Goal: Information Seeking & Learning: Understand process/instructions

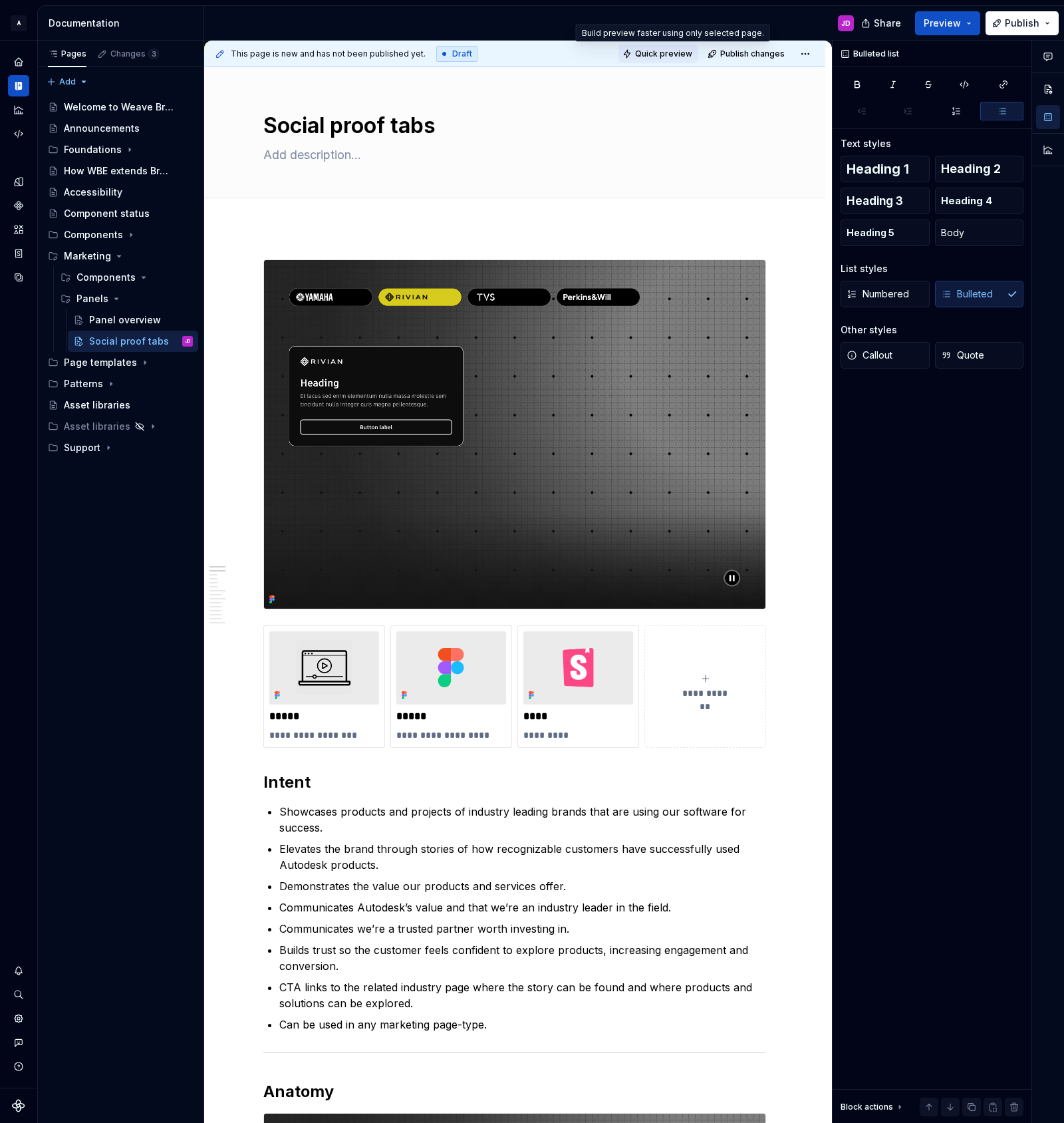
click at [657, 50] on span "Quick preview" at bounding box center [663, 54] width 57 height 11
click at [976, 1089] on span "Open page" at bounding box center [994, 1091] width 45 height 11
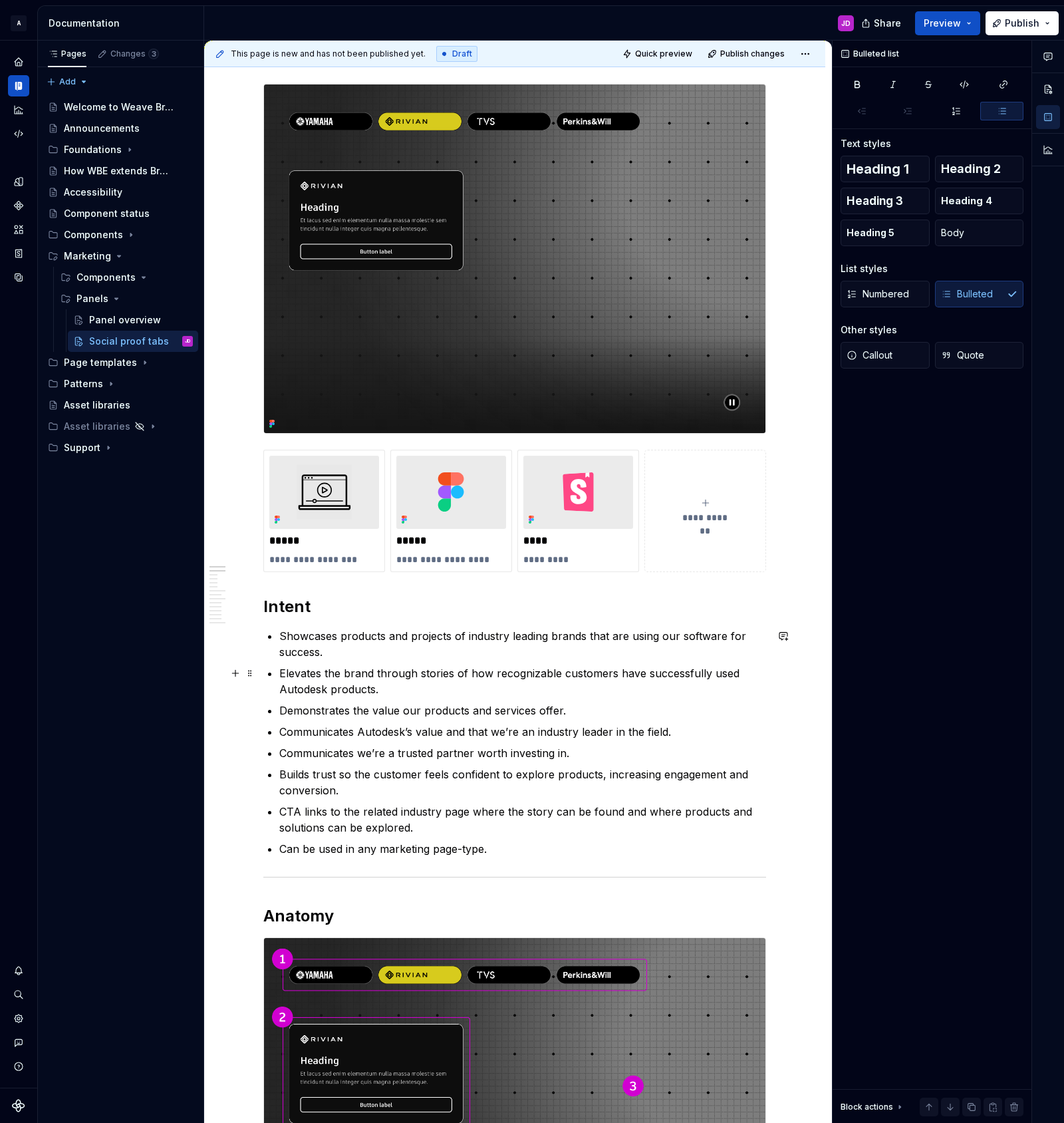
scroll to position [164, 0]
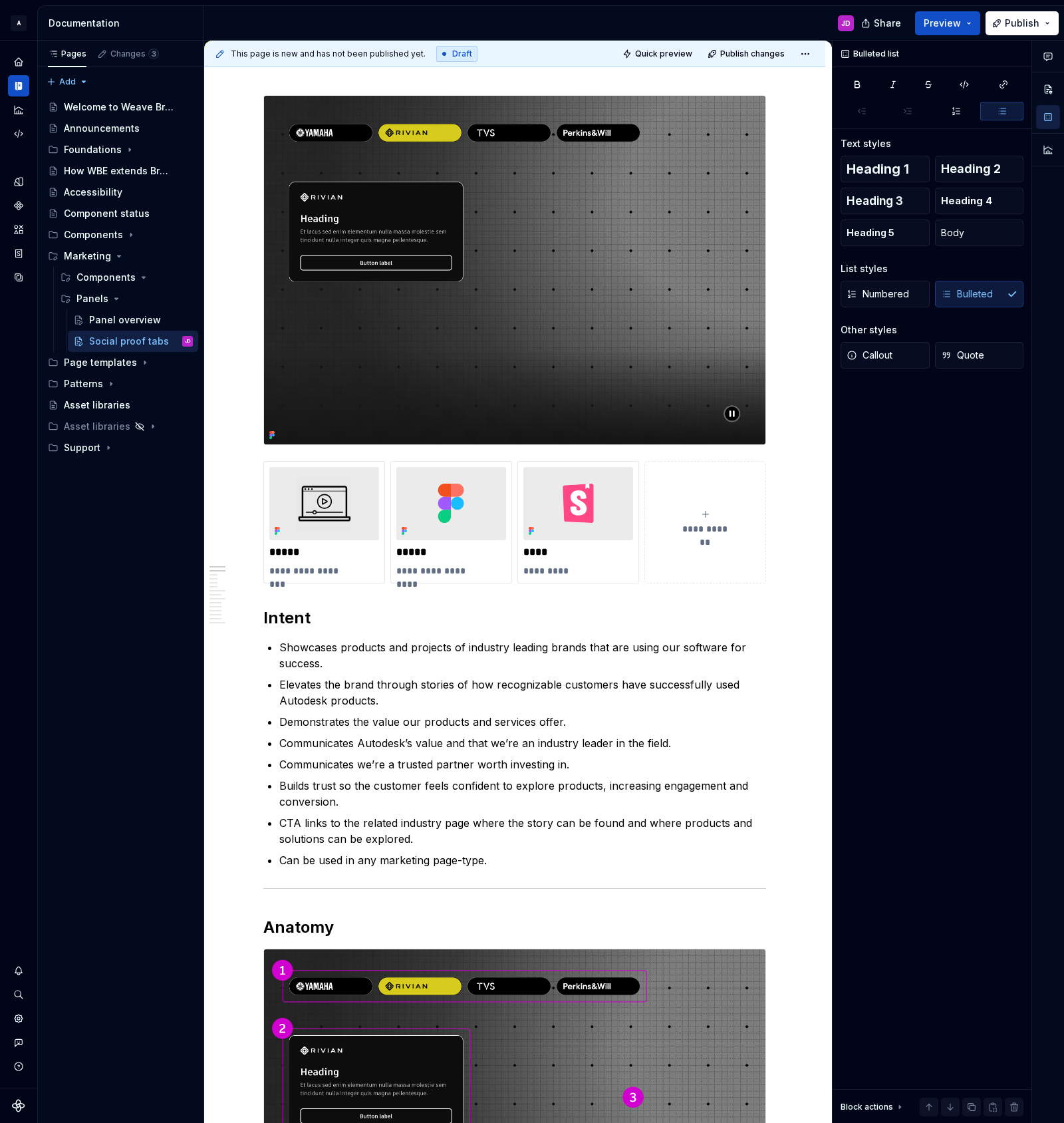
type textarea "*"
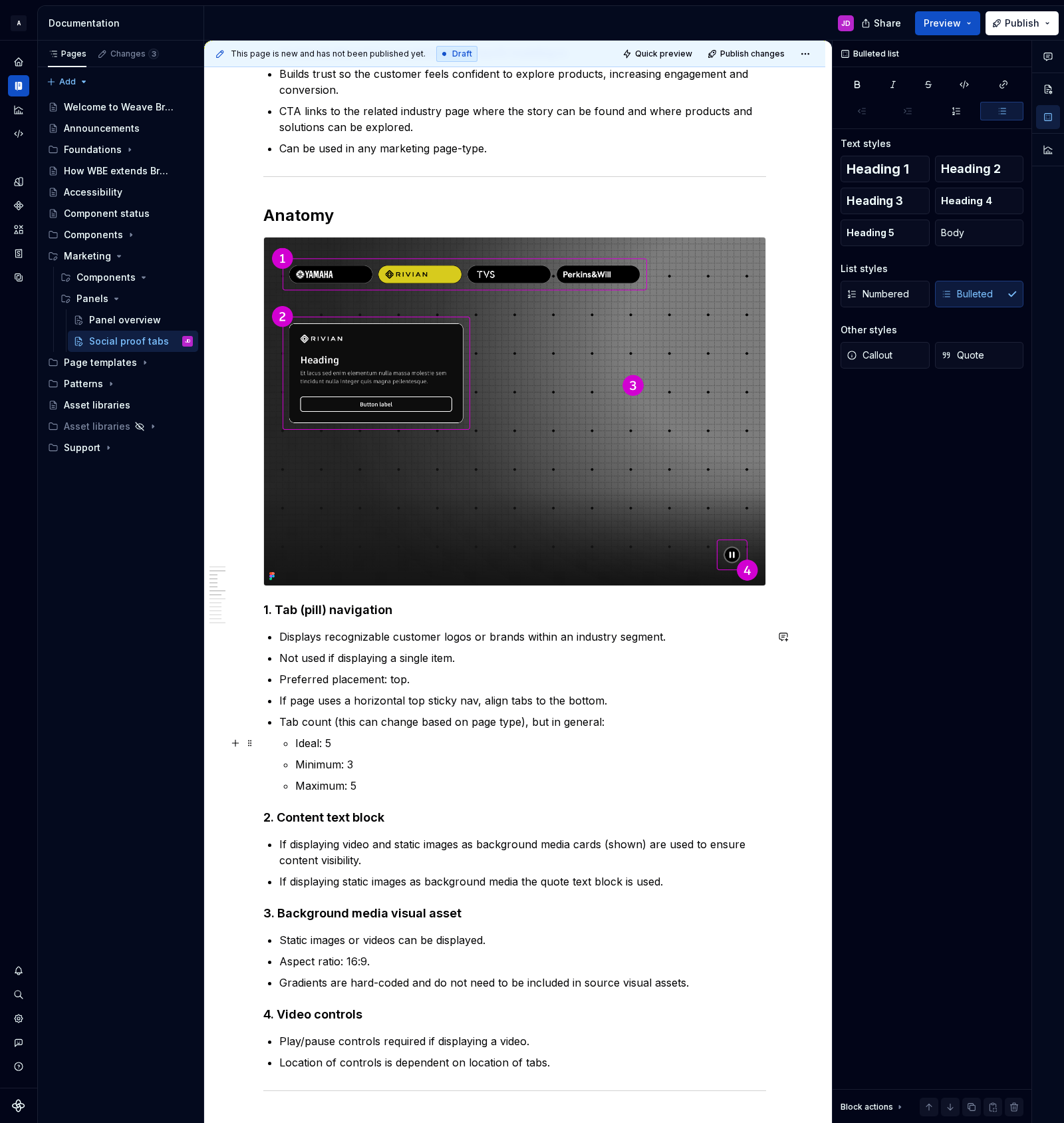
scroll to position [1018, 0]
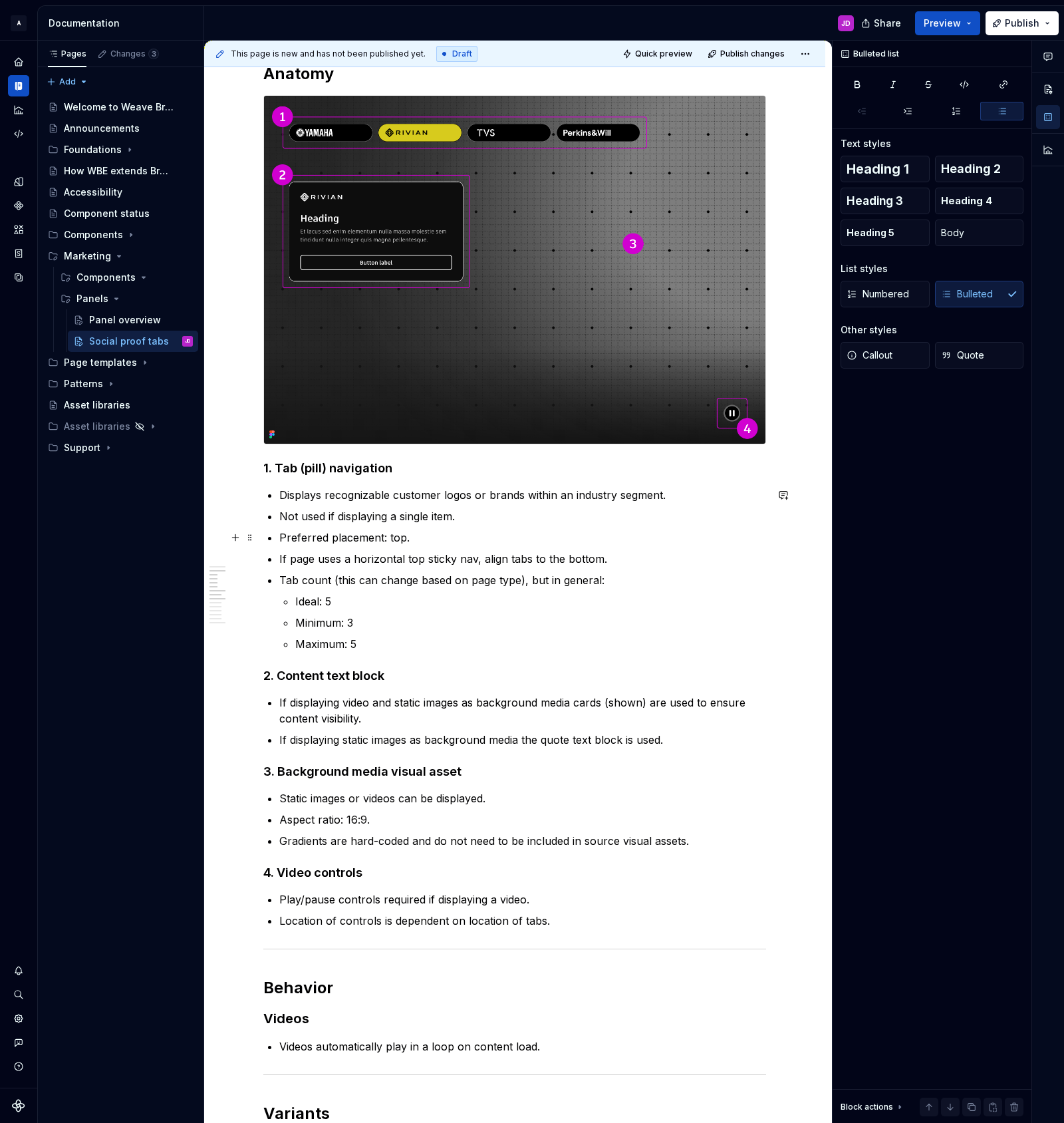
click at [438, 535] on p "Preferred placement: top." at bounding box center [522, 537] width 487 height 16
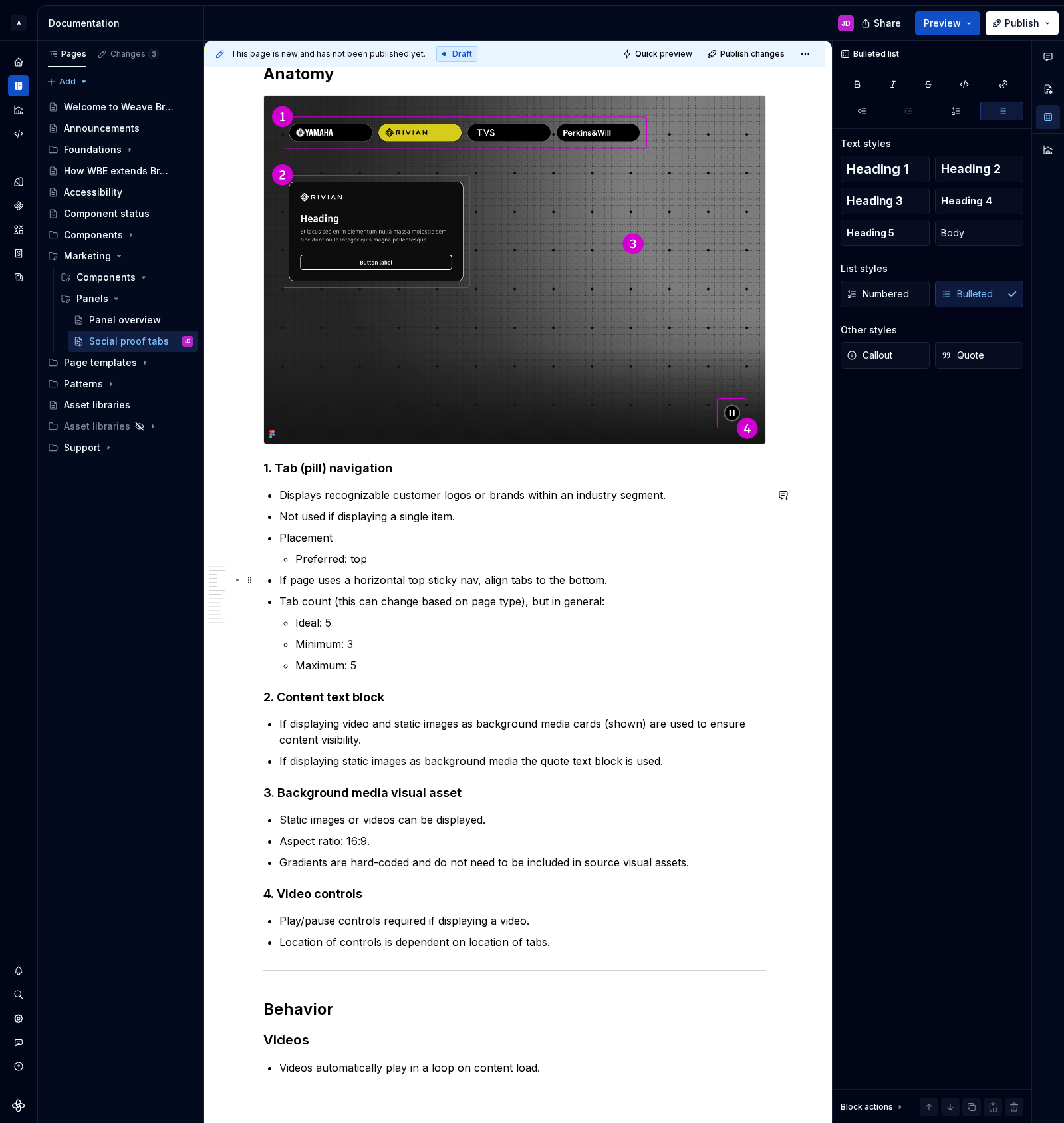
click at [495, 582] on p "If page uses a horizontal top sticky nav, align tabs to the bottom." at bounding box center [530, 579] width 471 height 16
click at [389, 561] on p "Preferred: to" at bounding box center [530, 559] width 471 height 16
click at [311, 602] on p "Tab count (this can change based on page type), but in general:" at bounding box center [522, 601] width 487 height 16
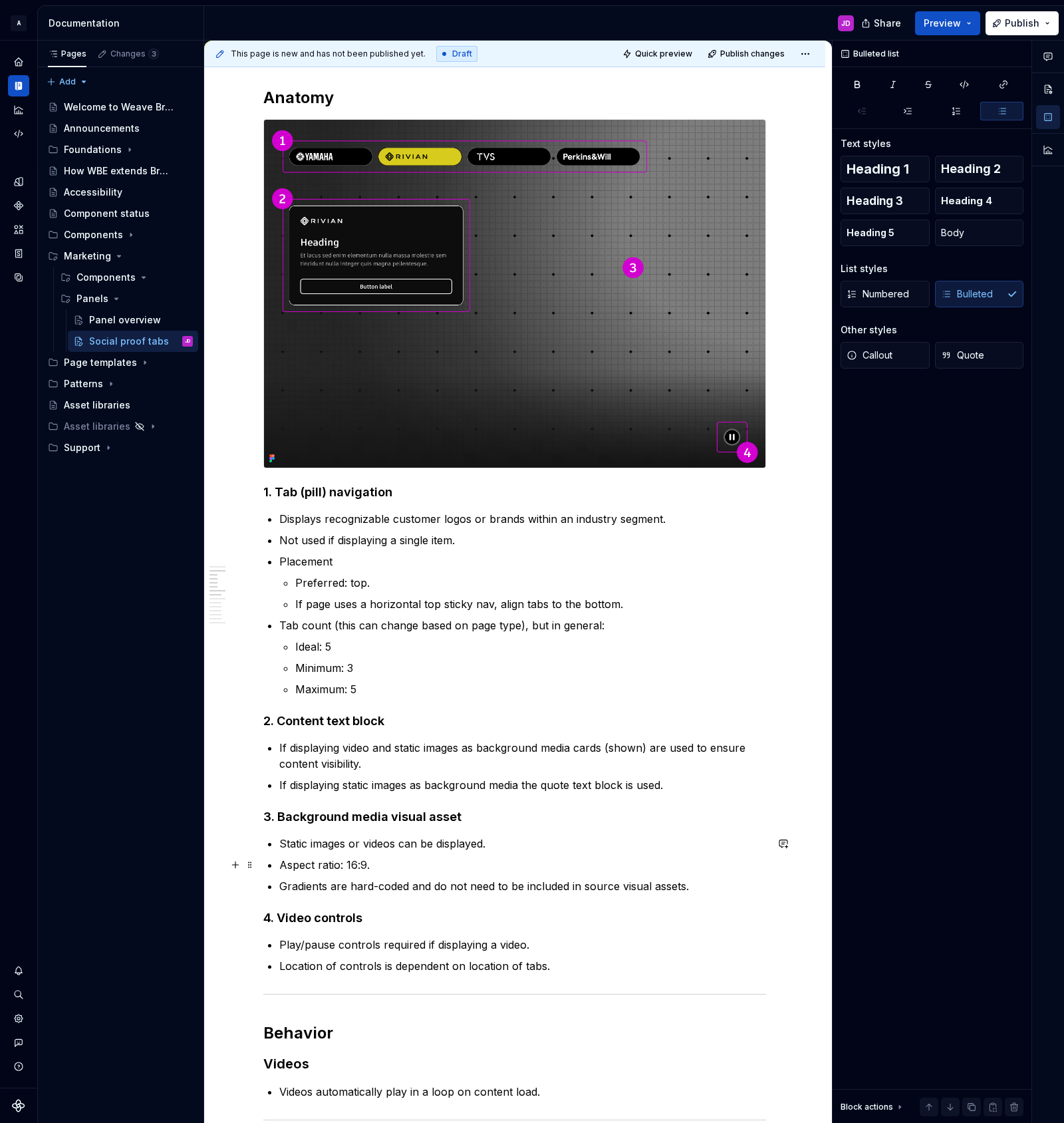
scroll to position [1011, 0]
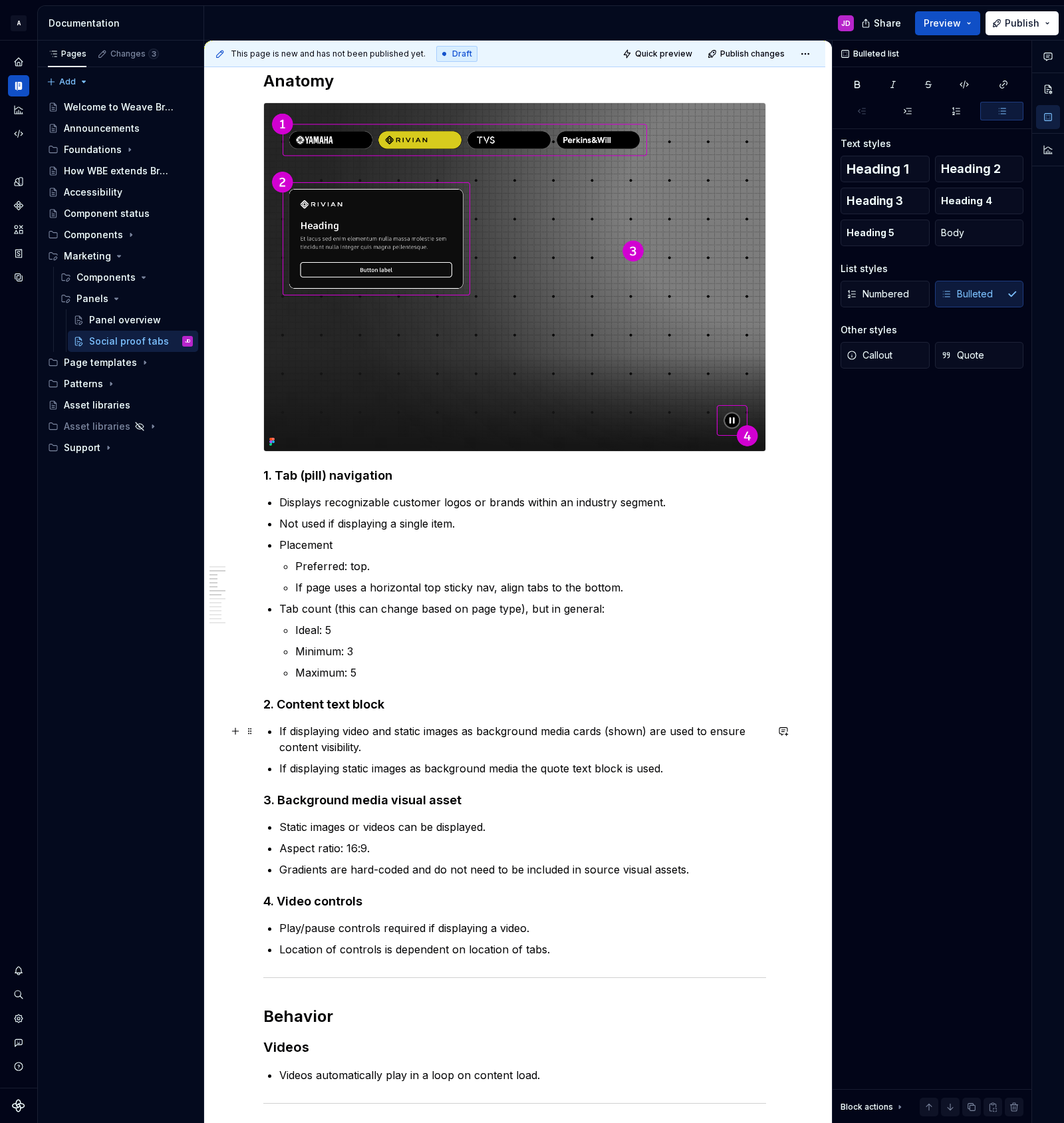
click at [606, 731] on p "If displaying video and static images as background media cards (shown) are use…" at bounding box center [522, 739] width 487 height 32
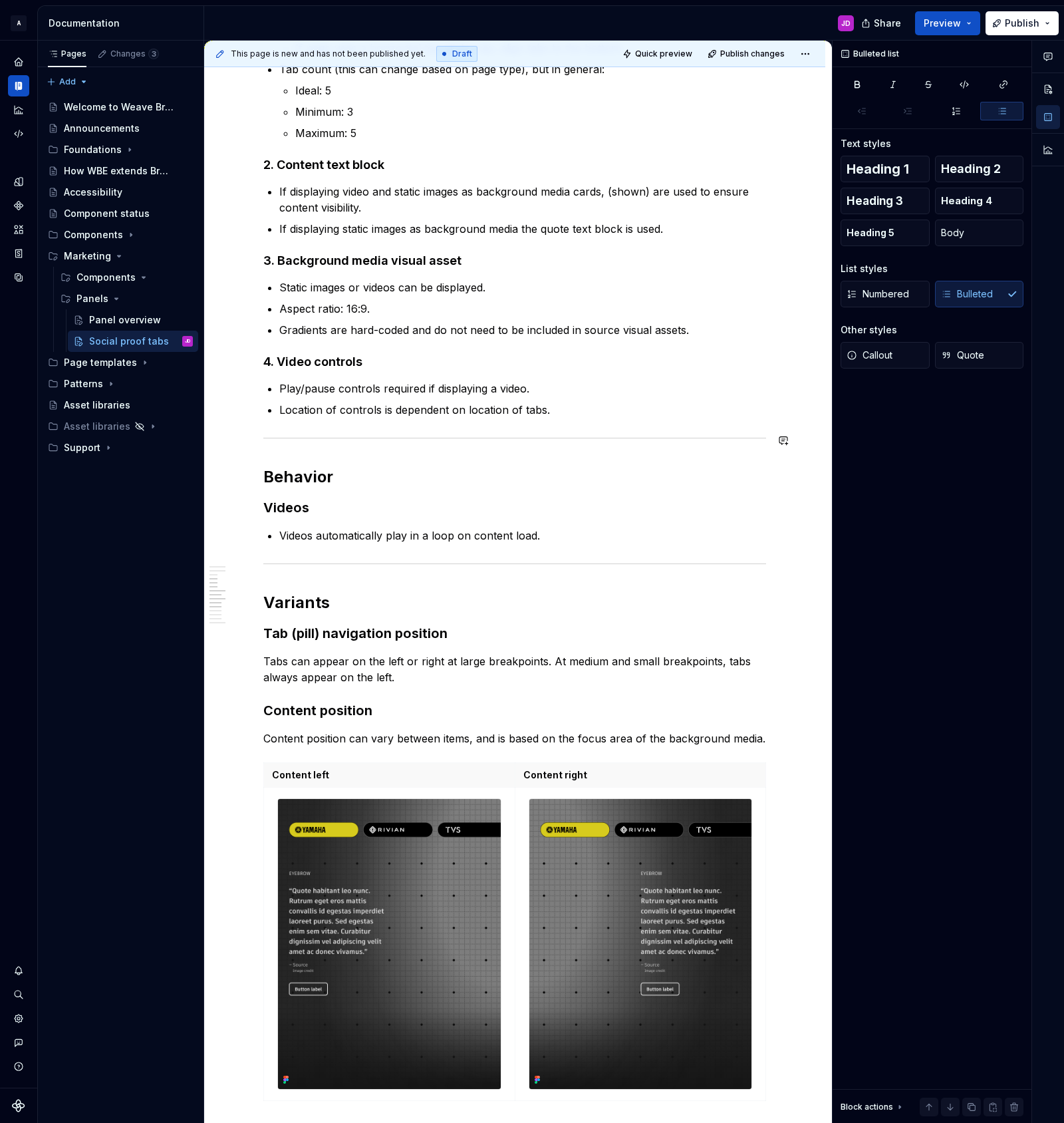
scroll to position [1550, 0]
click at [397, 286] on p "Static images or videos can be displayed." at bounding box center [522, 286] width 487 height 16
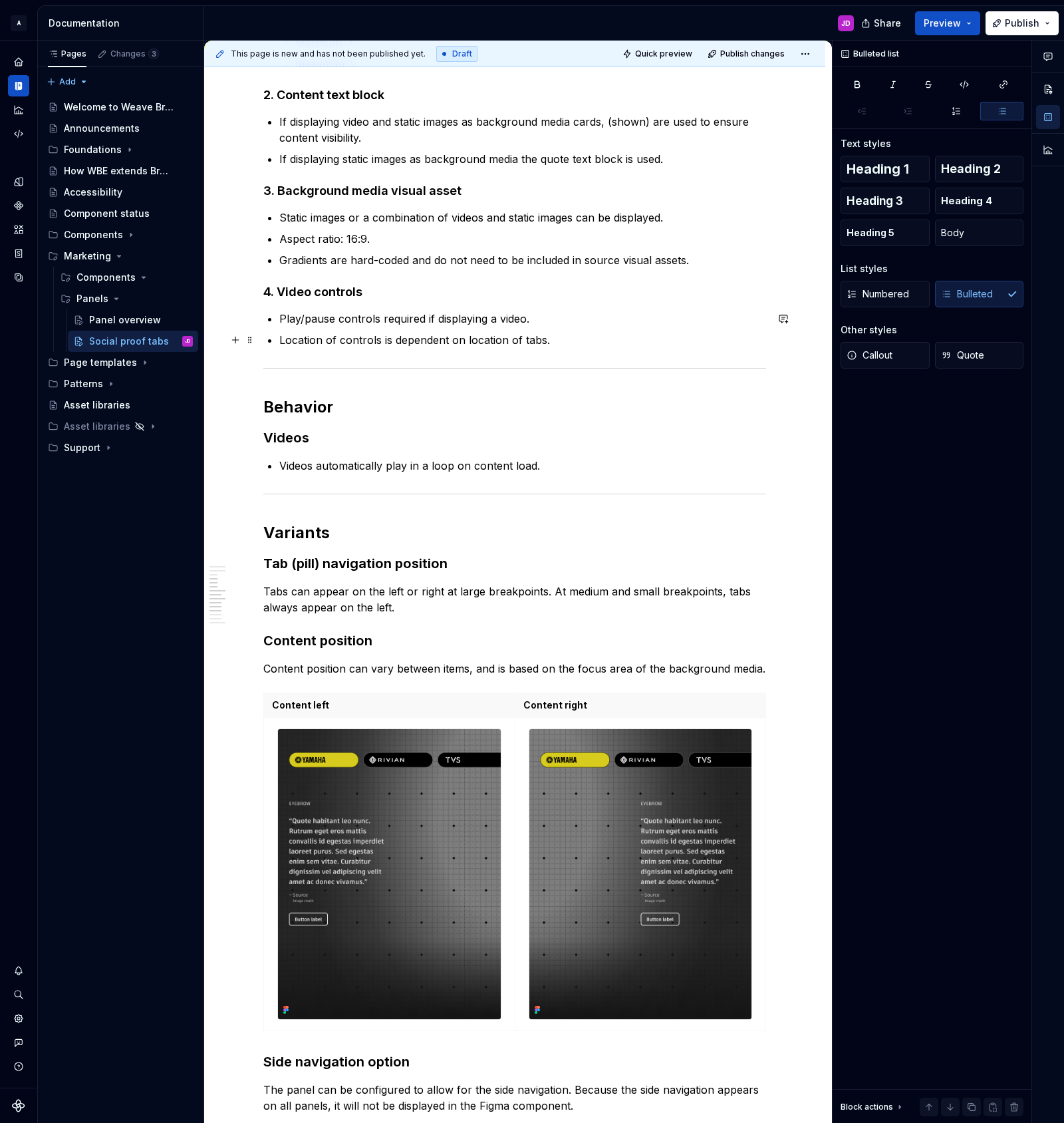
scroll to position [1625, 0]
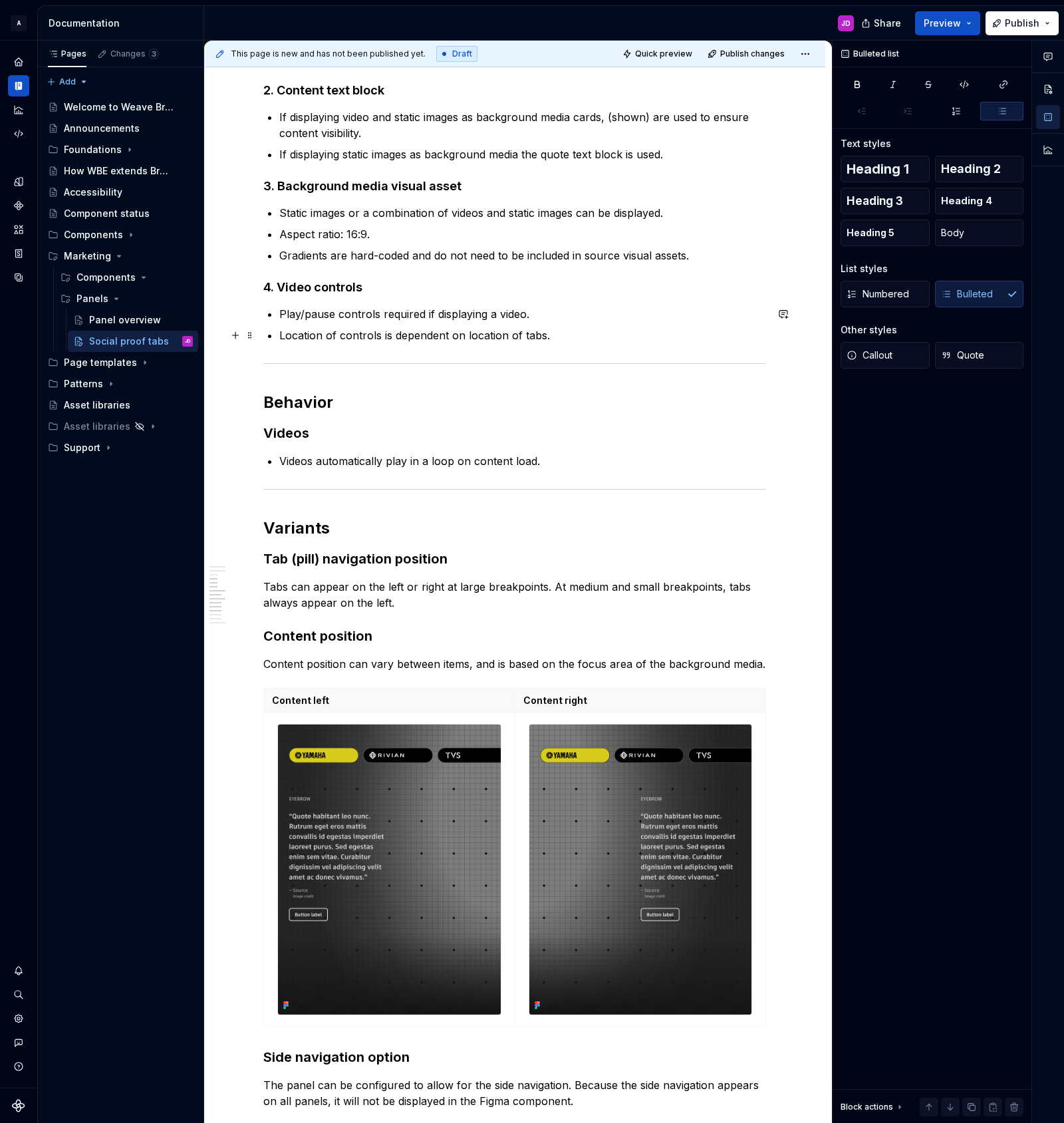
click at [355, 335] on p "Location of controls is dependent on location of tabs." at bounding box center [522, 335] width 487 height 16
click at [426, 335] on p "Location of controls is dependent on location of tabs." at bounding box center [522, 335] width 487 height 16
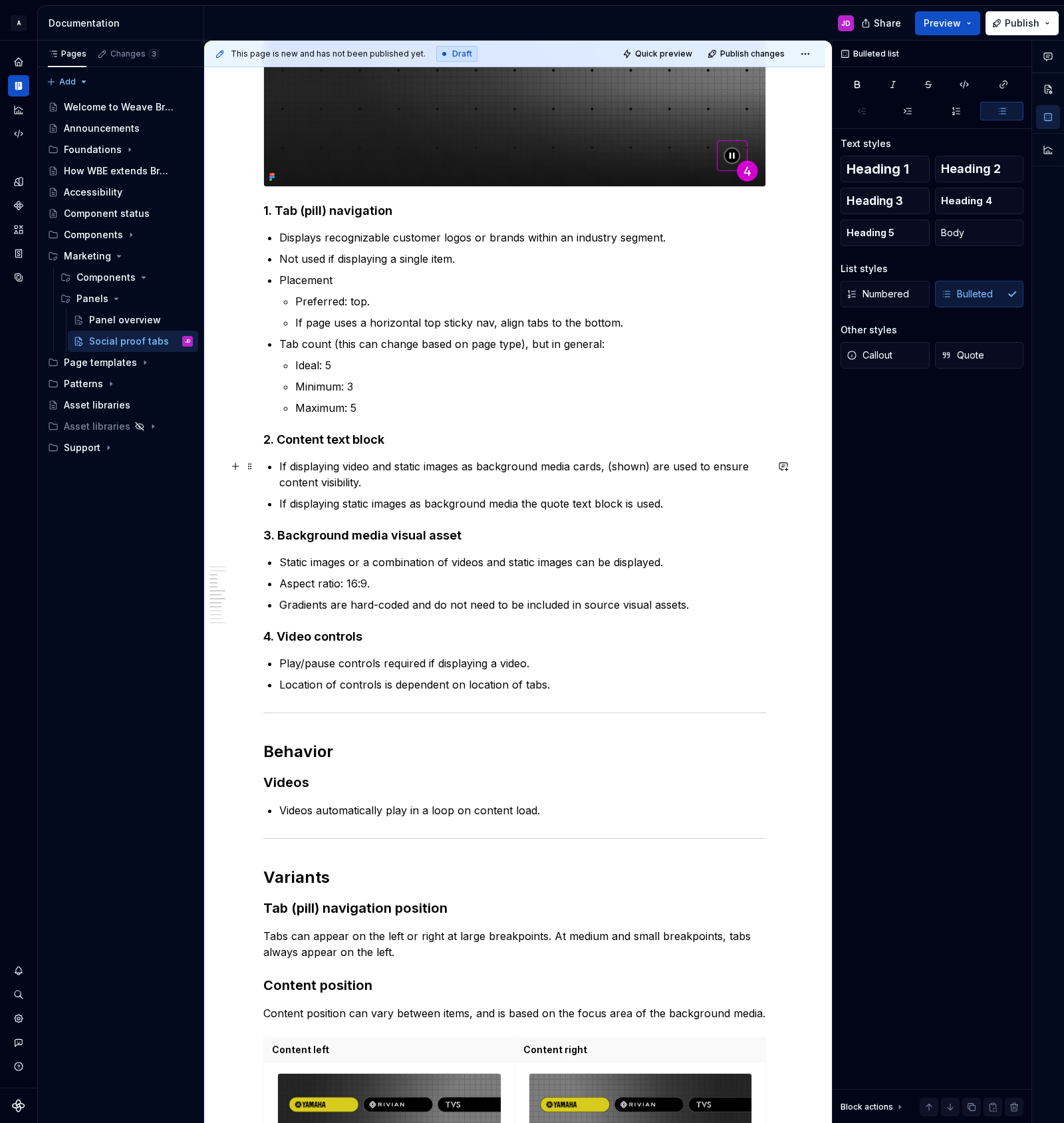
scroll to position [1263, 0]
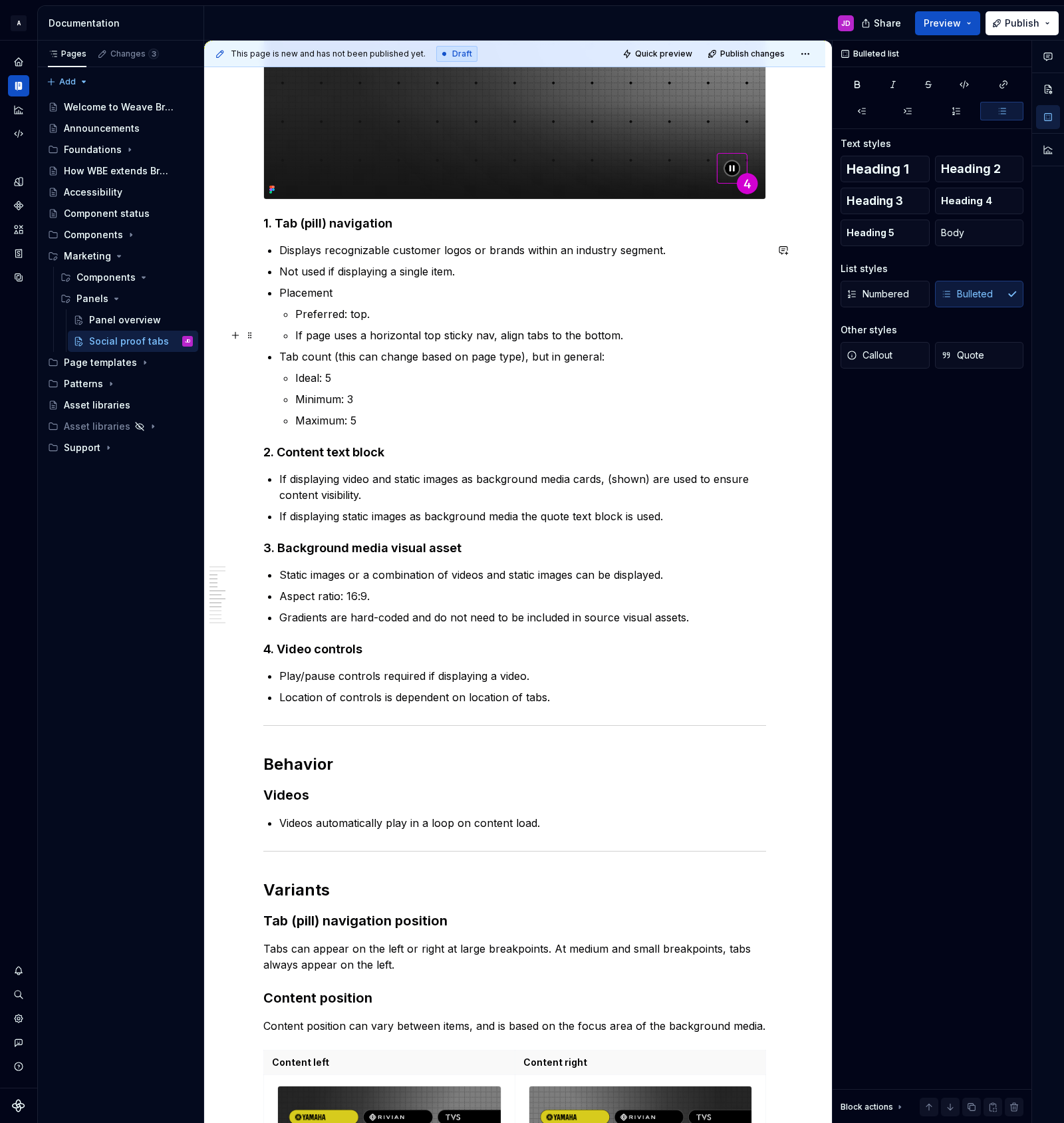
click at [628, 336] on p "If page uses a horizontal top sticky nav, align tabs to the bottom." at bounding box center [530, 335] width 471 height 16
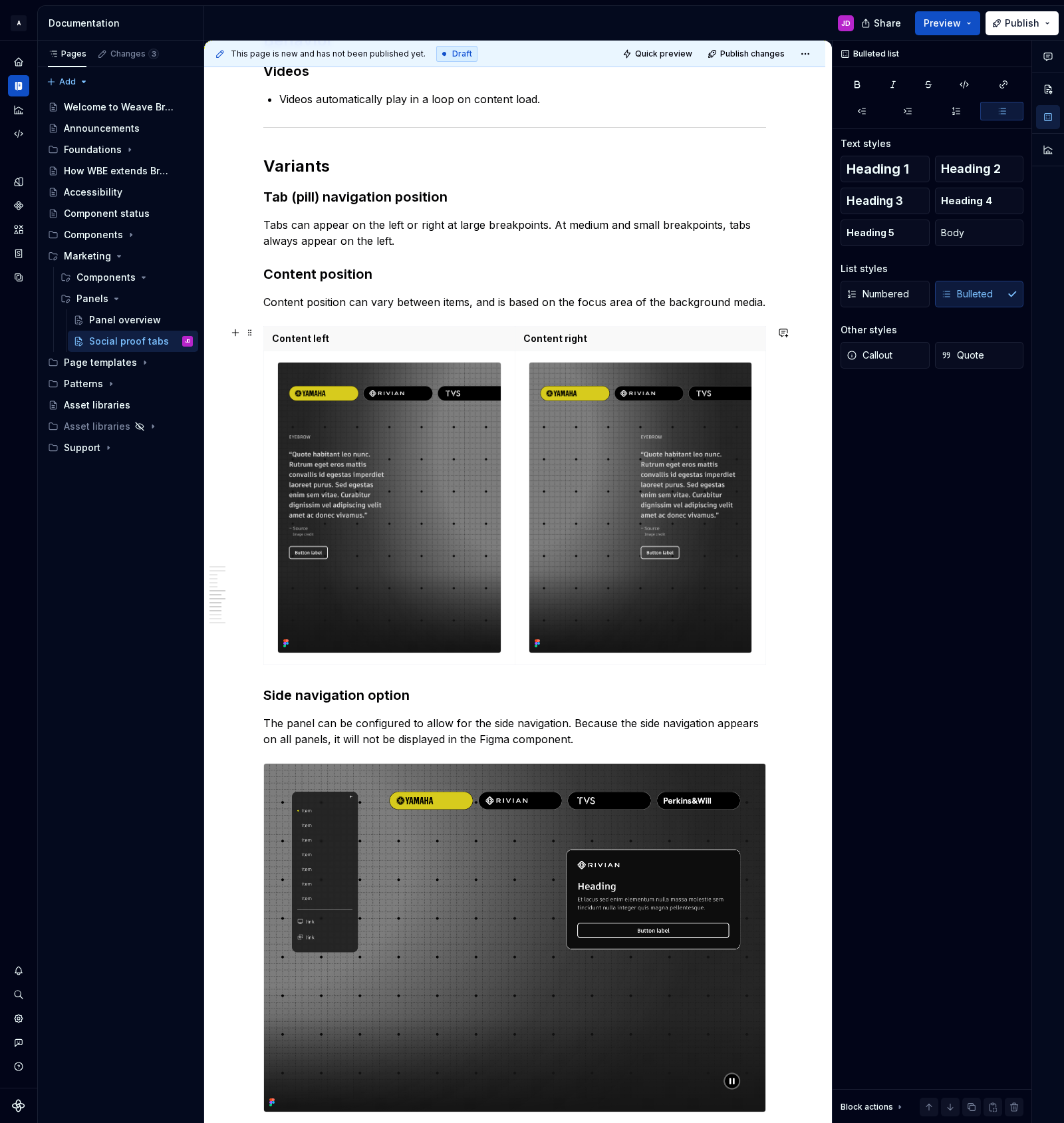
scroll to position [1987, 0]
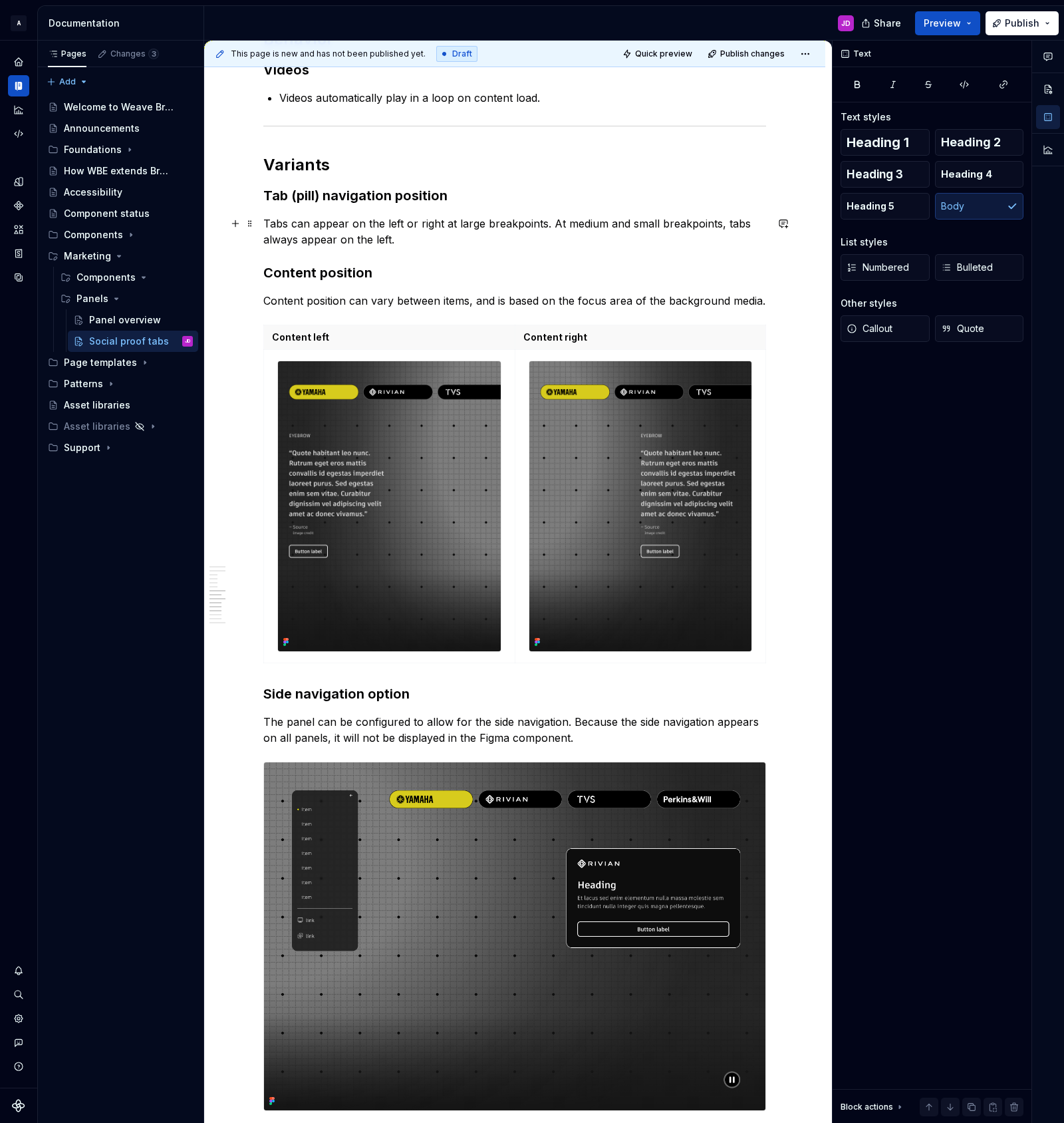
click at [425, 237] on p "Tabs can appear on the left or right at large breakpoints. At medium and small …" at bounding box center [515, 231] width 503 height 32
click at [325, 199] on h3 "Tab (pill) navigation position" at bounding box center [515, 195] width 503 height 19
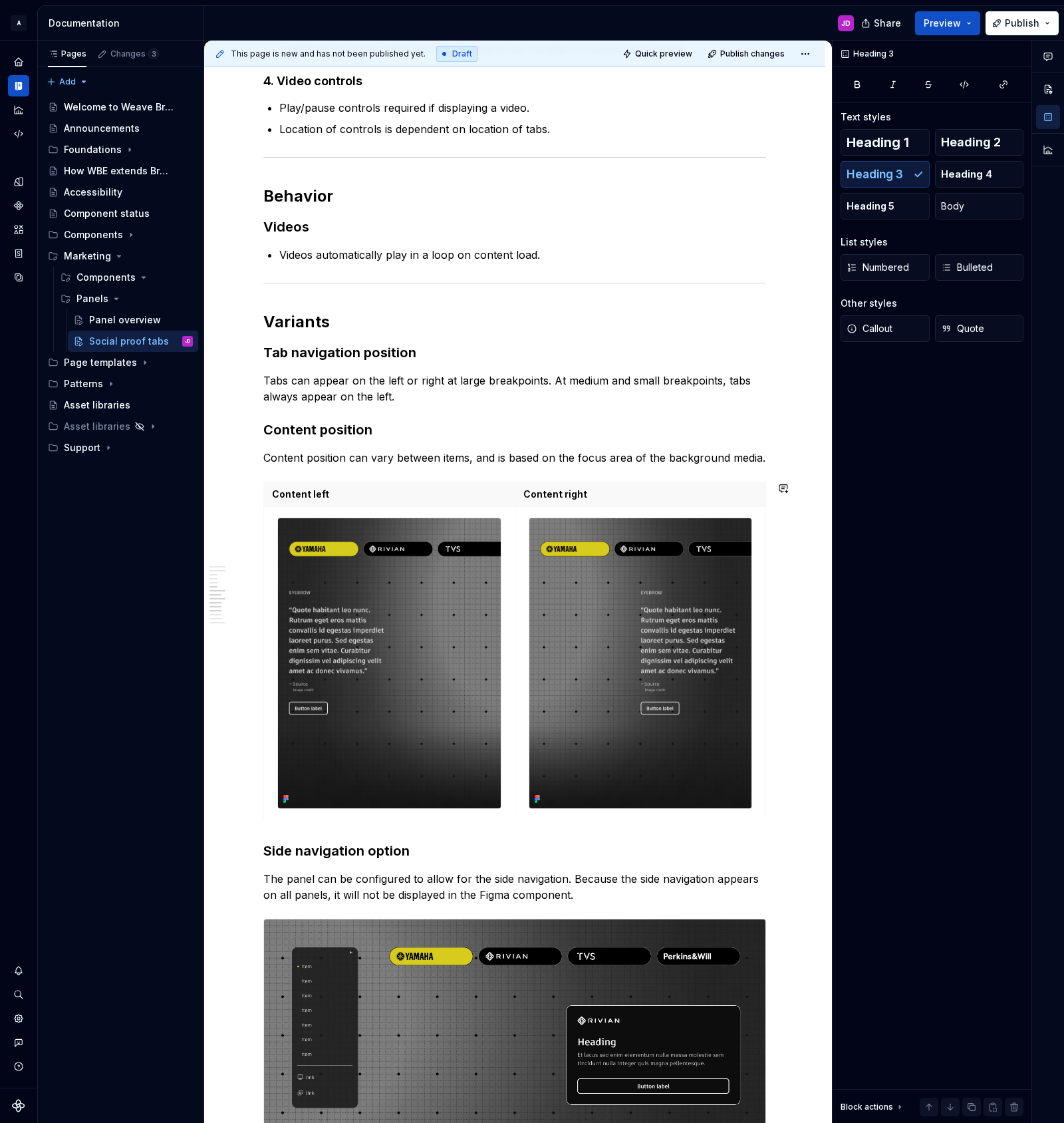
scroll to position [1826, 0]
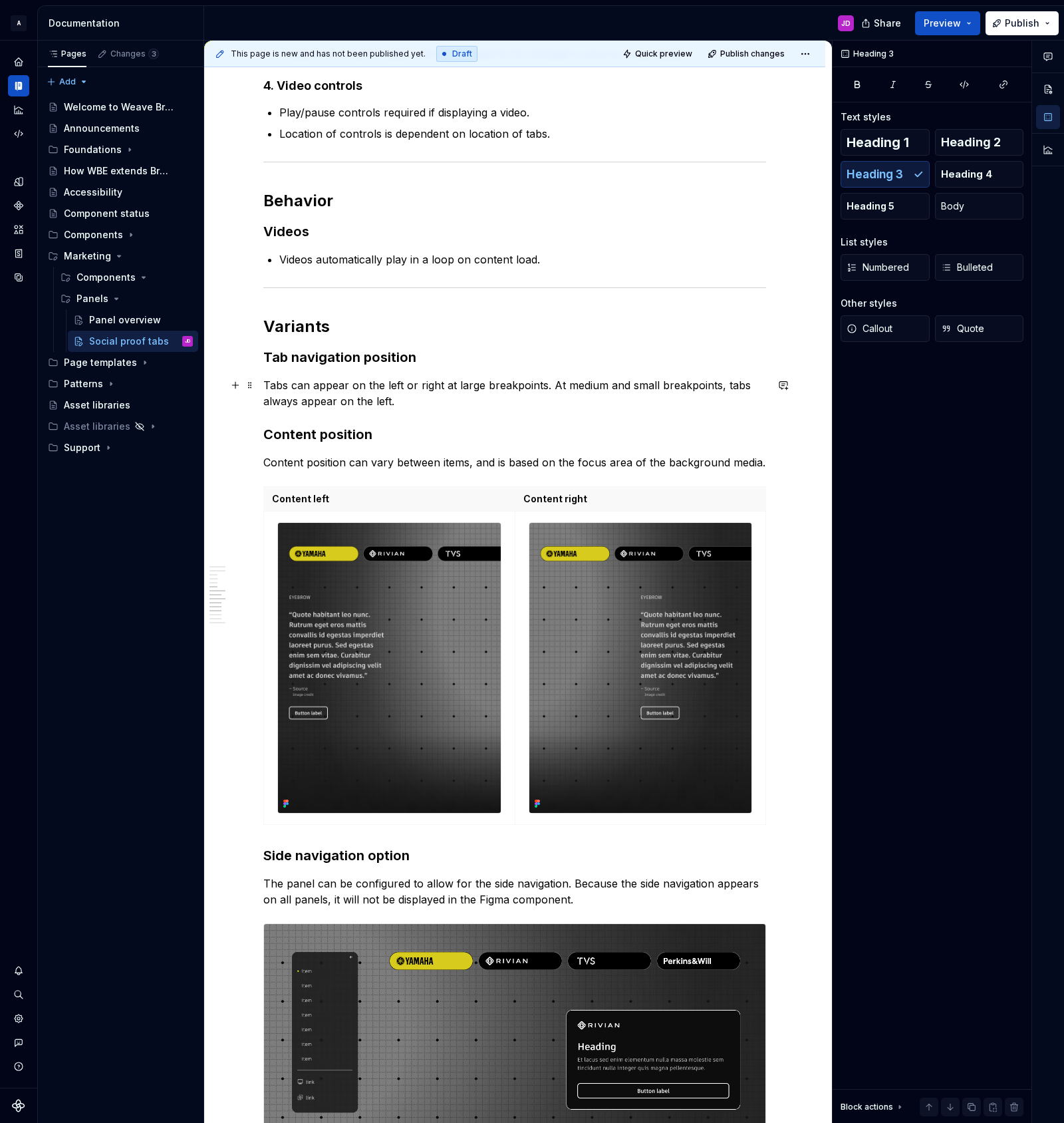
click at [547, 385] on p "Tabs can appear on the left or right at large breakpoints. At medium and small …" at bounding box center [515, 393] width 503 height 32
drag, startPoint x: 268, startPoint y: 386, endPoint x: 330, endPoint y: 407, distance: 65.5
click at [268, 386] on p "Tabs can appear on the left or right at large breakpoints. At medium and small …" at bounding box center [515, 393] width 503 height 32
click at [429, 401] on p "Tabs can appear on the left or right at large breakpoints. At medium and small …" at bounding box center [515, 393] width 503 height 32
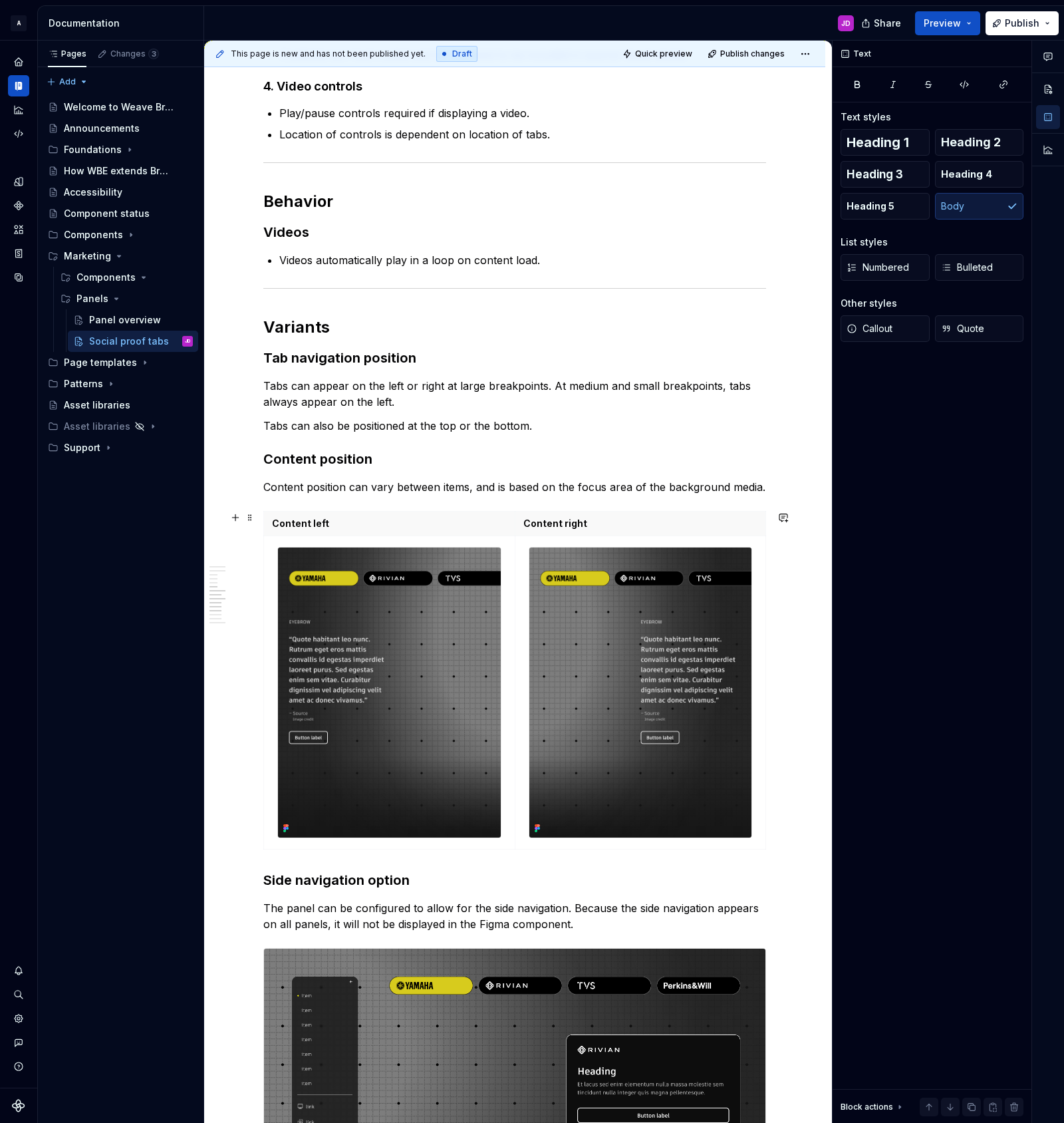
scroll to position [1804, 0]
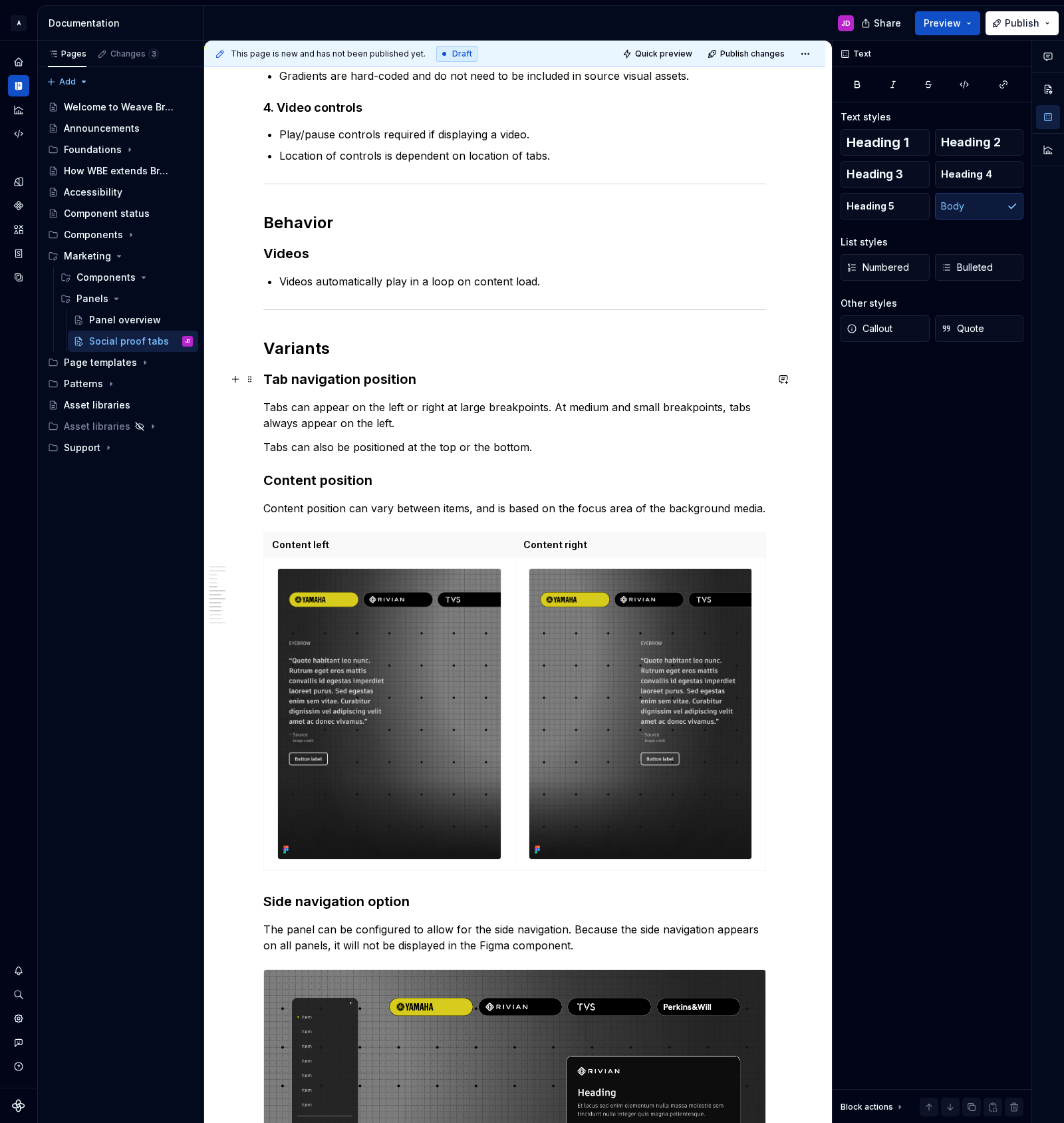
click at [329, 380] on h3 "Tab navigation position" at bounding box center [515, 379] width 503 height 19
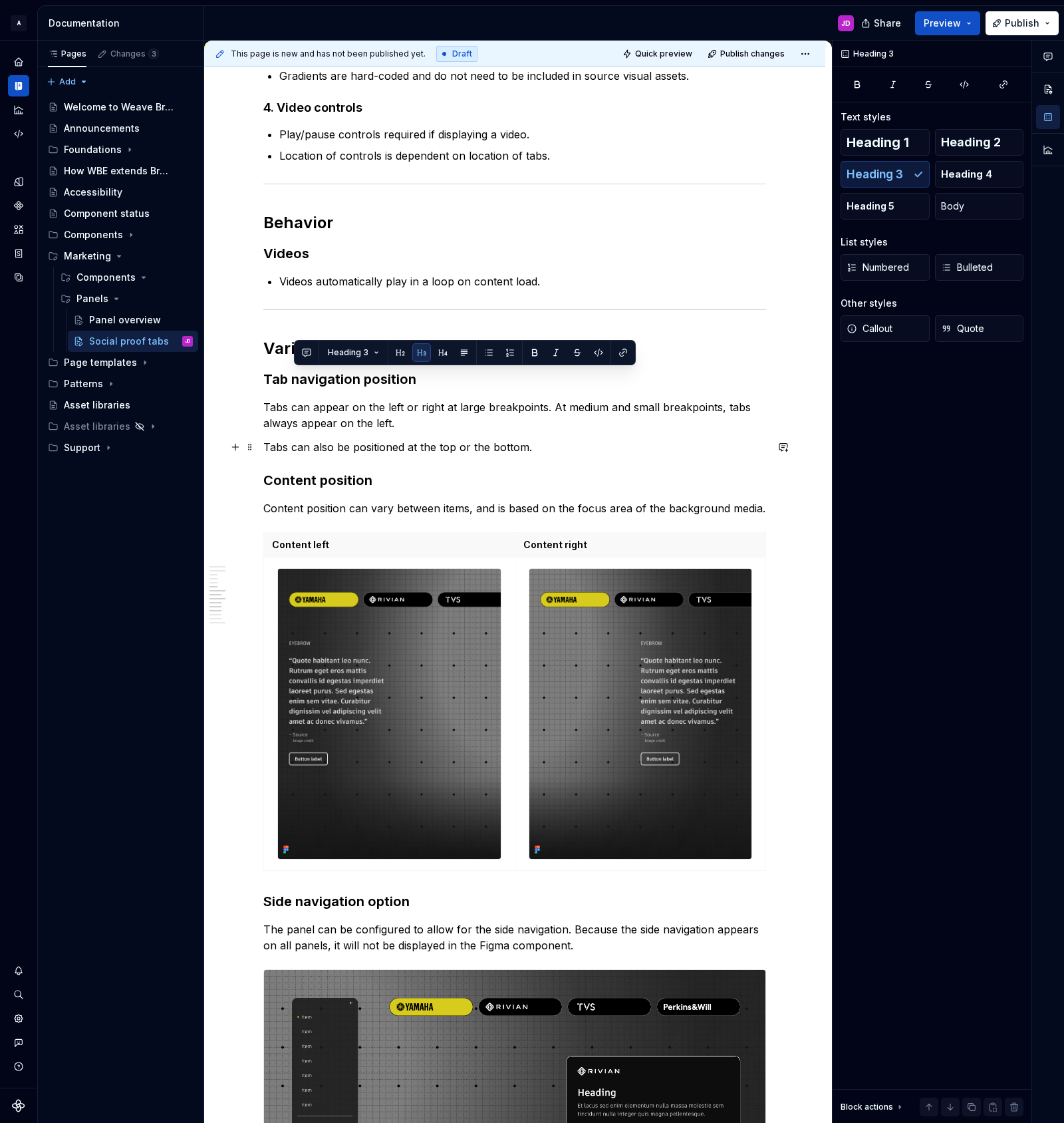
click at [576, 450] on p "Tabs can also be positioned at the top or the bottom." at bounding box center [515, 446] width 503 height 16
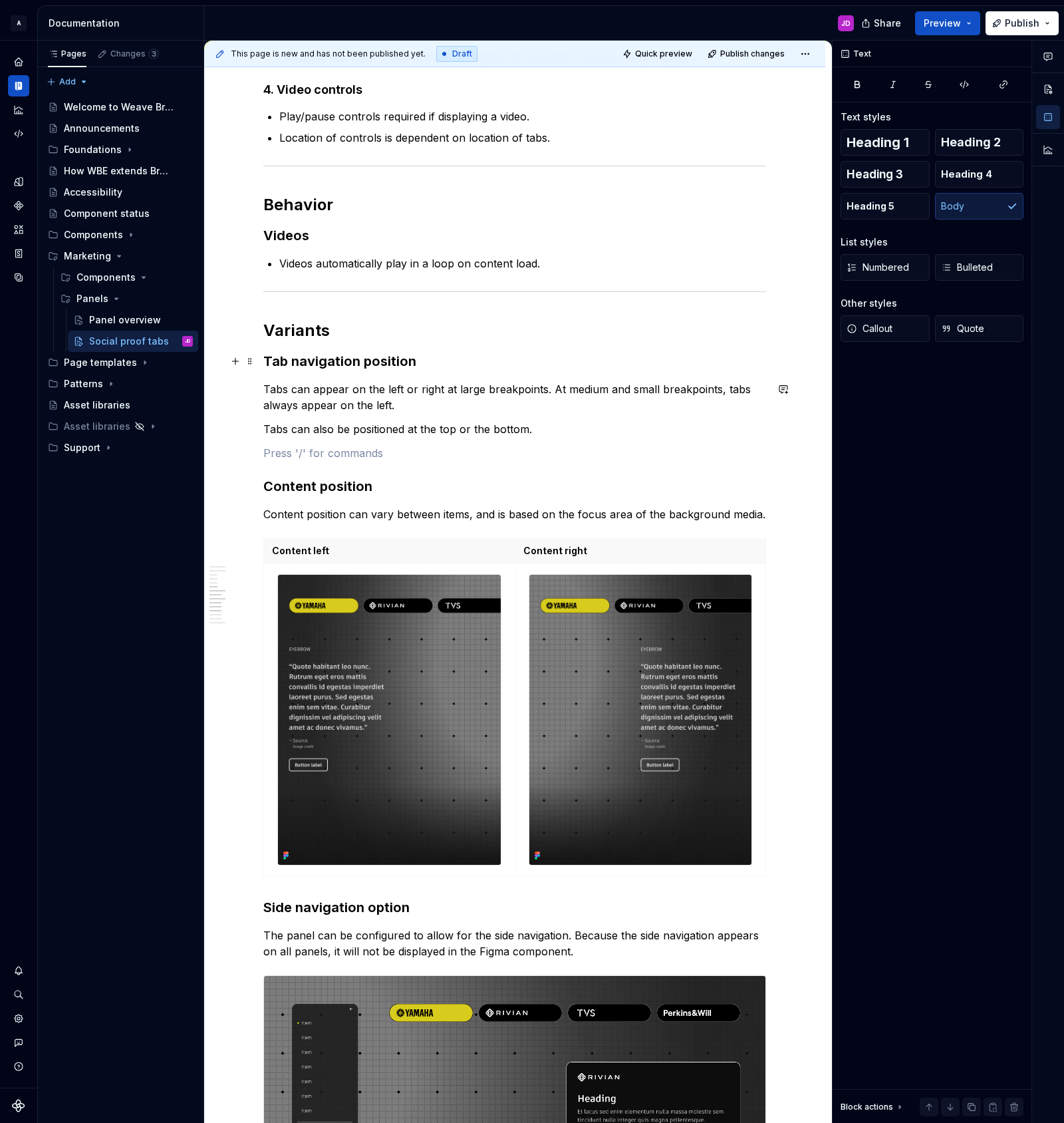
scroll to position [1741, 0]
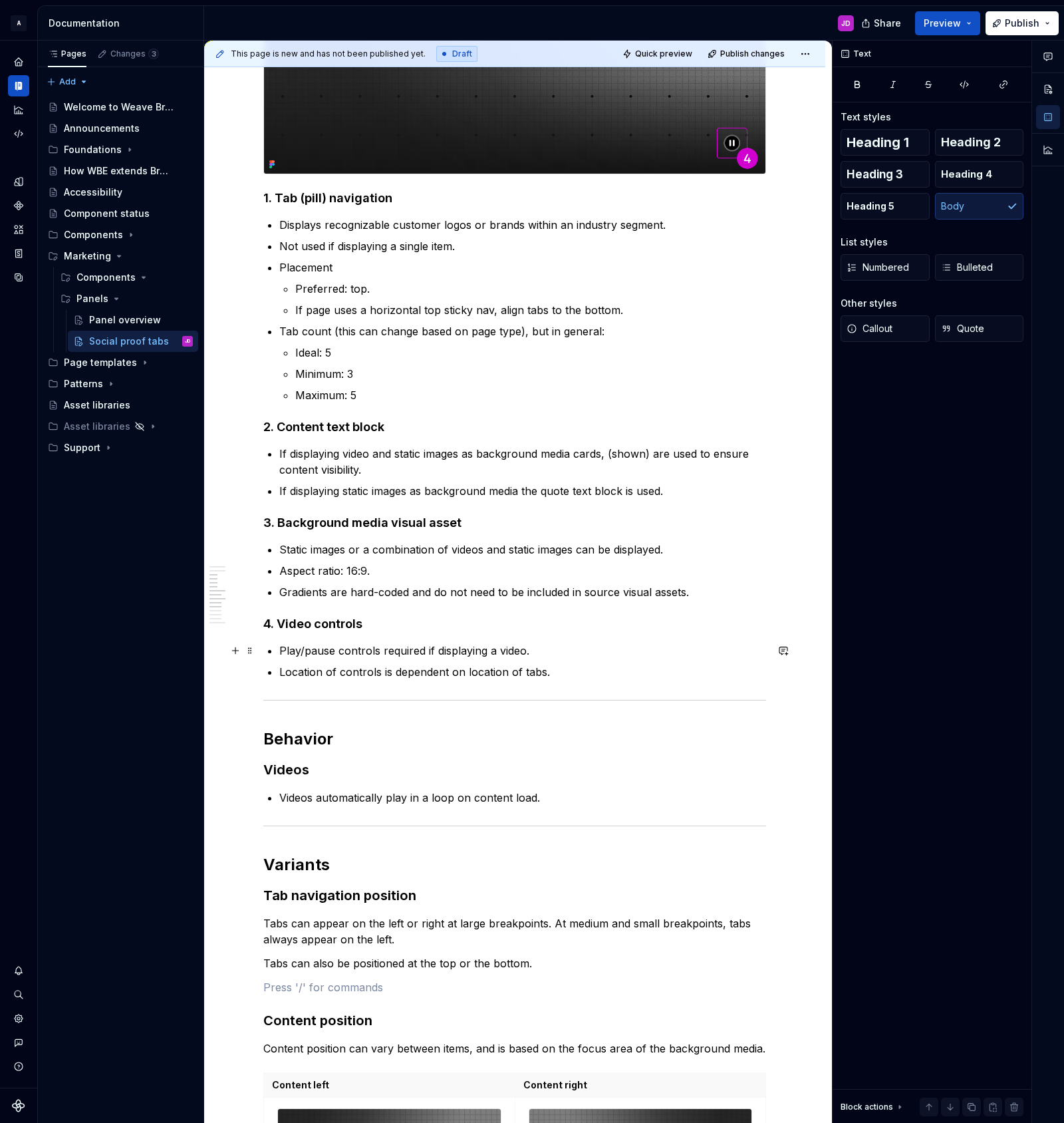
click at [302, 654] on ul "Play/pause controls required if displaying a video. Location of controls is dep…" at bounding box center [522, 661] width 487 height 37
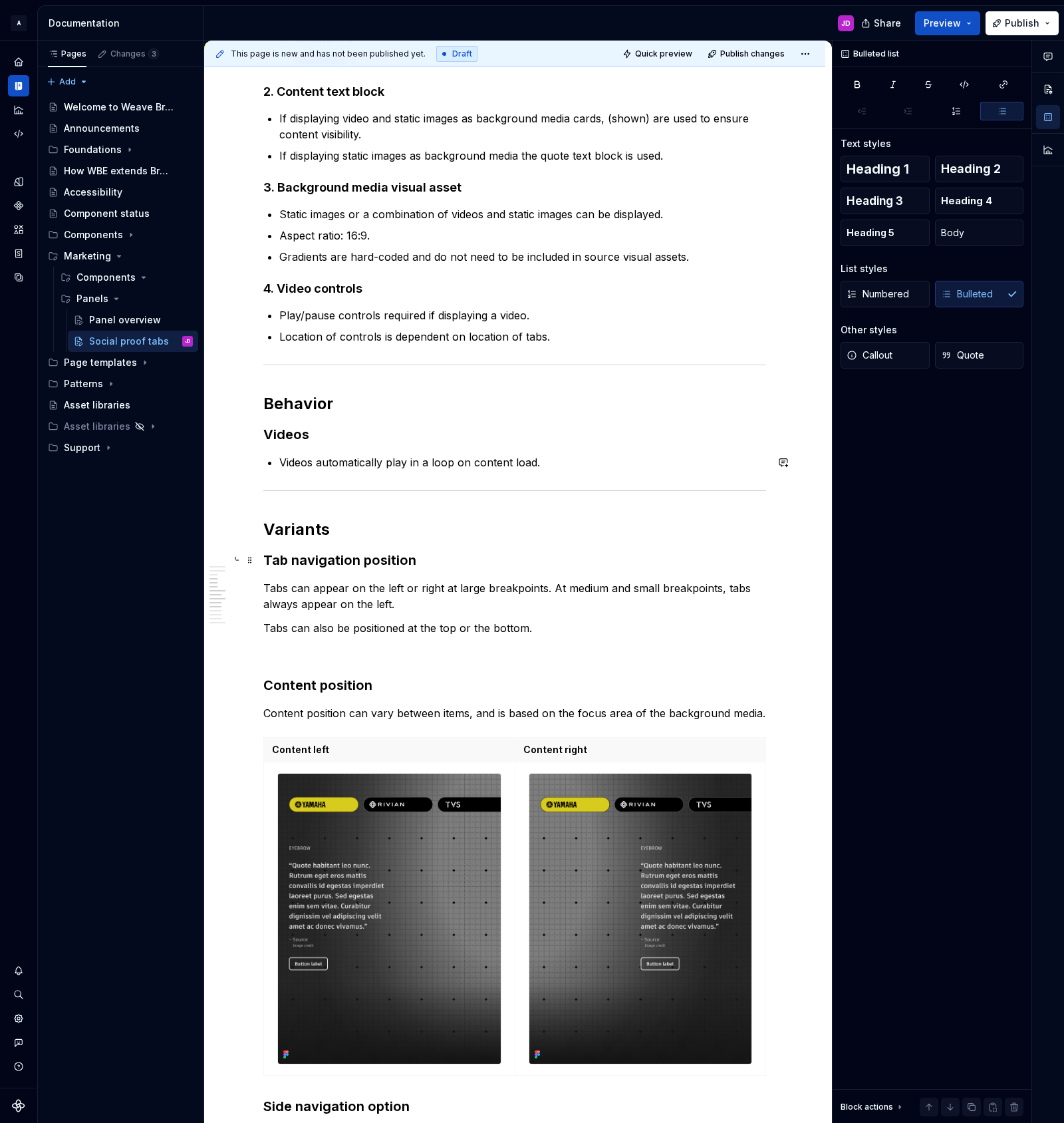
scroll to position [1961, 0]
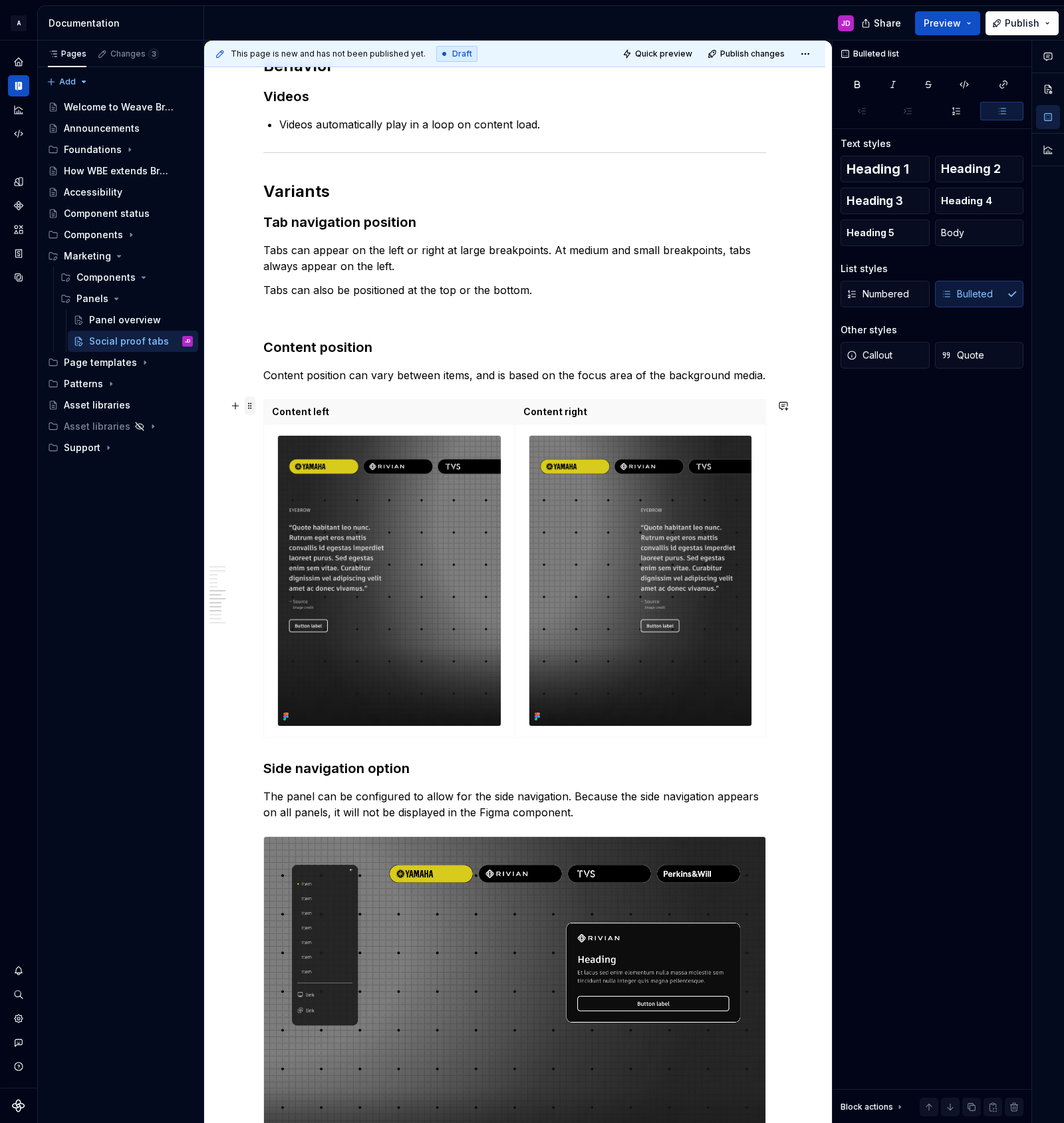
click at [254, 404] on span at bounding box center [249, 406] width 11 height 19
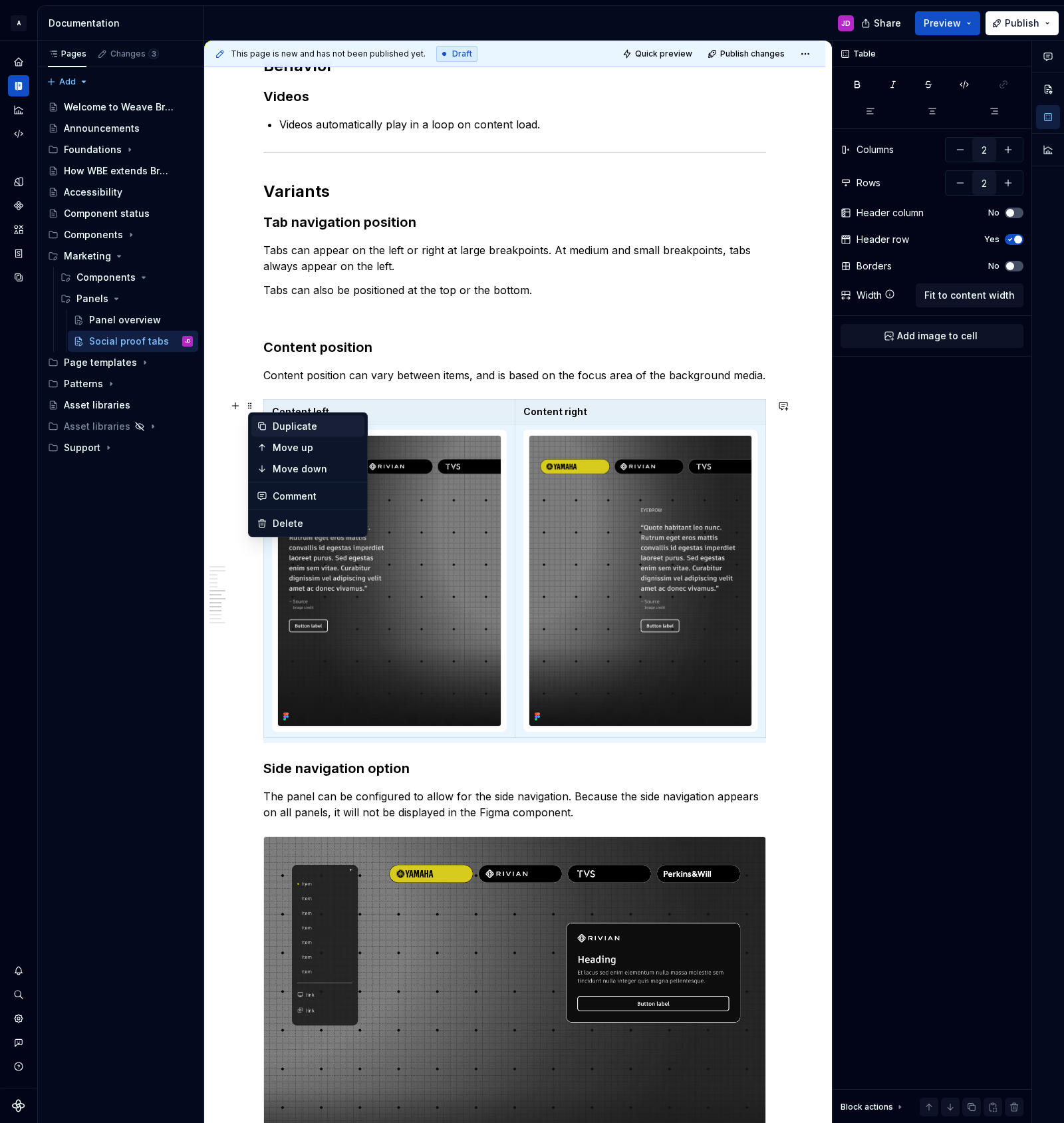
click at [285, 423] on div "Duplicate" at bounding box center [316, 426] width 87 height 13
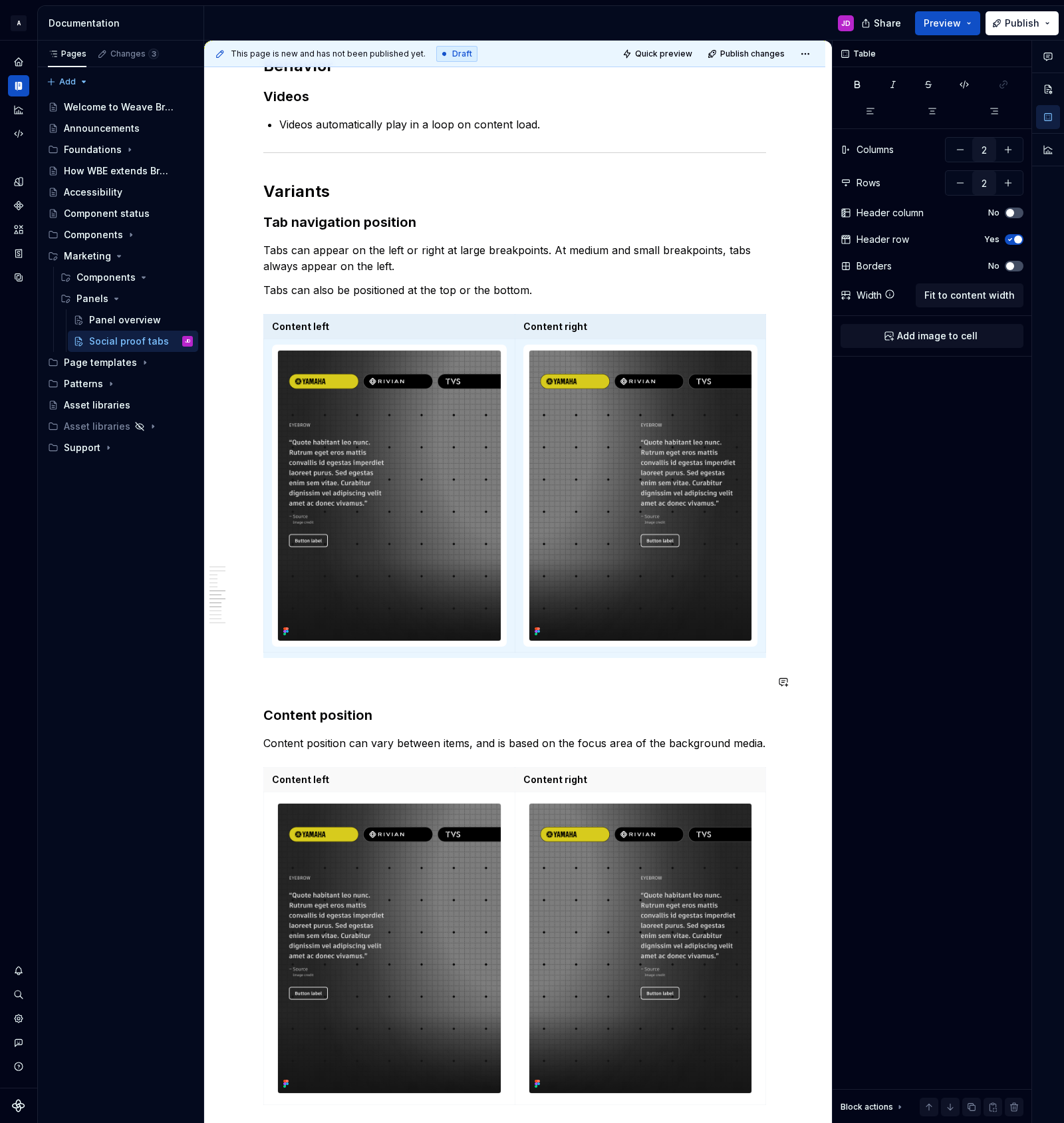
click at [370, 691] on div "**********" at bounding box center [515, 945] width 503 height 5293
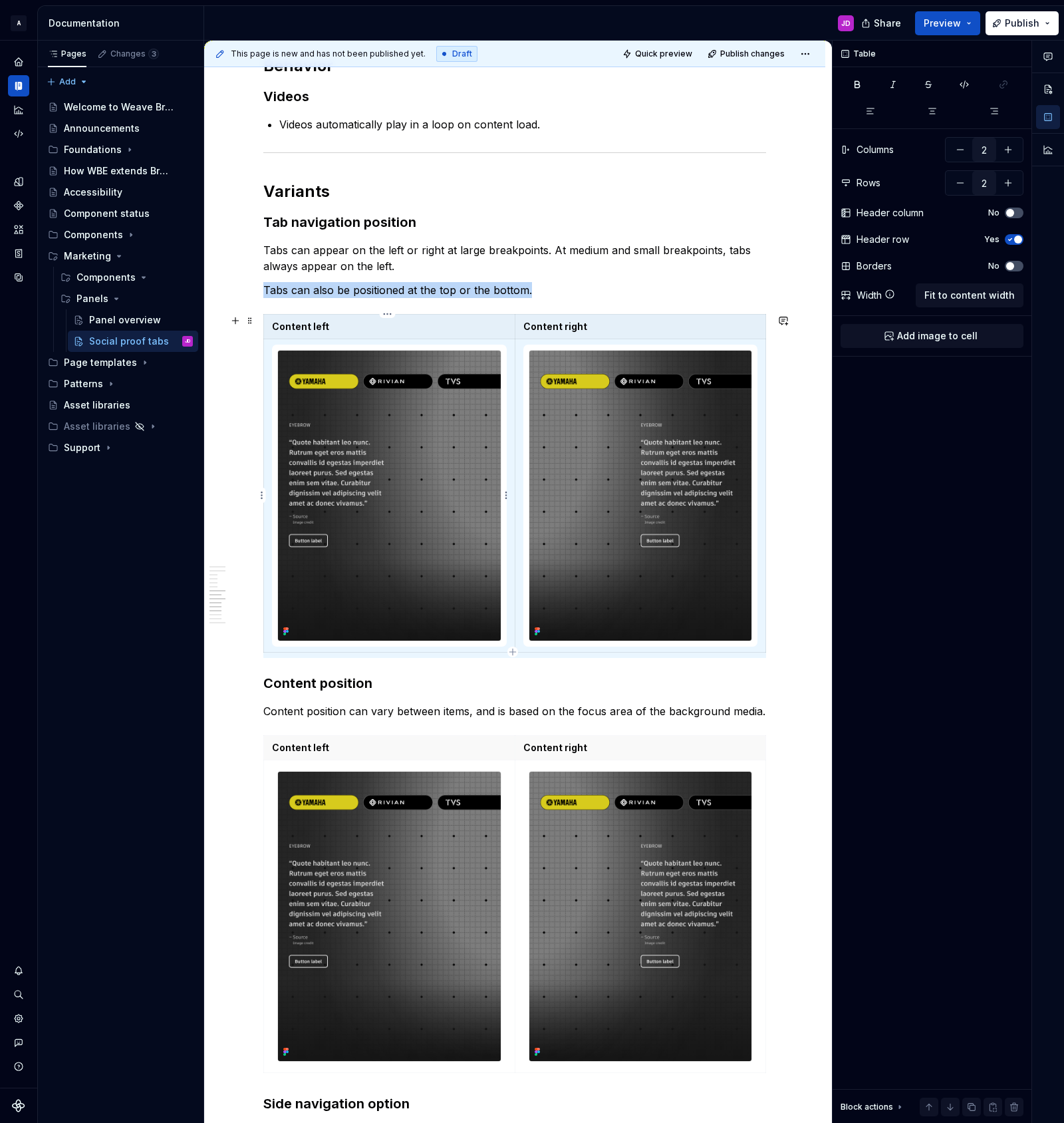
scroll to position [0, 5]
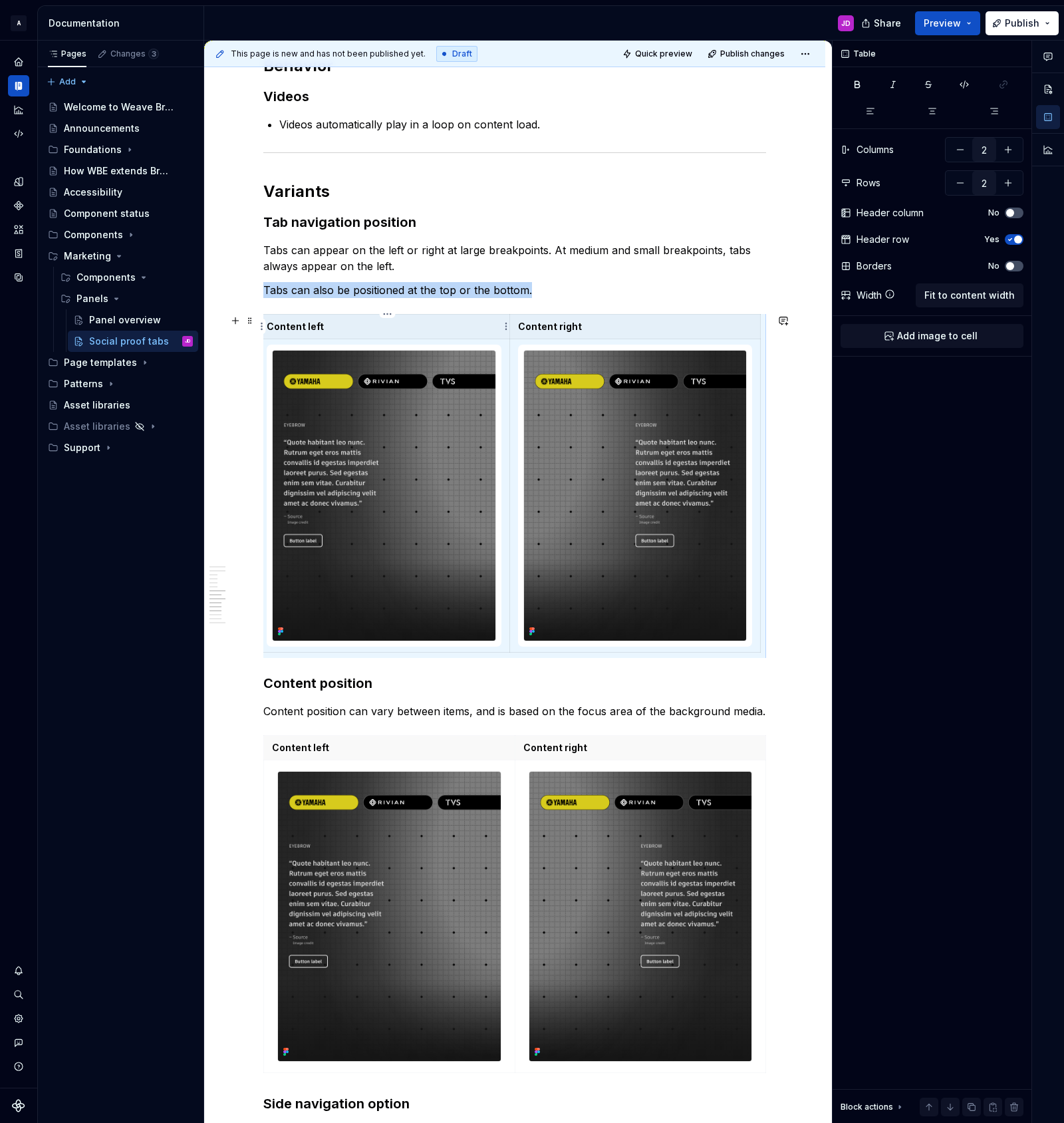
click at [305, 326] on p "Content left" at bounding box center [384, 326] width 235 height 13
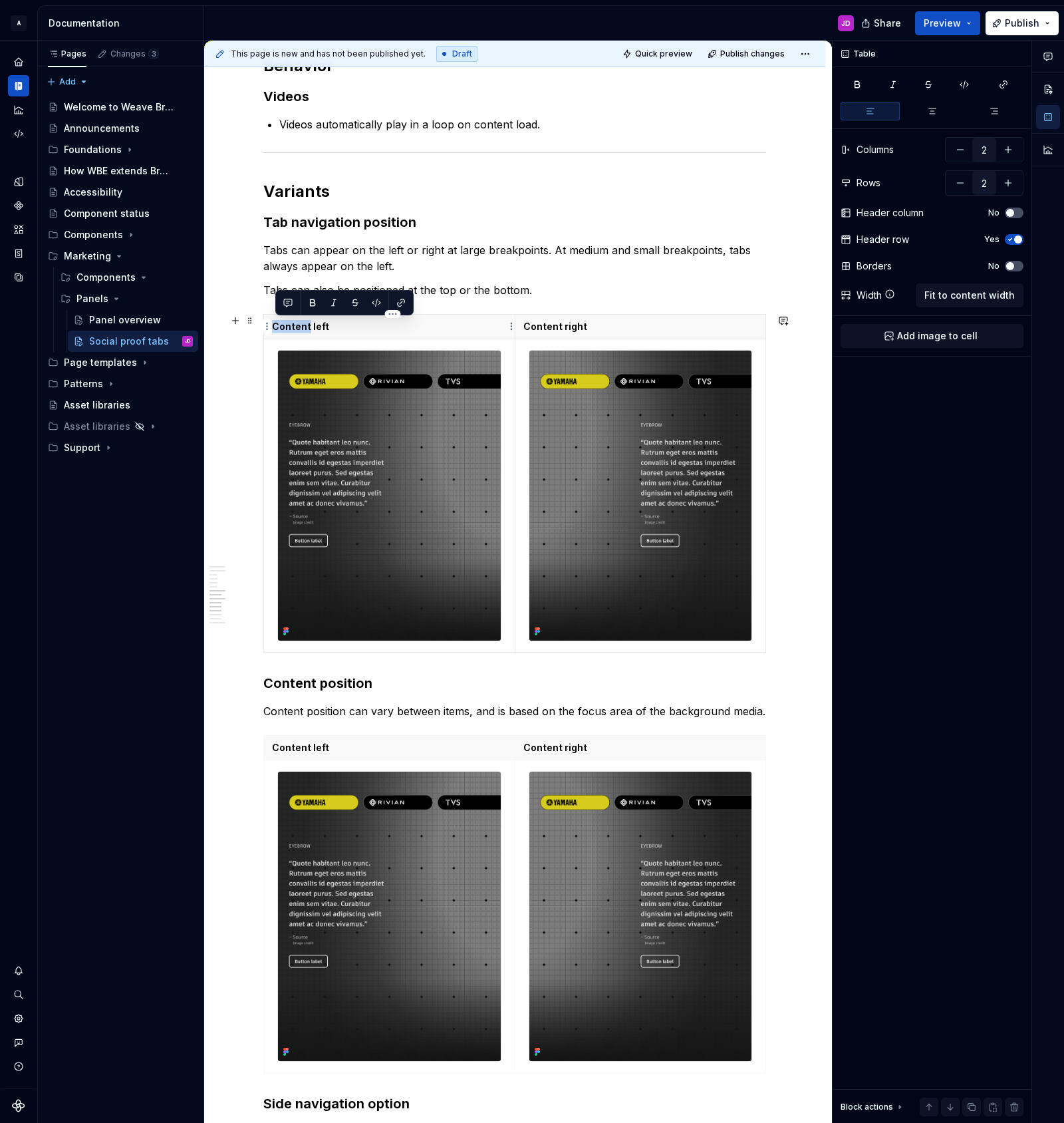
click at [305, 326] on p "Content left" at bounding box center [389, 326] width 235 height 13
copy p "Tabs: top-left"
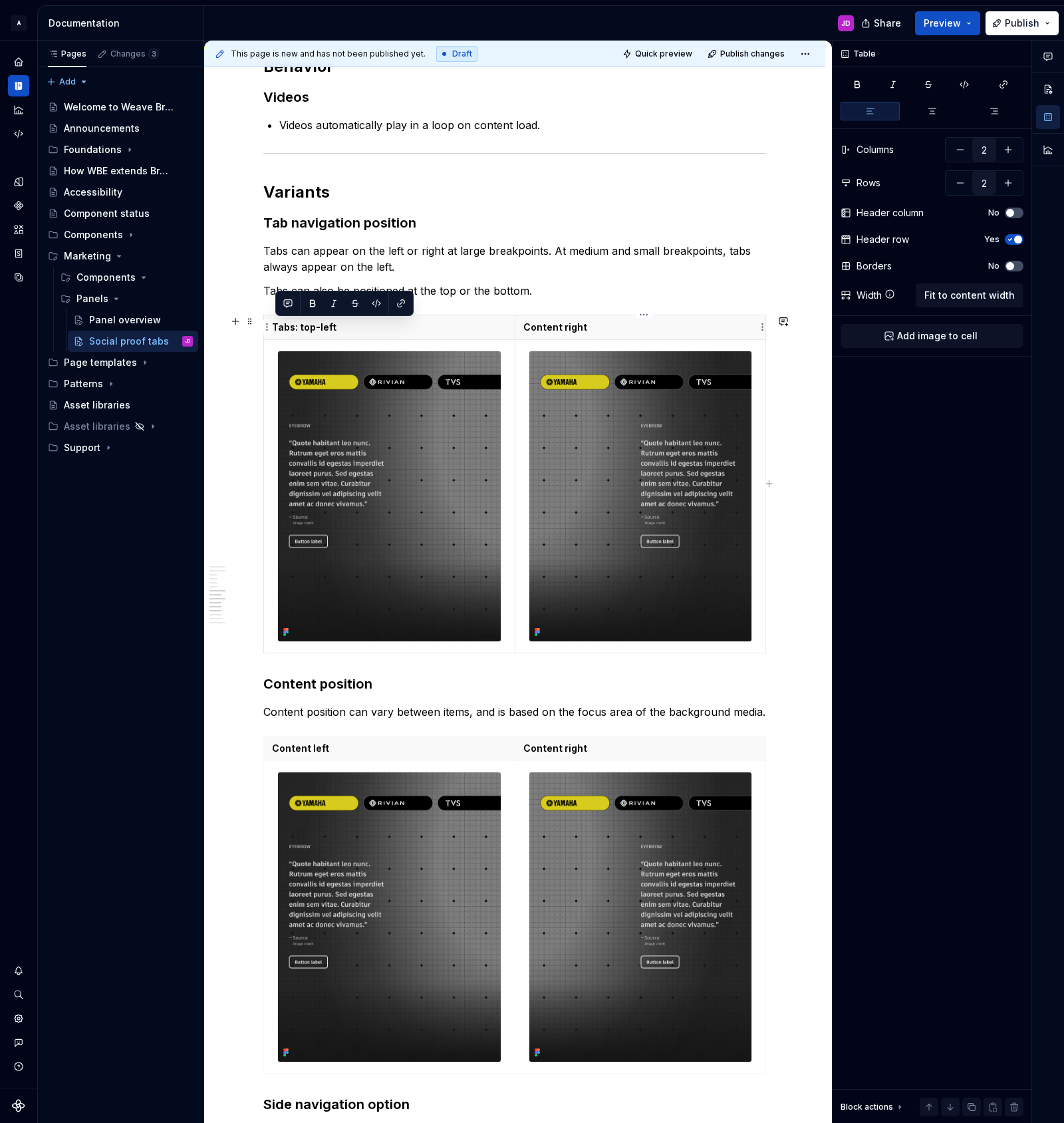
click at [563, 321] on p "Content right" at bounding box center [641, 327] width 235 height 13
drag, startPoint x: 563, startPoint y: 321, endPoint x: 587, endPoint y: 330, distance: 25.6
click at [575, 326] on p "Content right" at bounding box center [641, 327] width 235 height 13
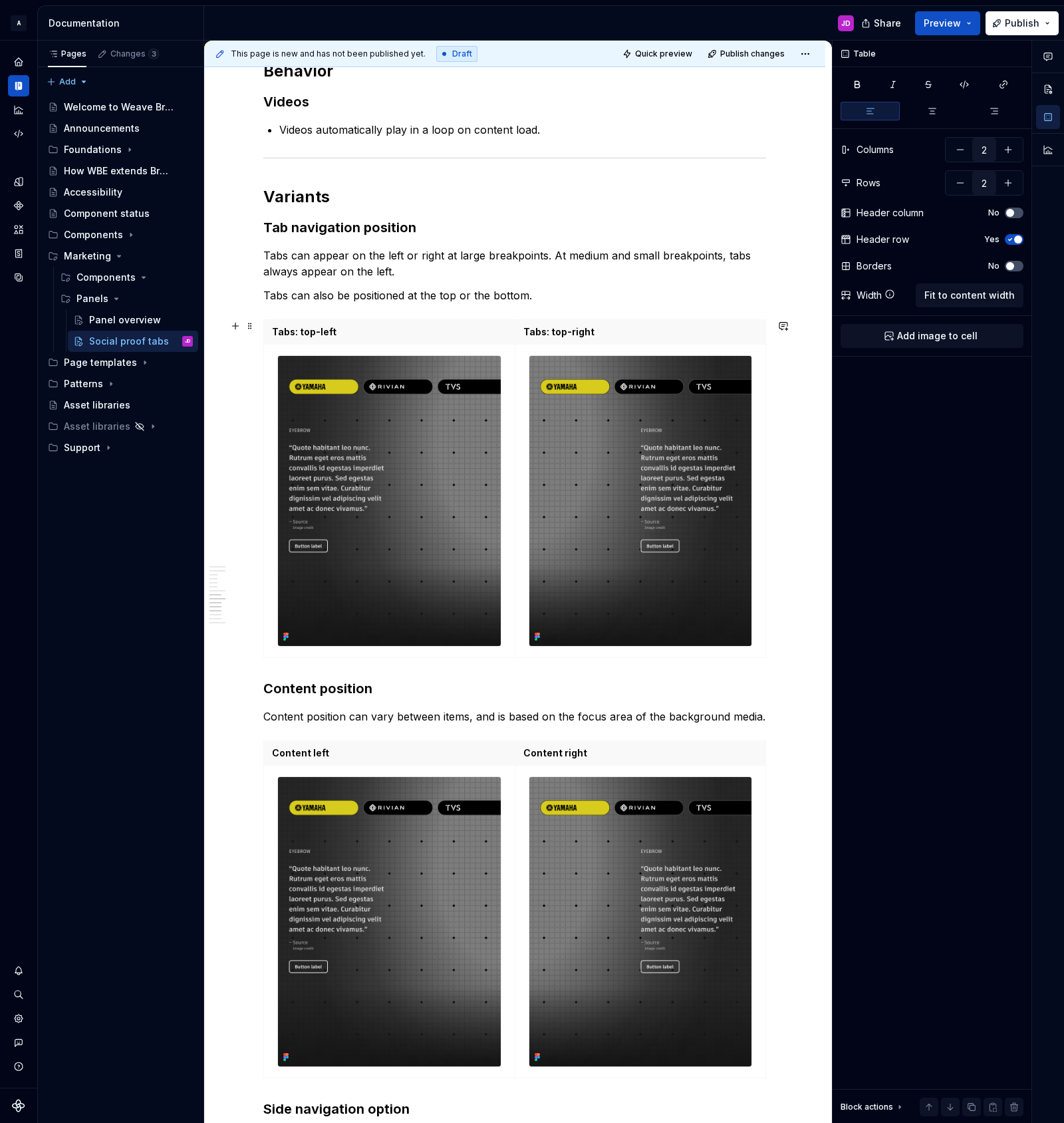
scroll to position [2001, 0]
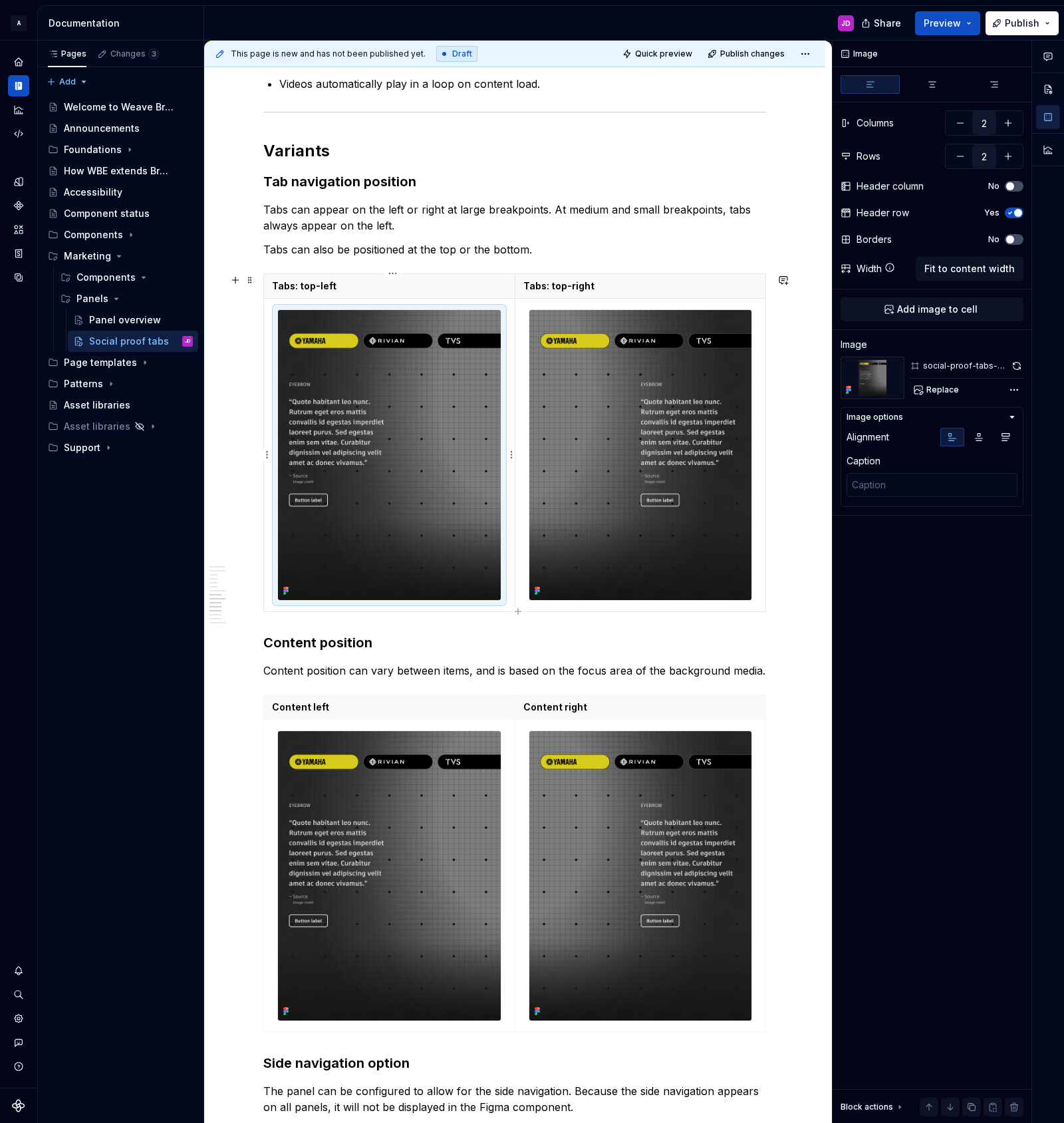
click at [413, 353] on img at bounding box center [389, 454] width 223 height 290
click at [942, 382] on button "Replace" at bounding box center [937, 389] width 55 height 19
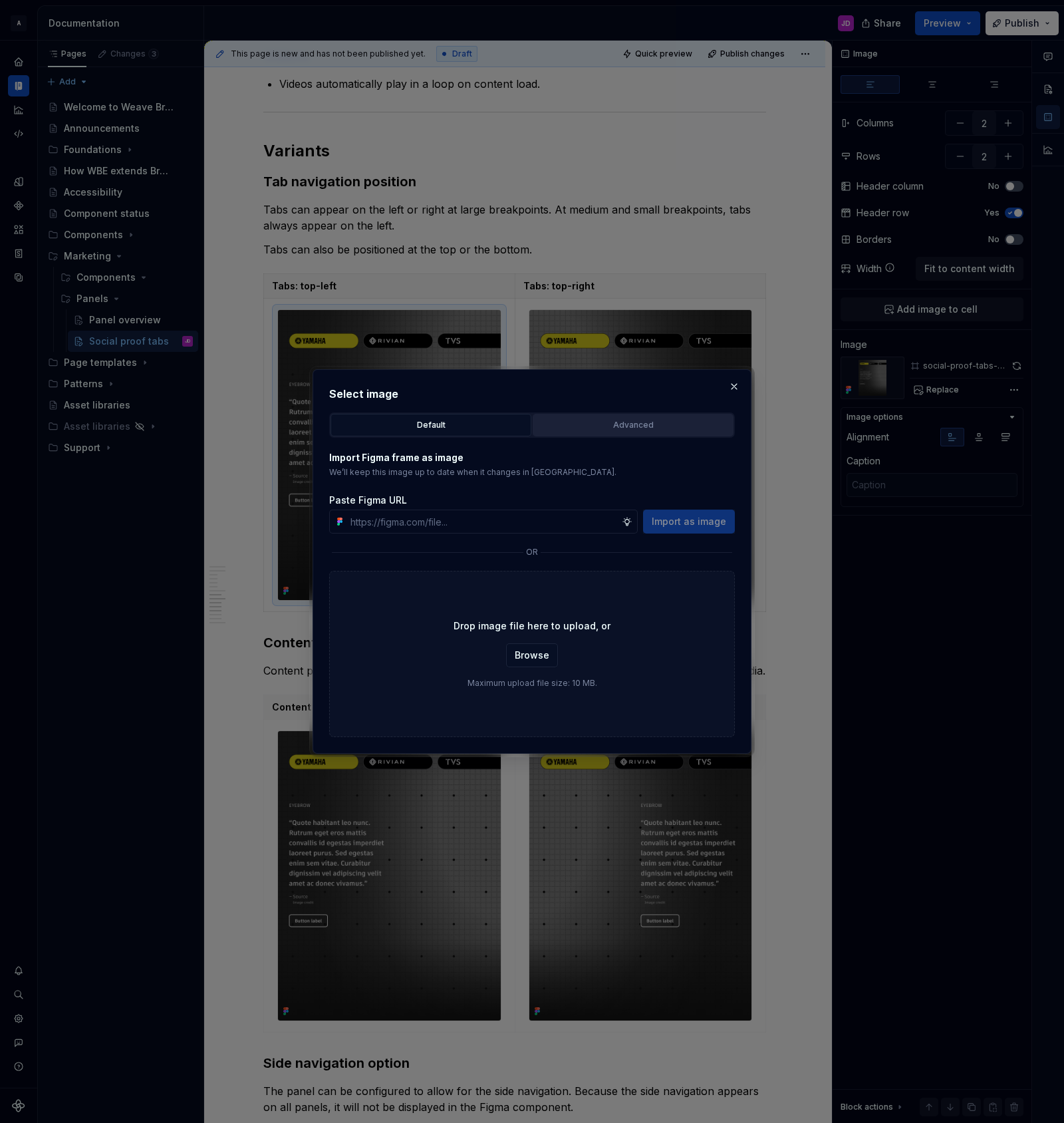
click at [614, 434] on button "Advanced" at bounding box center [633, 425] width 201 height 22
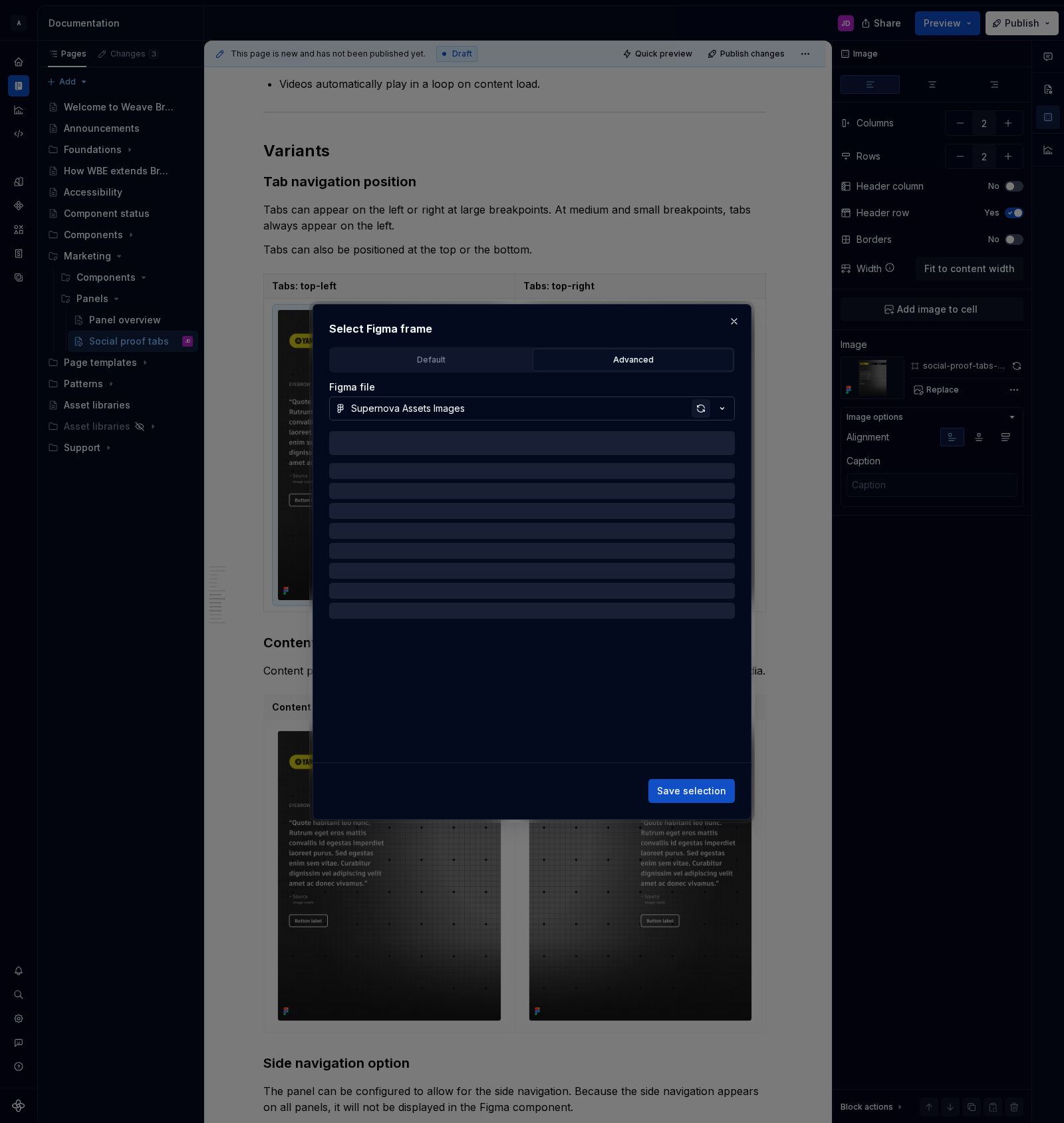
click at [704, 407] on div "button" at bounding box center [701, 408] width 19 height 19
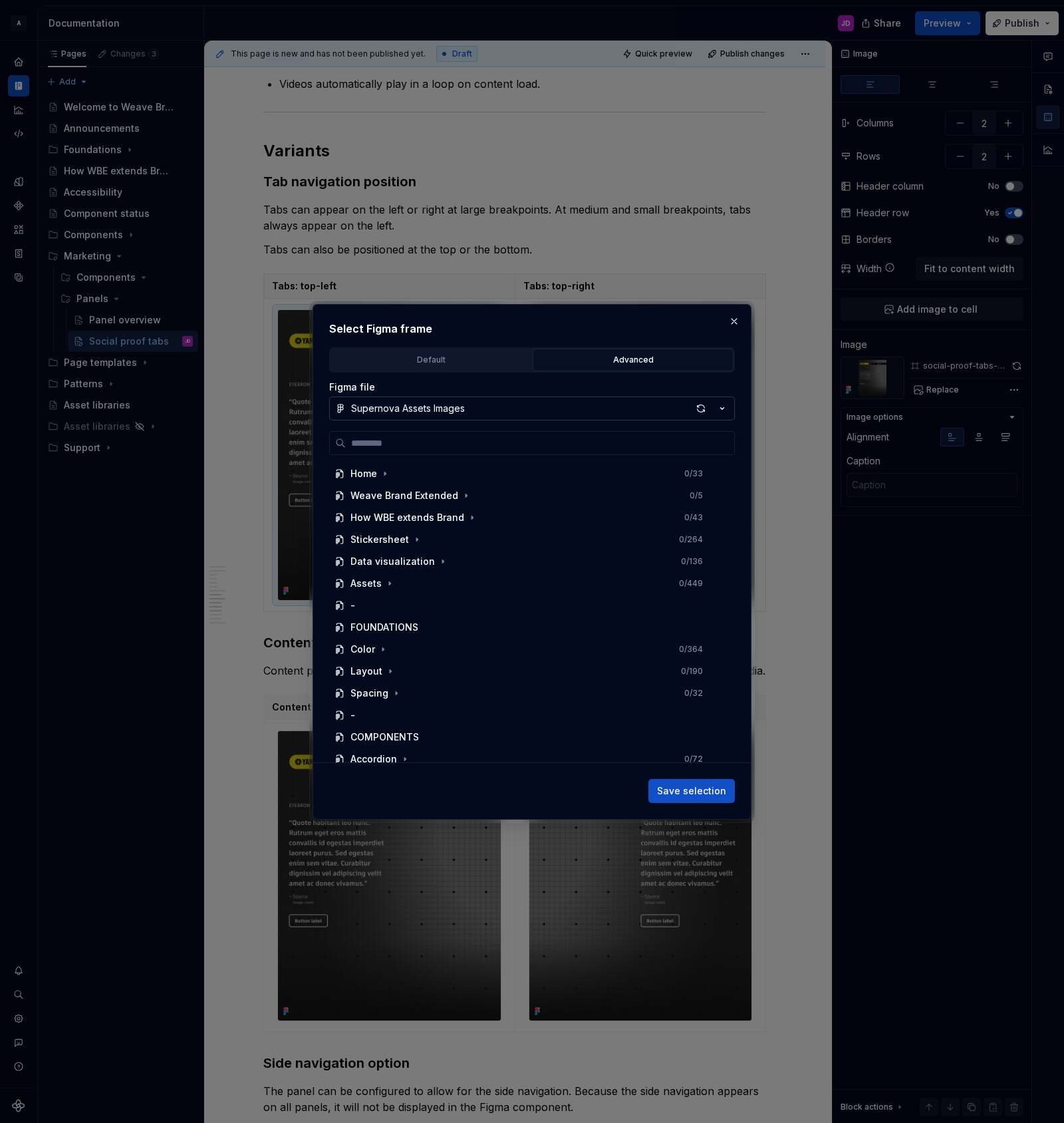
type textarea "*"
paste input "**********"
type input "**********"
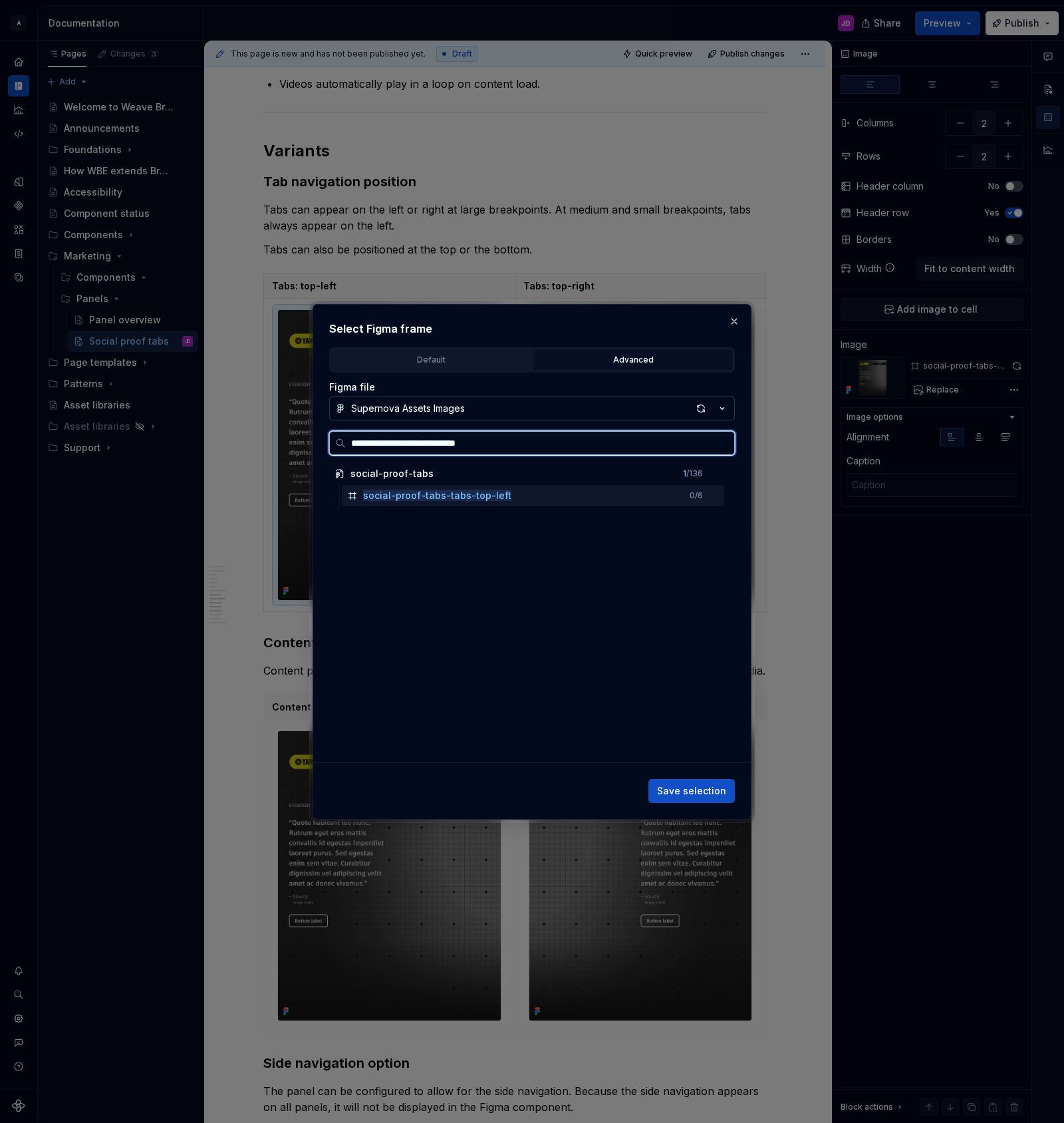
click at [492, 498] on mark "social-proof-tabs-tabs-top-left" at bounding box center [438, 495] width 149 height 12
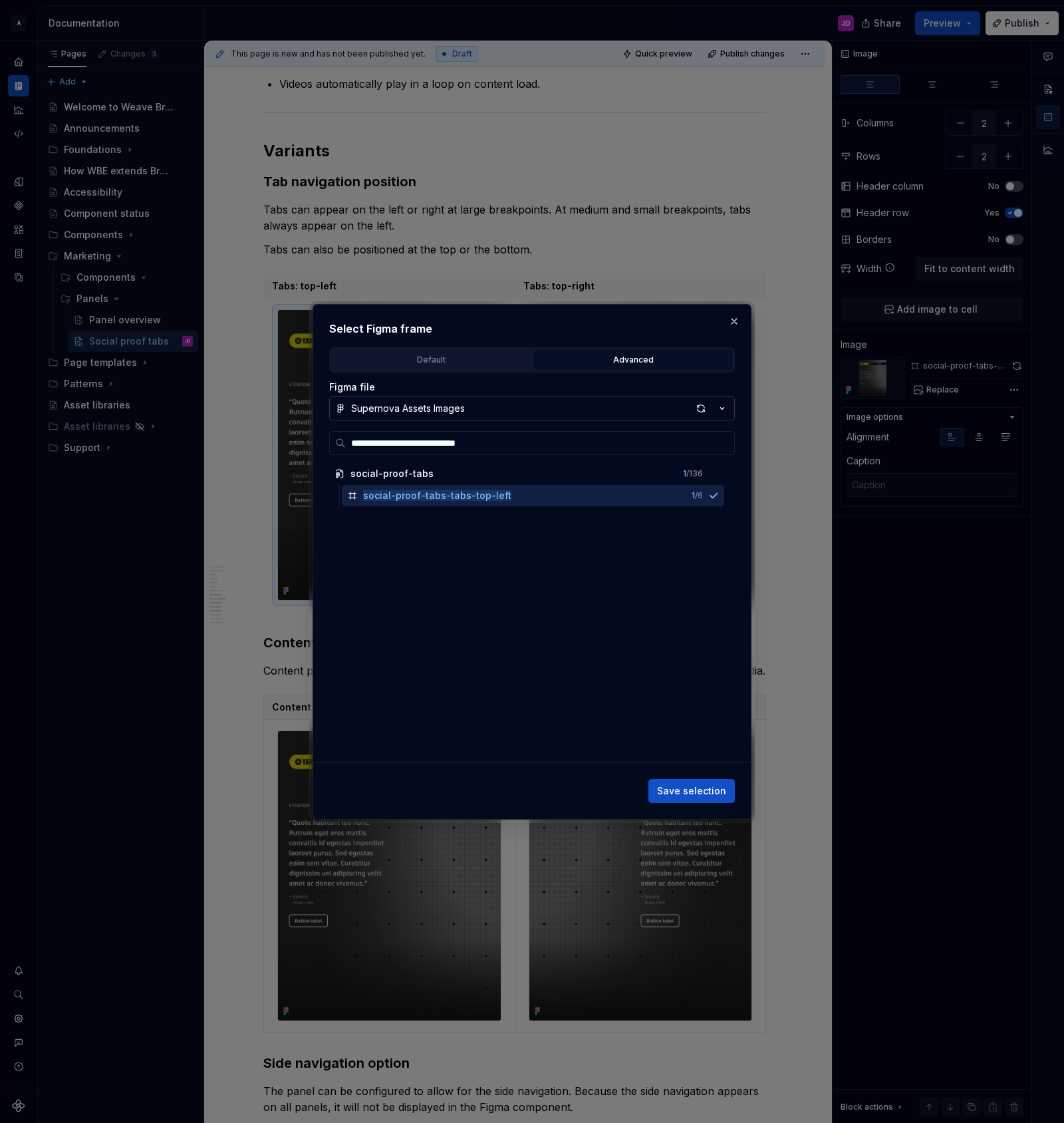
click at [690, 789] on span "Save selection" at bounding box center [691, 791] width 69 height 13
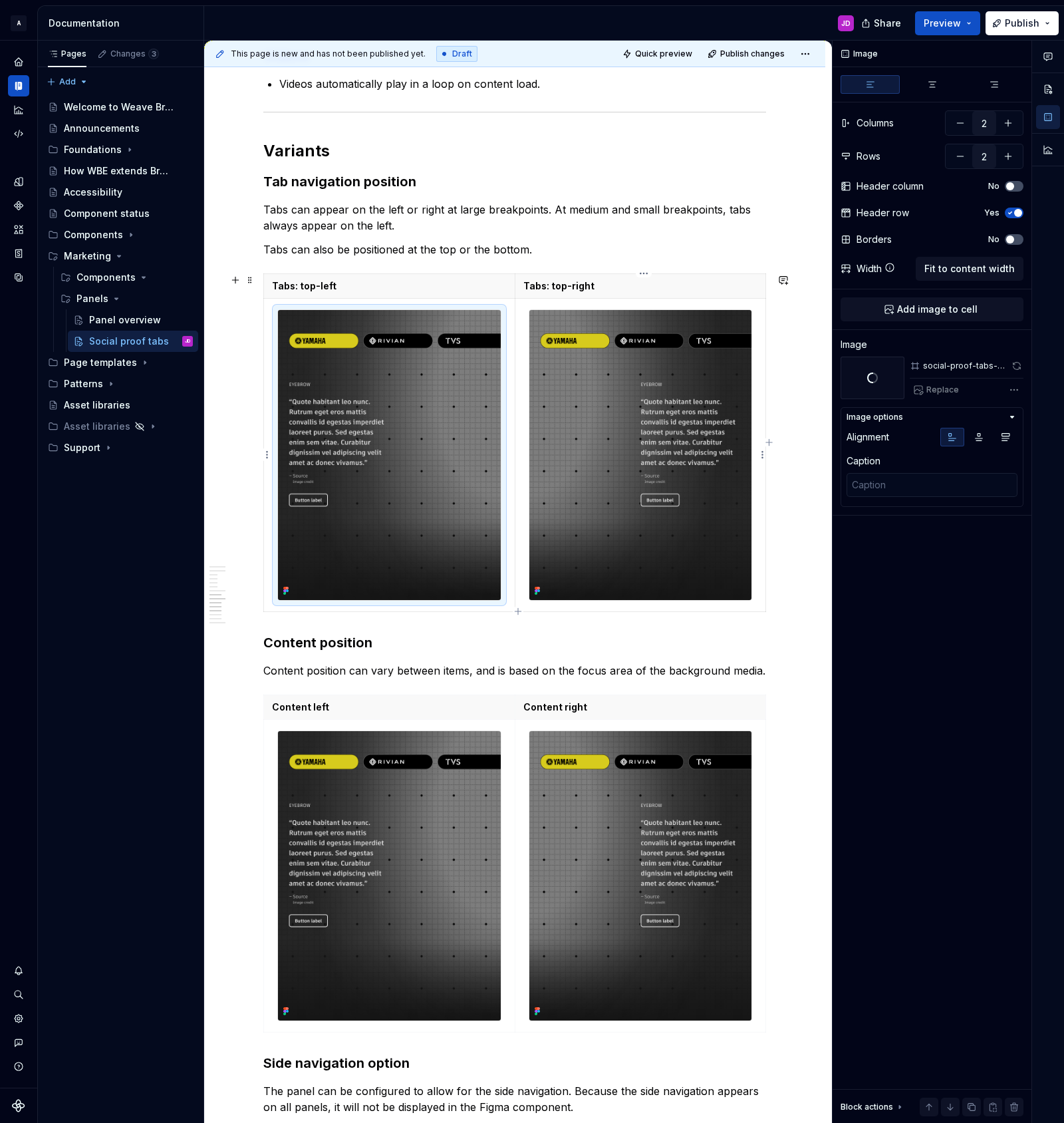
click at [609, 397] on img at bounding box center [641, 454] width 223 height 290
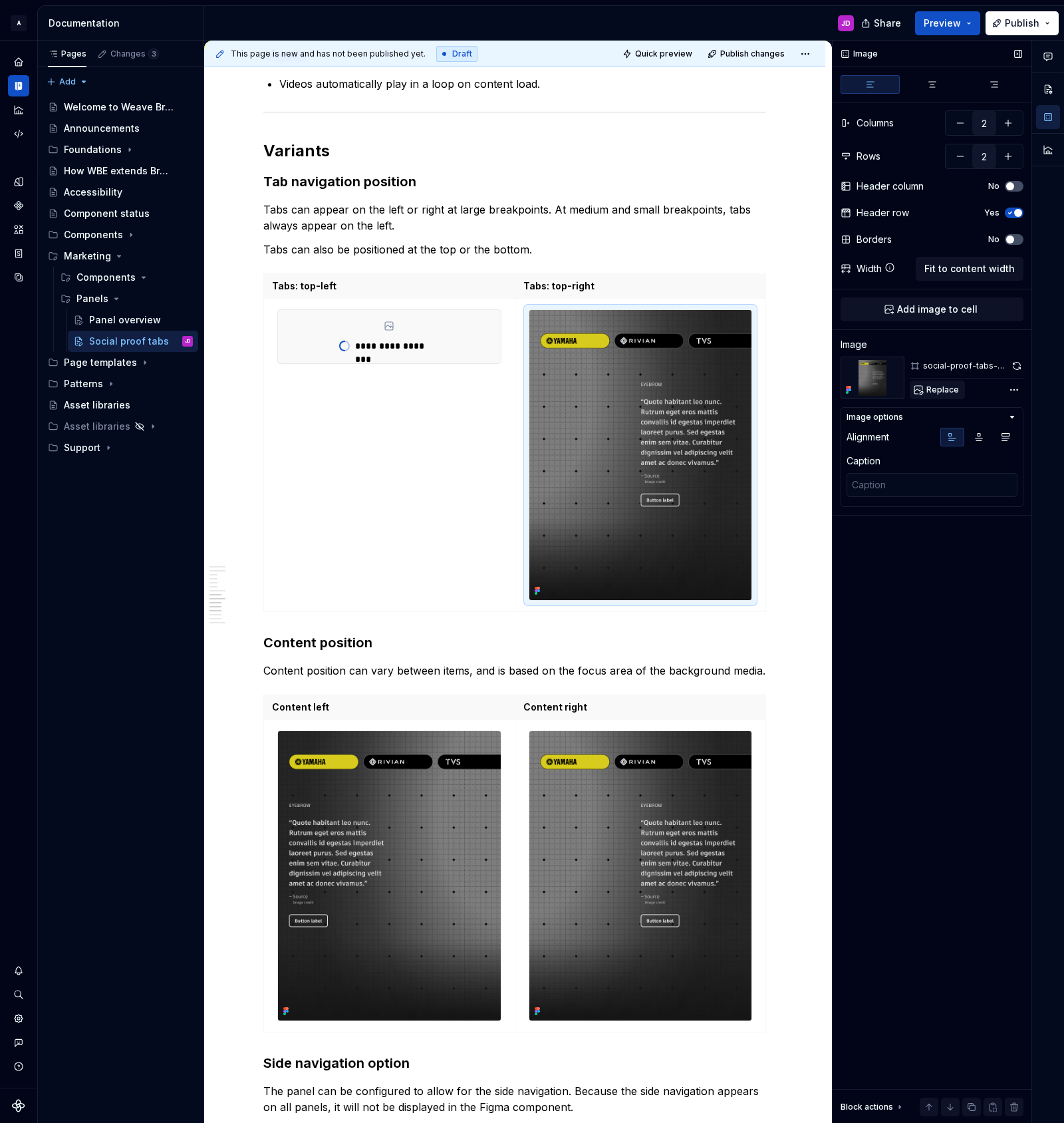
click at [940, 388] on span "Replace" at bounding box center [942, 389] width 32 height 11
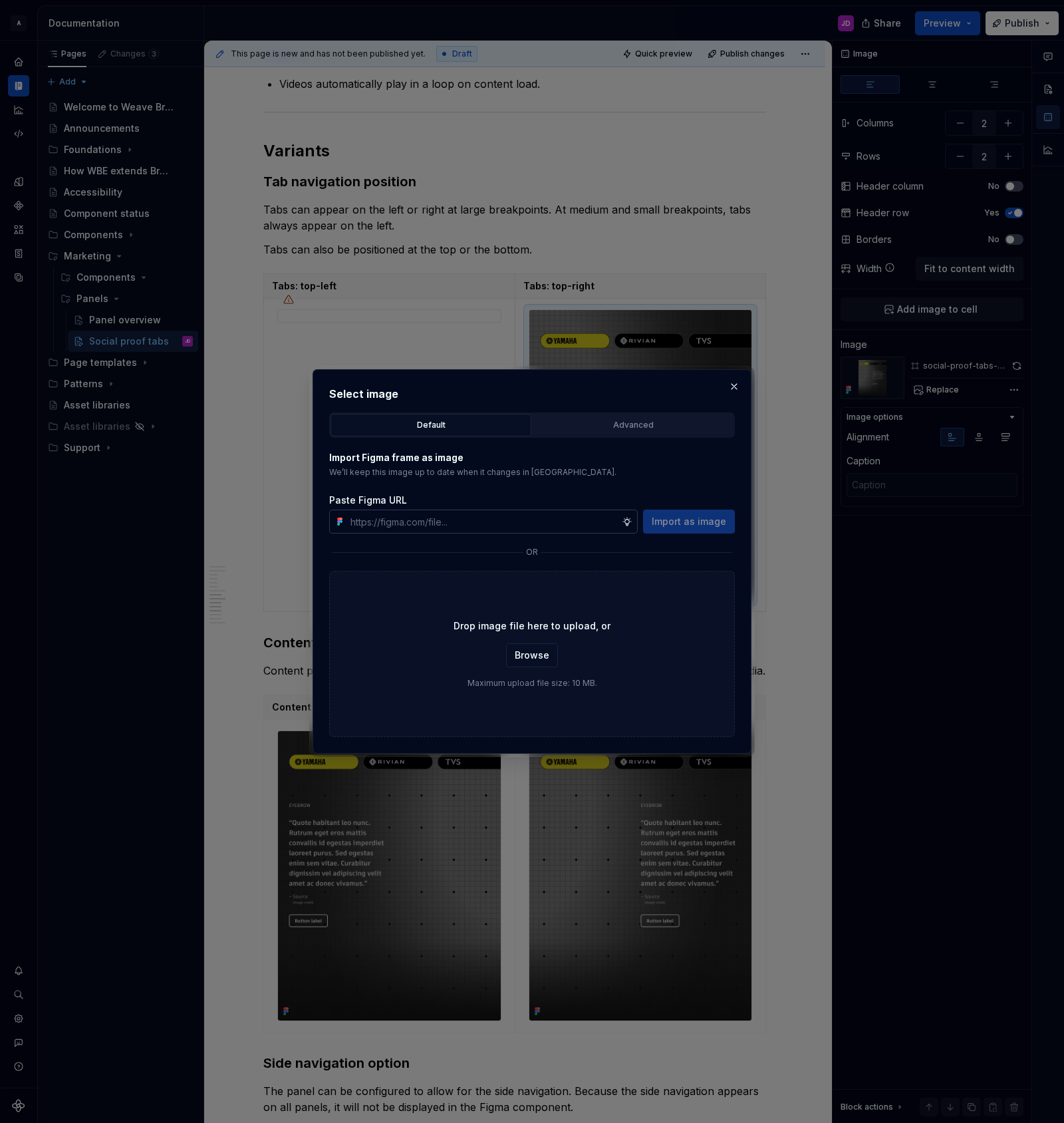
type textarea "*"
type input "social-proof-tabs-tabs-top-right"
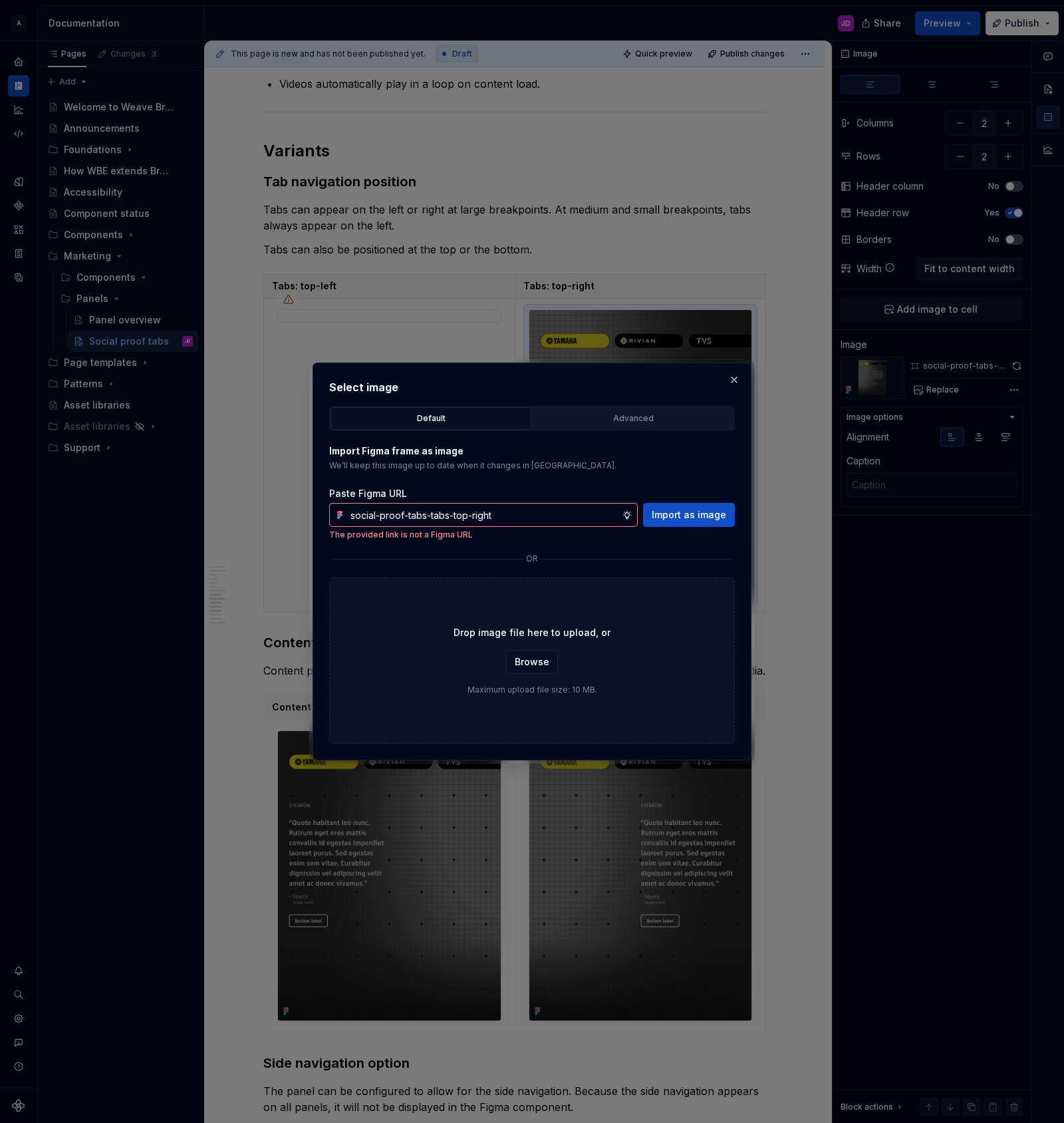
drag, startPoint x: 639, startPoint y: 416, endPoint x: 626, endPoint y: 433, distance: 21.4
click at [639, 416] on div "Advanced" at bounding box center [633, 418] width 192 height 13
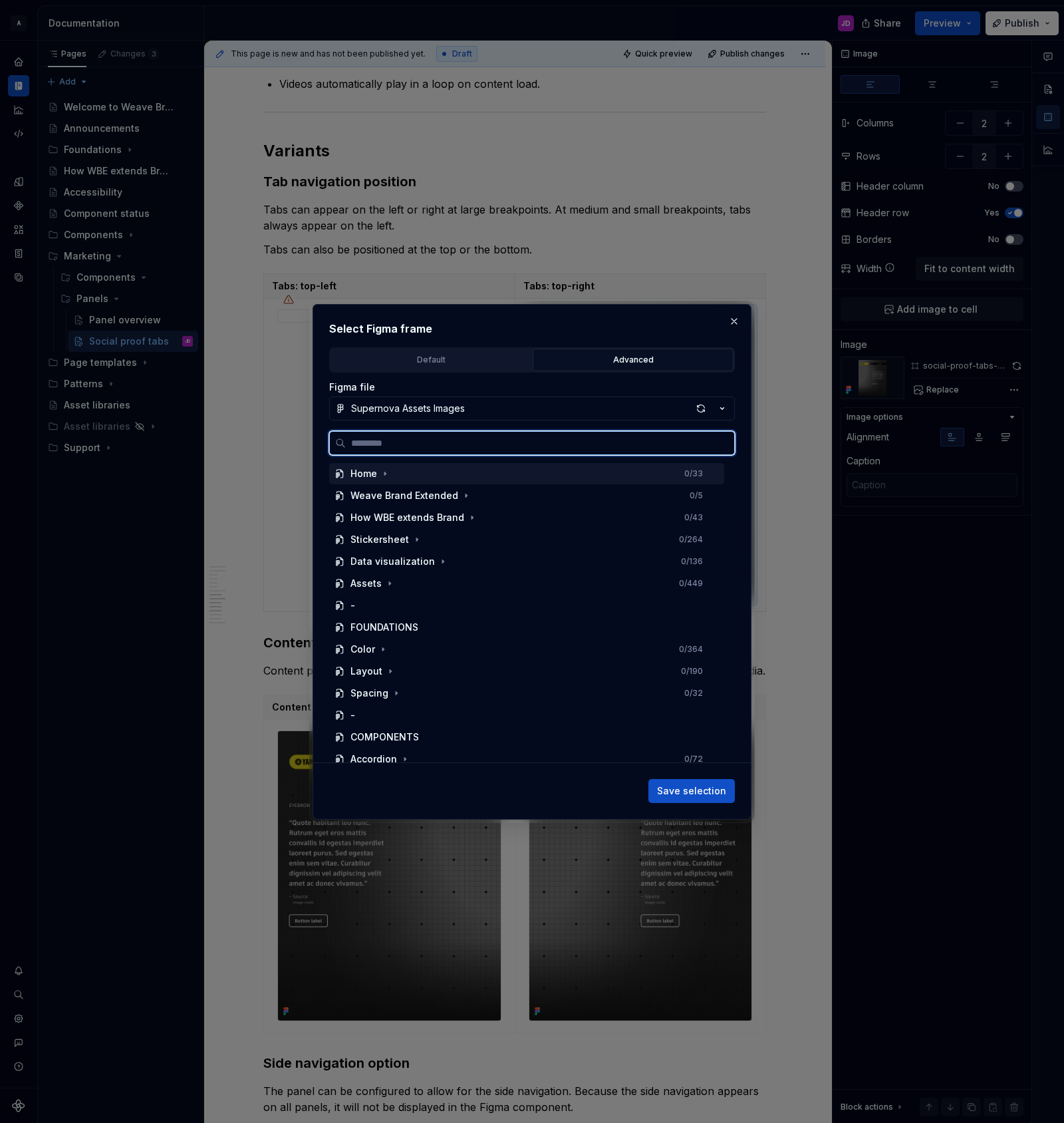
paste input "**********"
type input "**********"
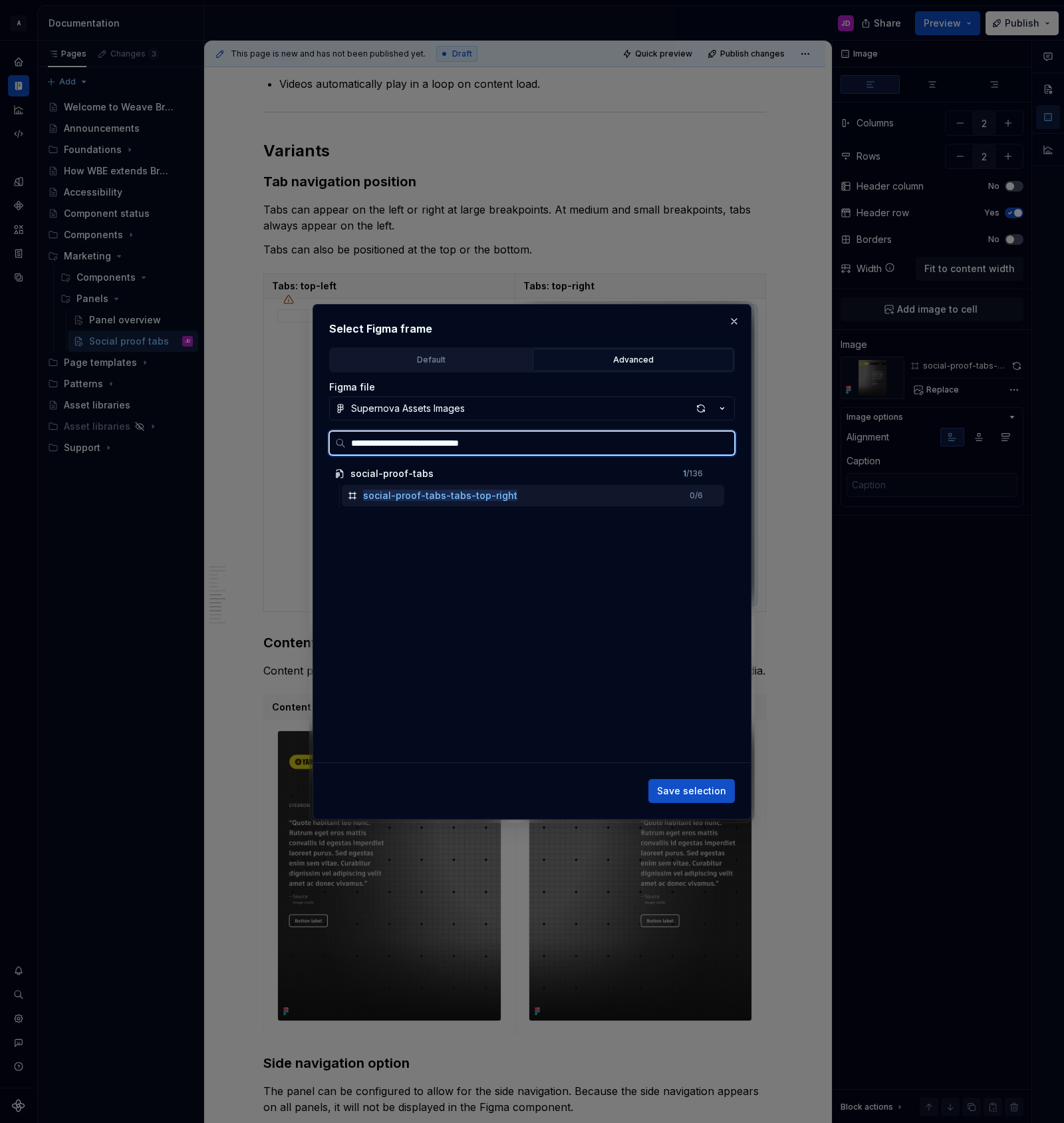
click at [482, 496] on mark "social-proof-tabs-tabs-top-right" at bounding box center [440, 495] width 154 height 12
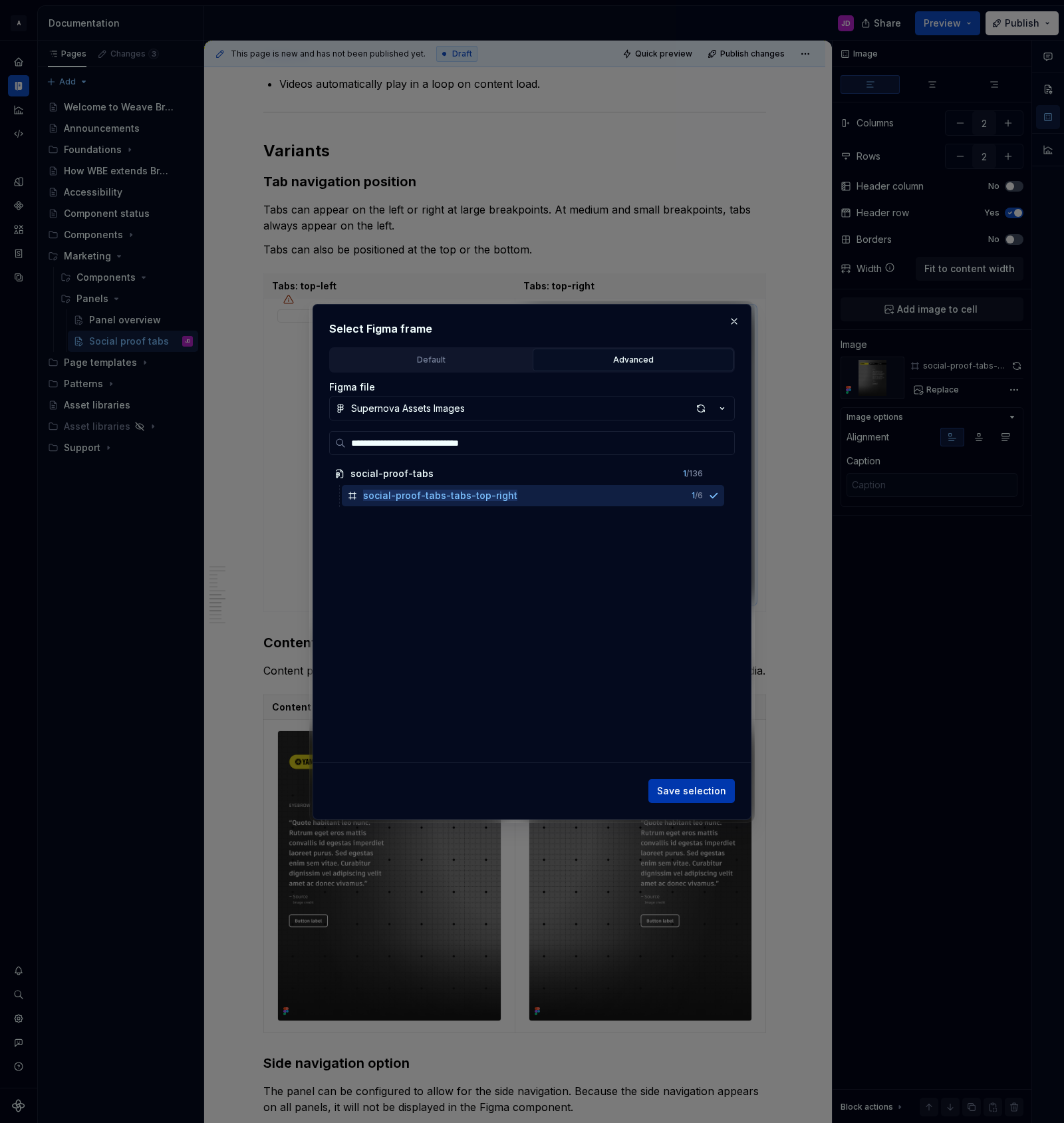
click at [689, 796] on span "Save selection" at bounding box center [691, 791] width 69 height 13
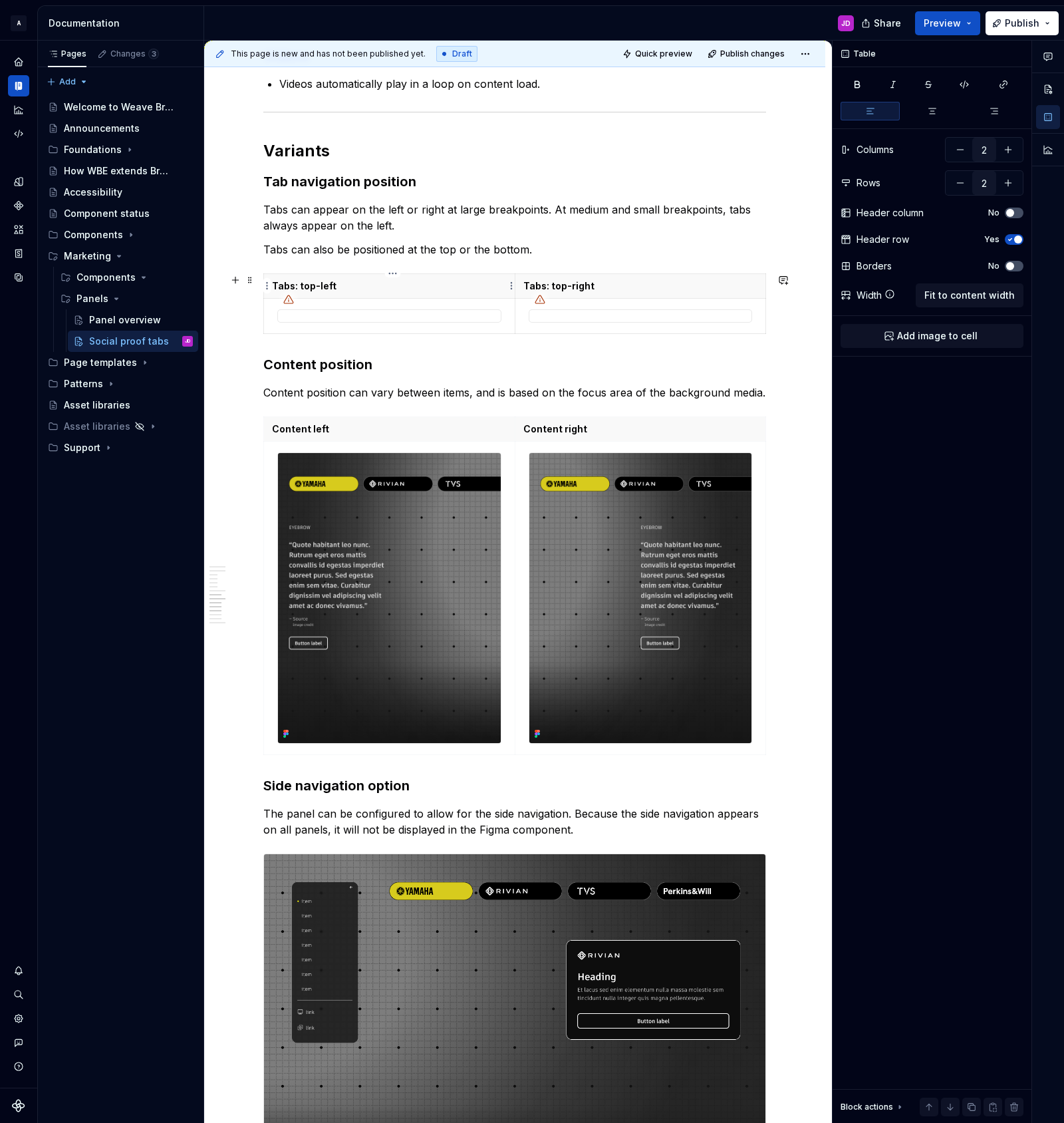
click at [350, 285] on p "Tabs: top-left" at bounding box center [389, 286] width 235 height 13
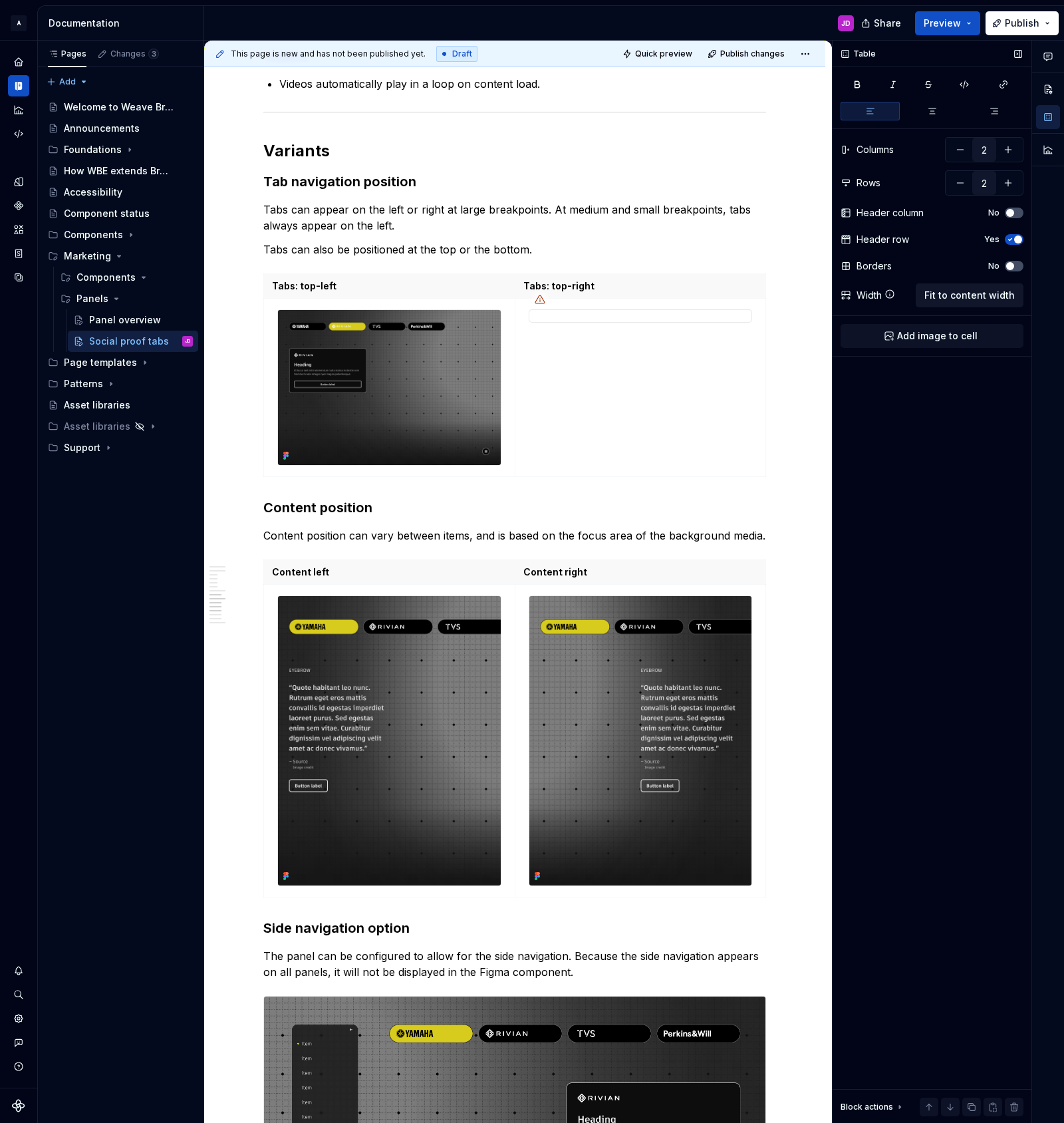
click at [950, 295] on span "Fit to content width" at bounding box center [969, 295] width 90 height 13
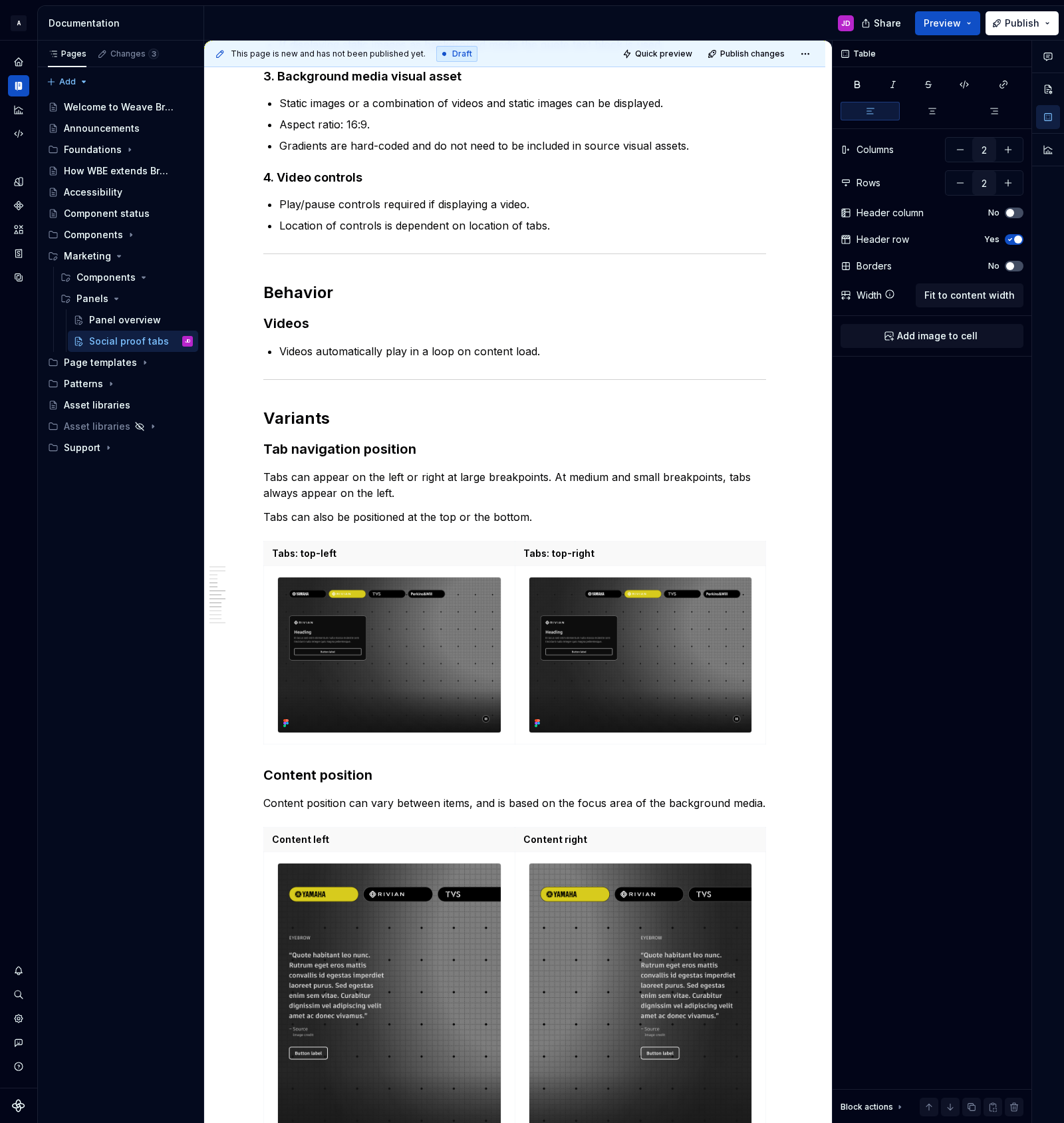
scroll to position [1721, 0]
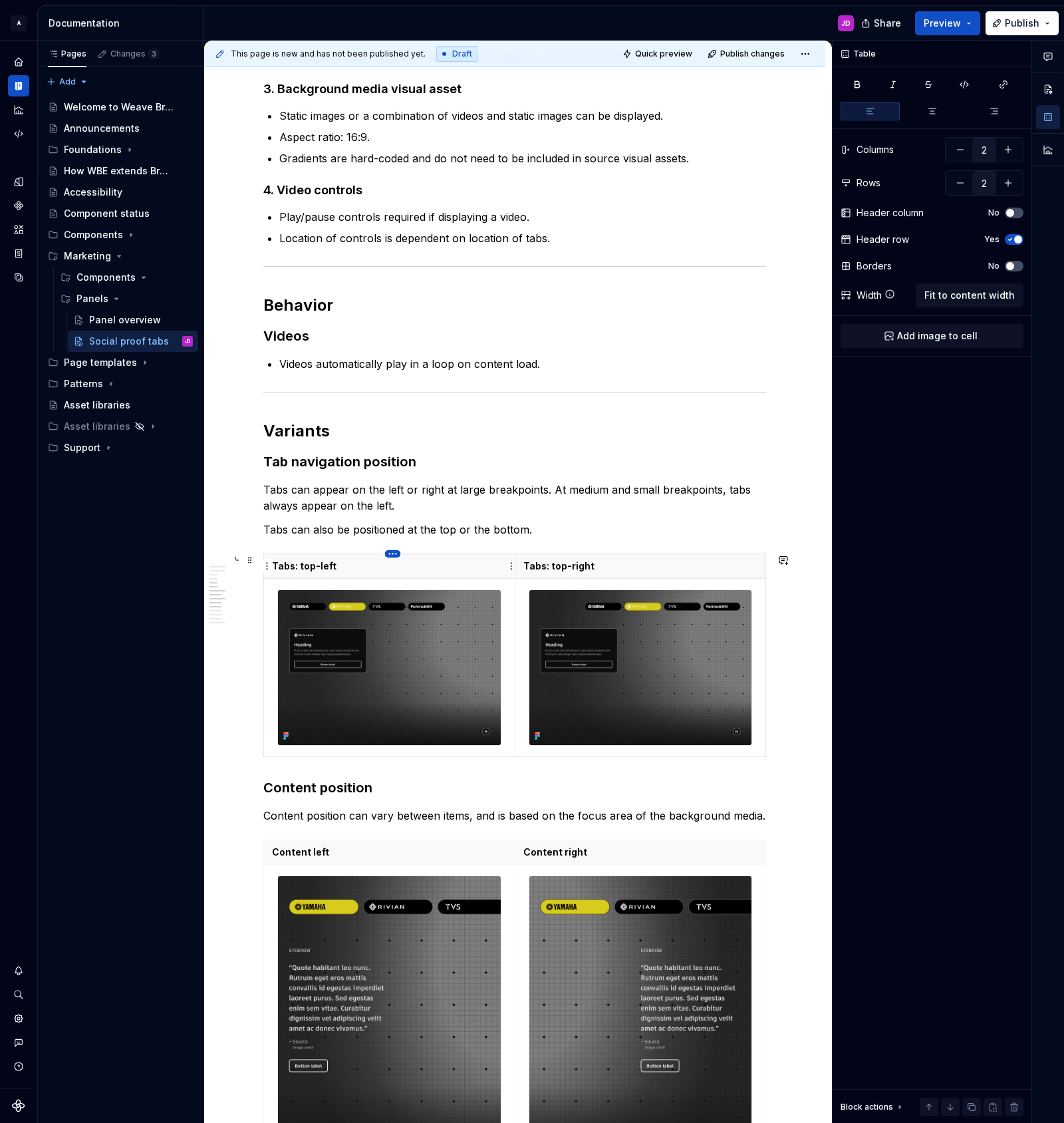
click at [397, 559] on body "A Weave Brand Extended JD Design system data Documentation JD Share Preview Pub…" at bounding box center [532, 561] width 1064 height 1123
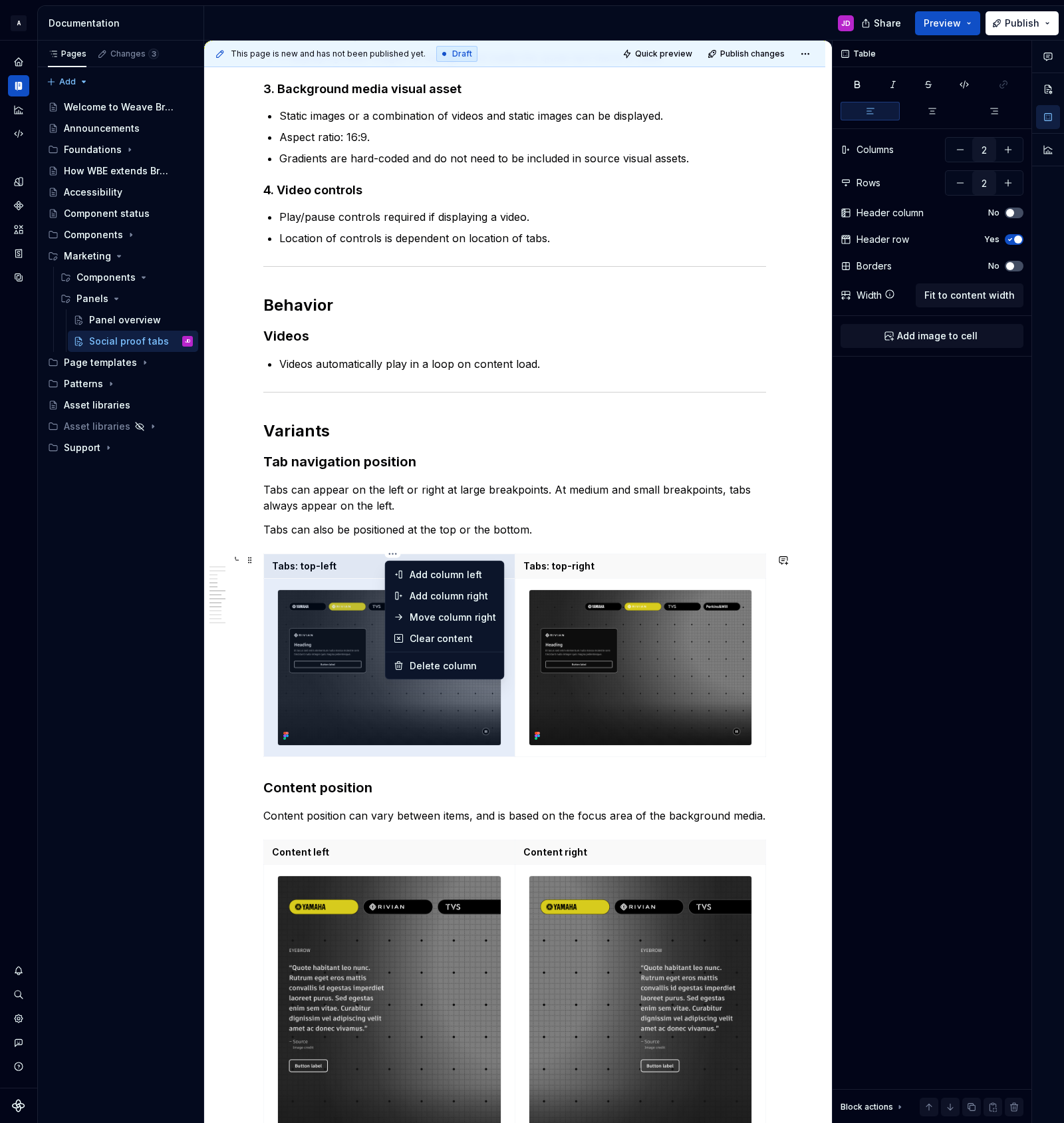
drag, startPoint x: 933, startPoint y: 585, endPoint x: 477, endPoint y: 612, distance: 456.8
click at [933, 585] on div "Comments Open comments No comments yet Select ‘Comment’ from the block context …" at bounding box center [948, 582] width 231 height 1083
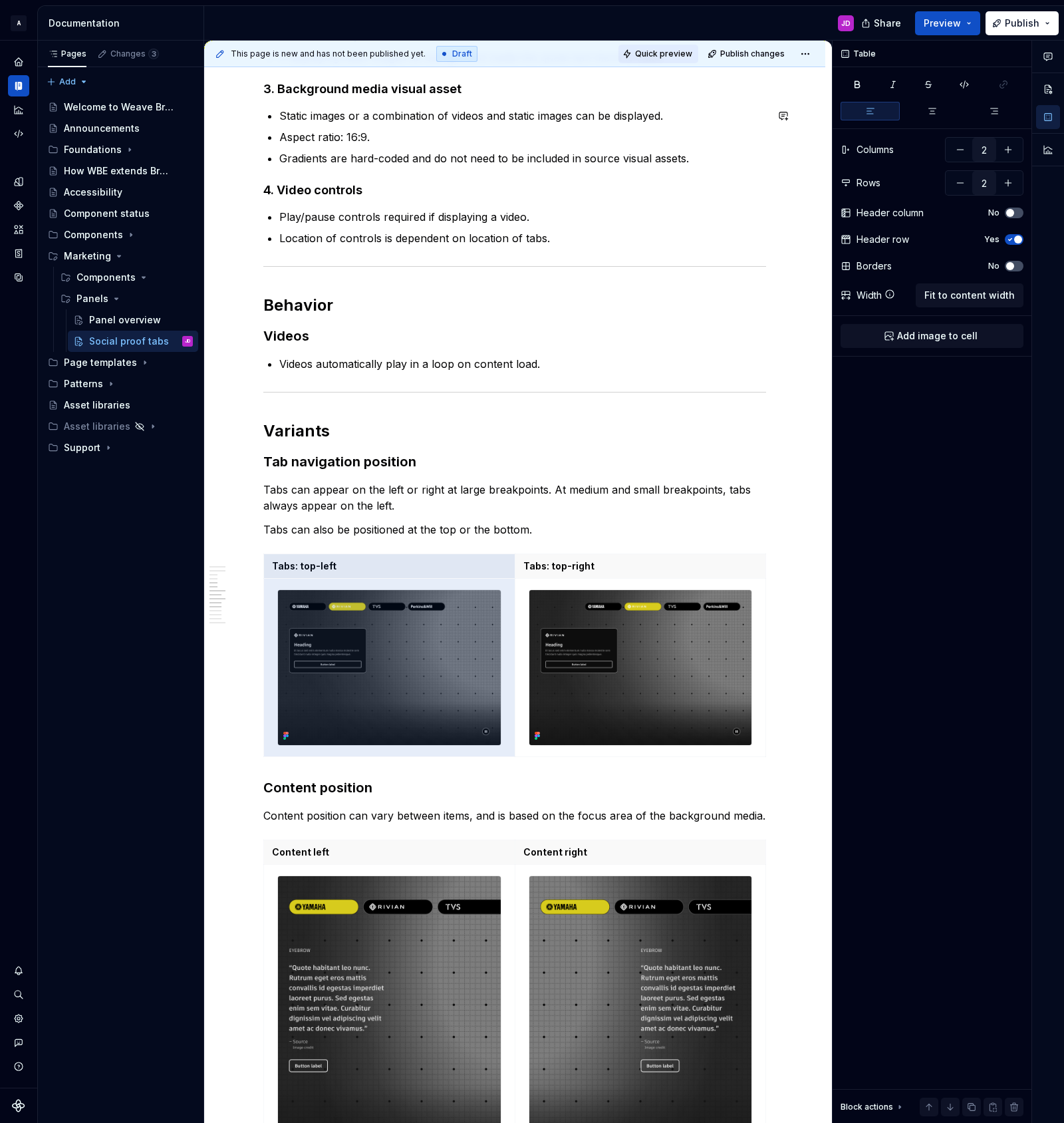
click at [685, 50] on span "Quick preview" at bounding box center [663, 54] width 57 height 11
click at [670, 53] on span "Quick preview" at bounding box center [663, 54] width 57 height 11
click at [990, 1090] on span "Open page" at bounding box center [994, 1091] width 45 height 11
click at [249, 559] on span at bounding box center [249, 560] width 11 height 19
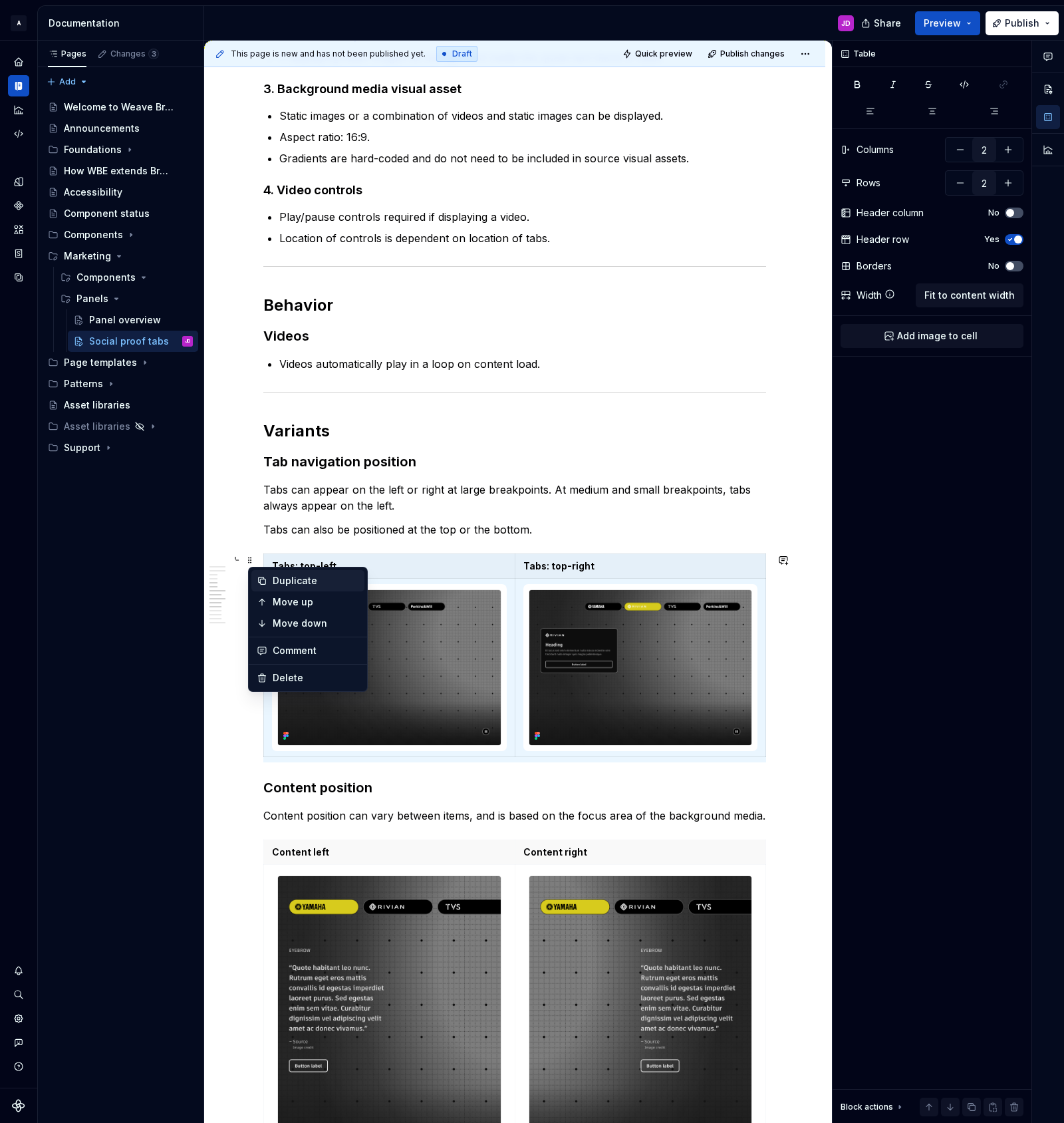
click at [291, 578] on div "Duplicate" at bounding box center [316, 581] width 87 height 13
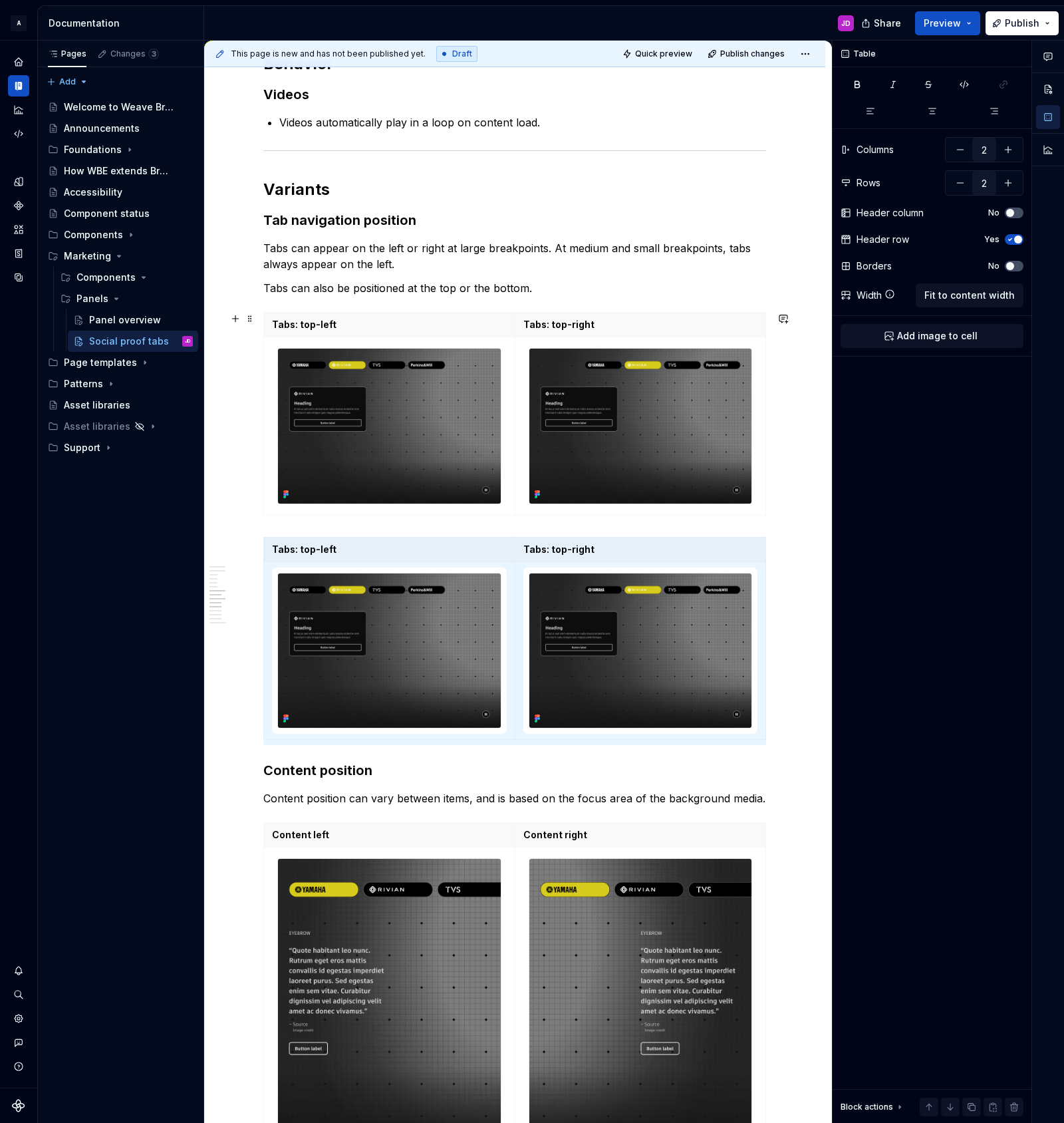
scroll to position [1964, 0]
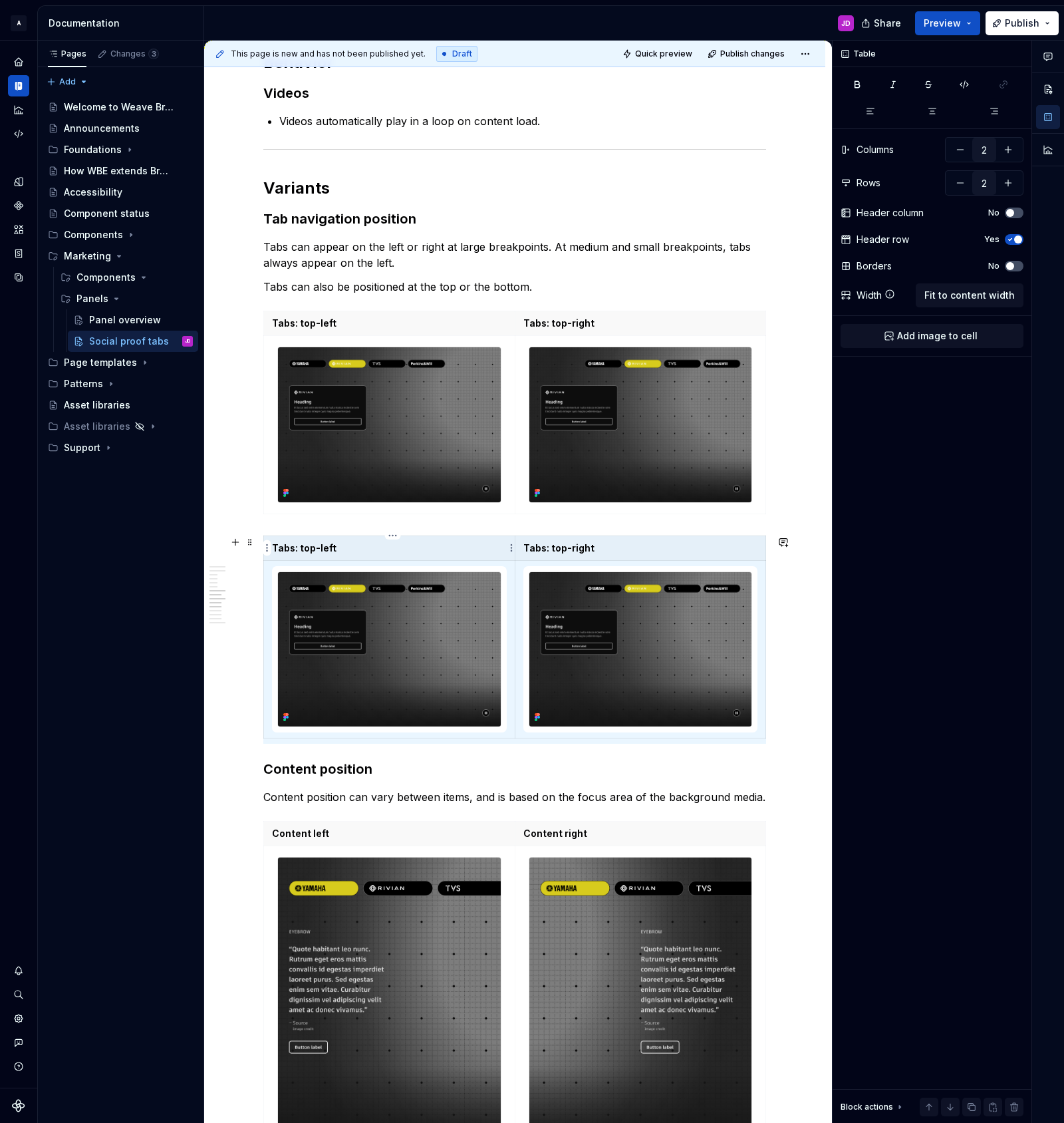
click at [305, 550] on p "Tabs: top-left" at bounding box center [389, 548] width 235 height 13
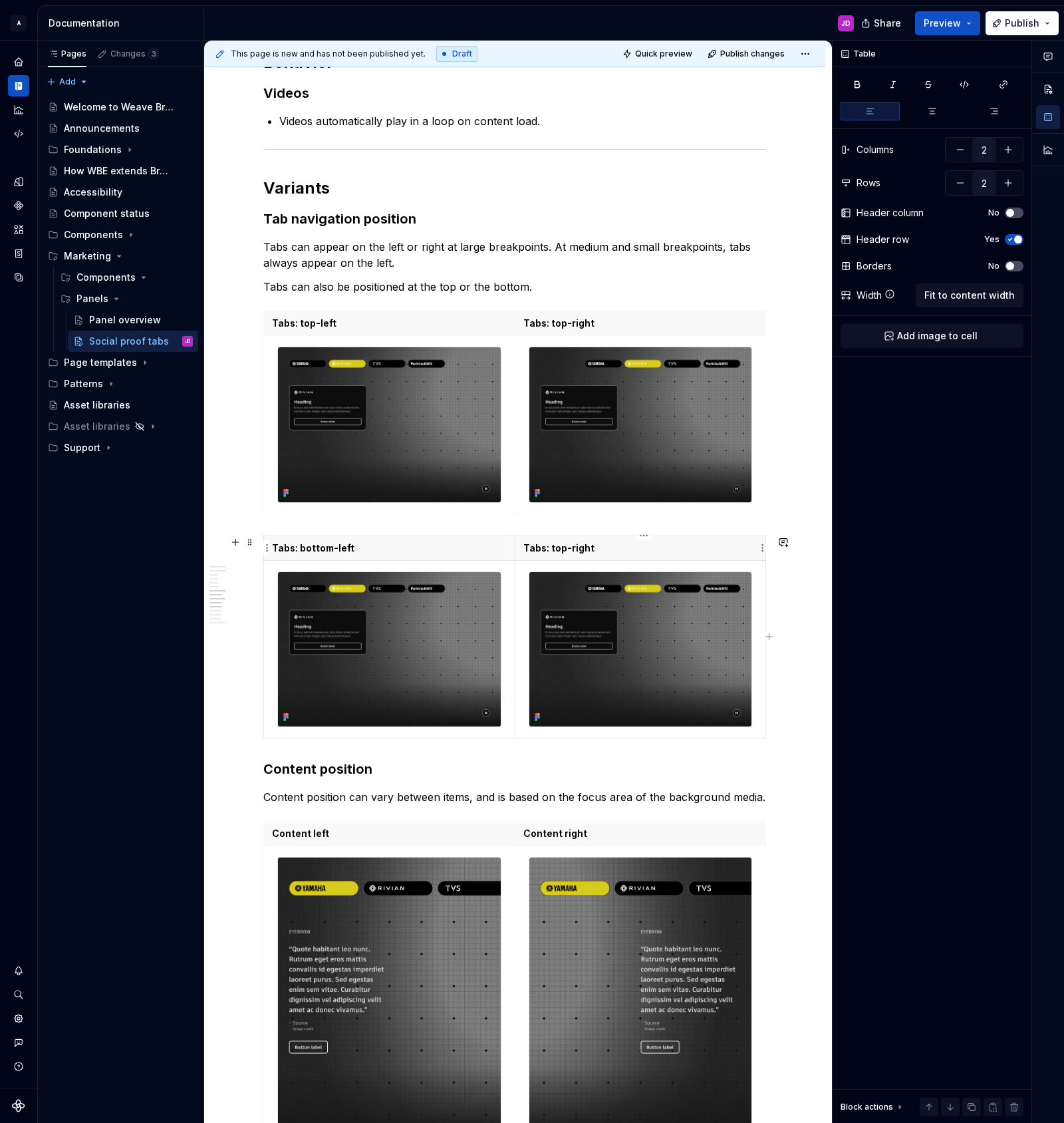
click at [558, 549] on p "Tabs: top-right" at bounding box center [641, 548] width 235 height 13
click at [435, 598] on img at bounding box center [389, 649] width 223 height 155
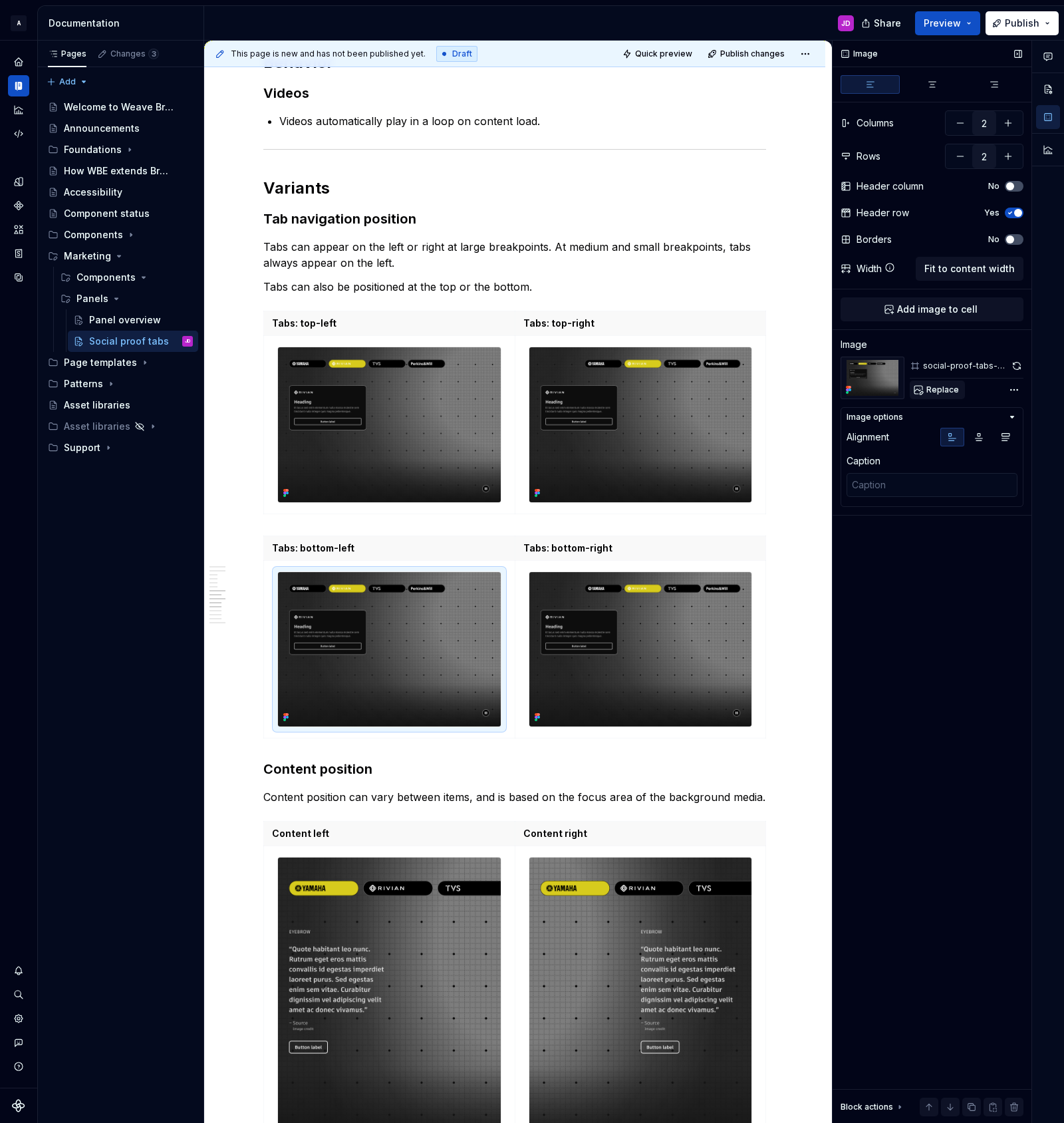
click at [952, 391] on span "Replace" at bounding box center [942, 389] width 32 height 11
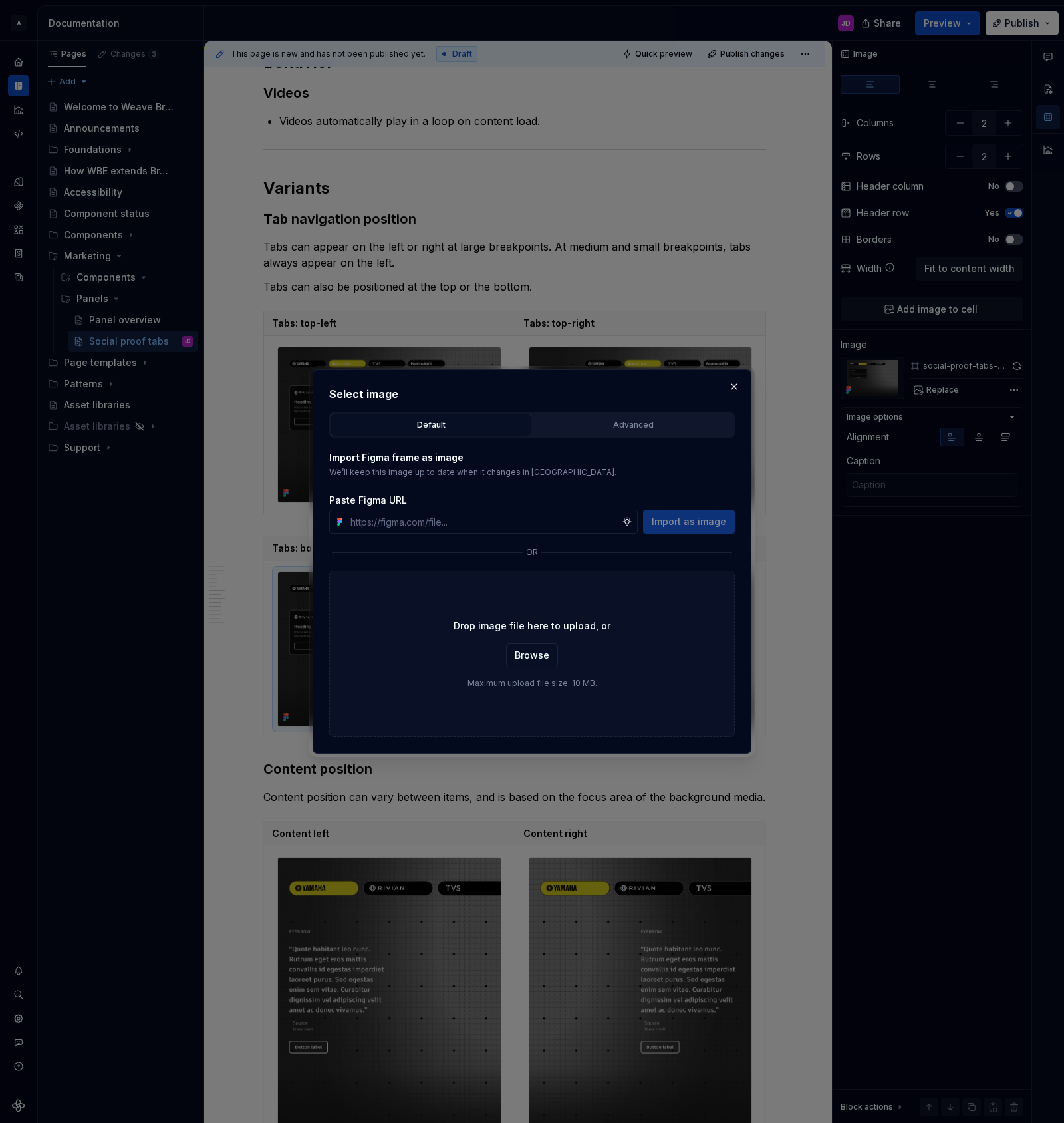
type textarea "*"
type input "social-proof-tabs-tabs-bottom-left"
type textarea "*"
type input "social-proof-tabs-tabs-bottom-left"
click at [623, 429] on div "Advanced" at bounding box center [633, 425] width 192 height 13
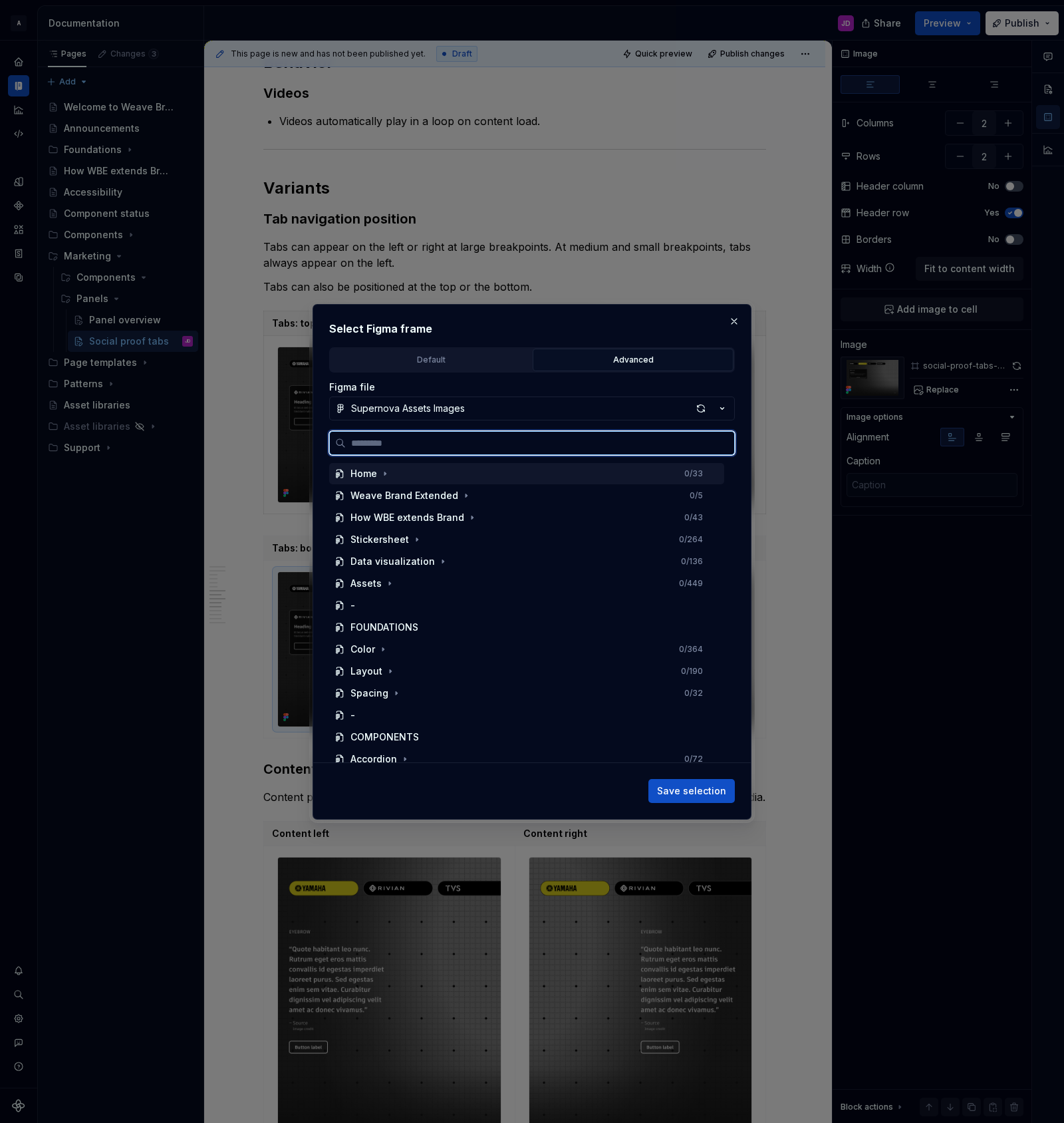
paste input "**********"
type input "**********"
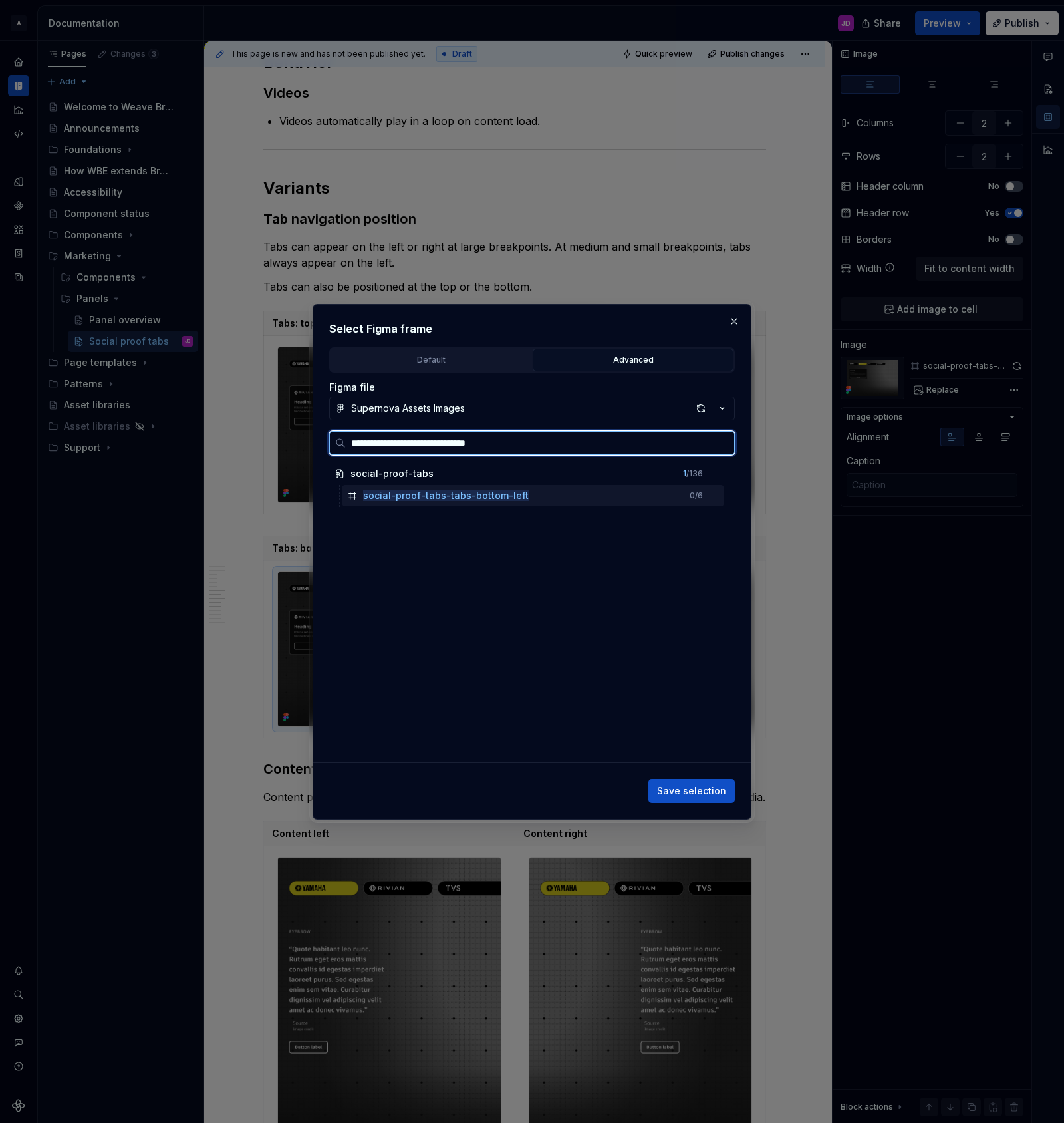
click at [534, 486] on div "social-proof-tabs-tabs-bottom-left 0 / 6" at bounding box center [533, 496] width 382 height 21
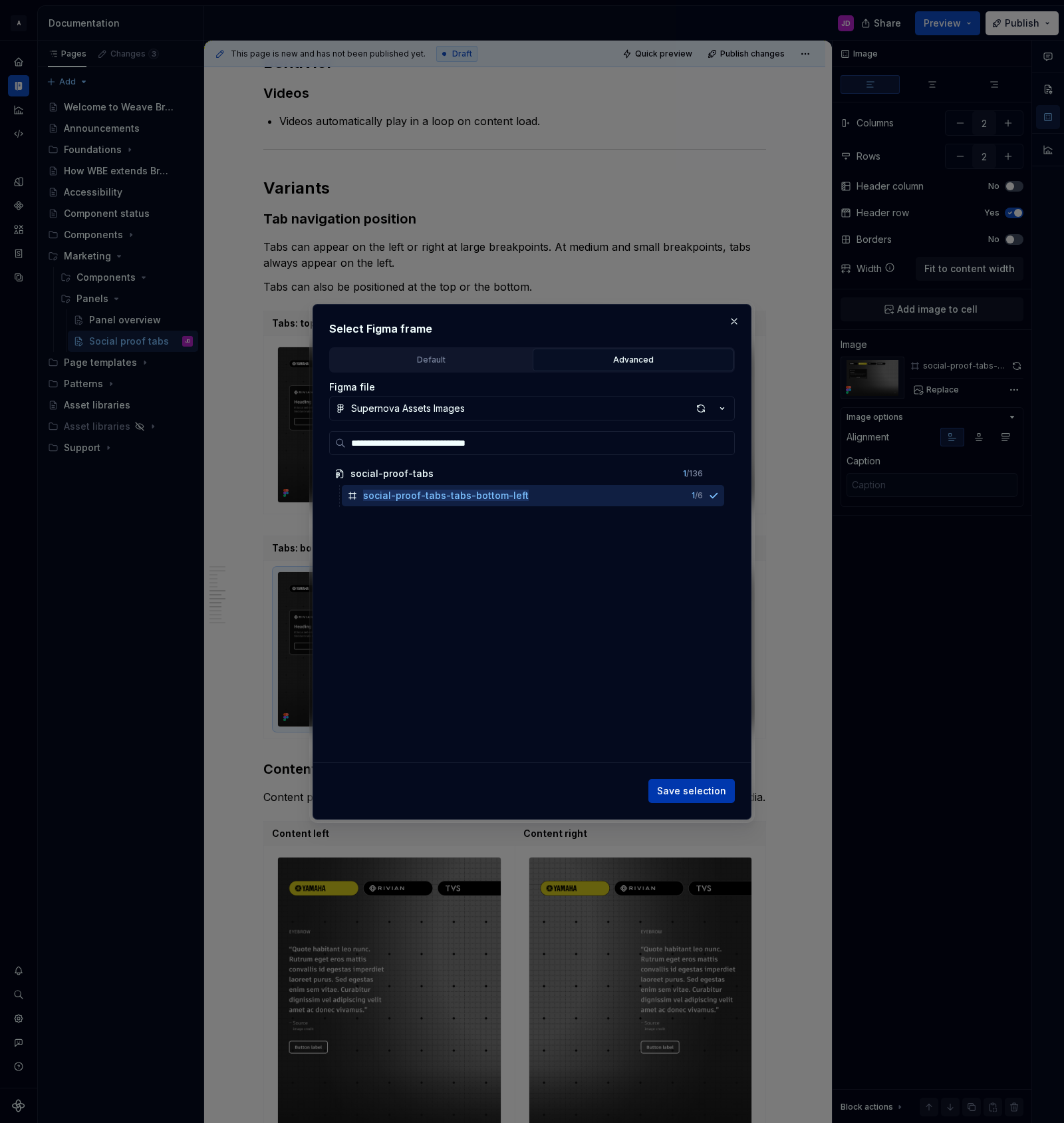
click at [717, 787] on span "Save selection" at bounding box center [691, 791] width 69 height 13
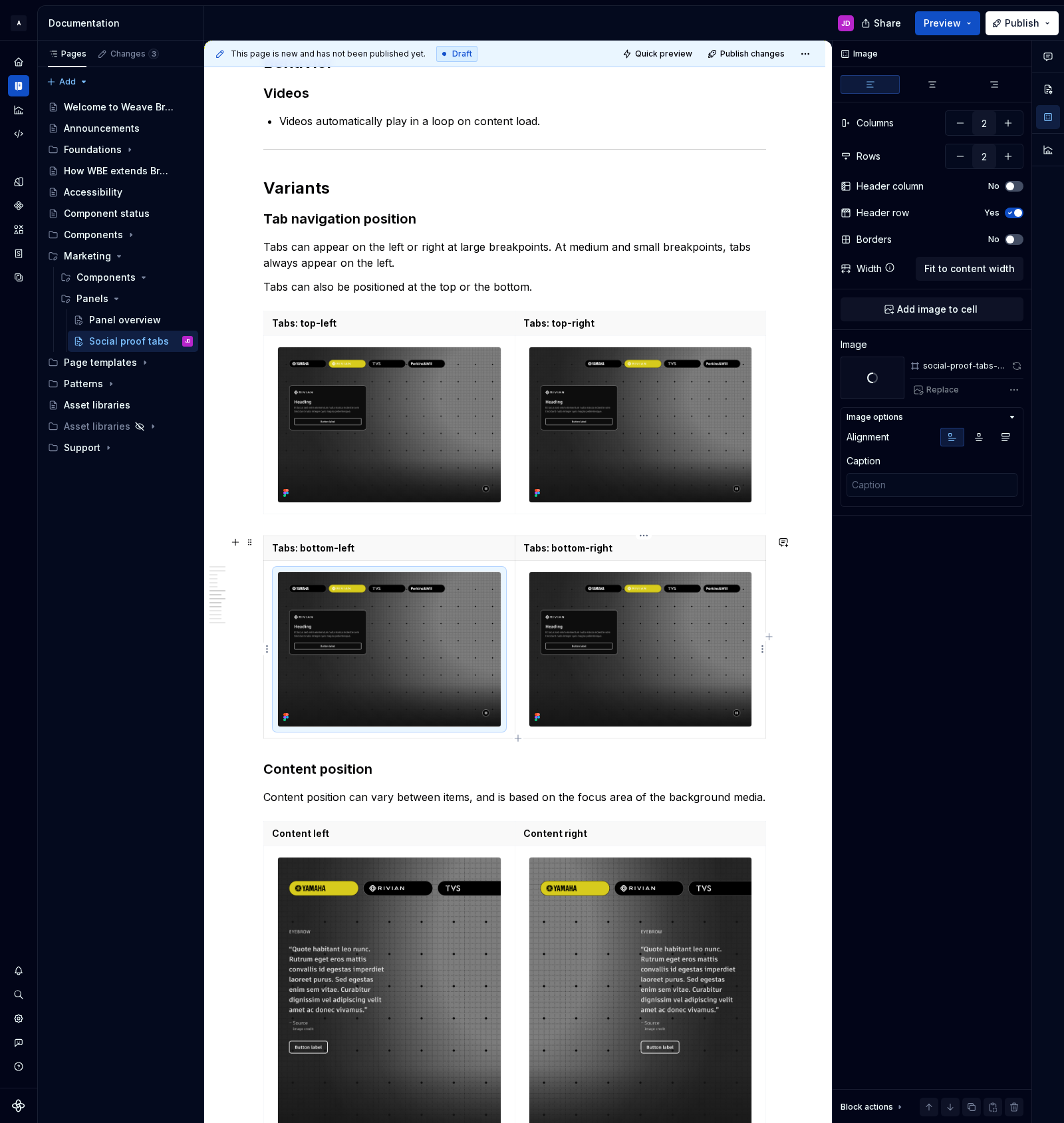
click at [644, 622] on img at bounding box center [641, 649] width 223 height 155
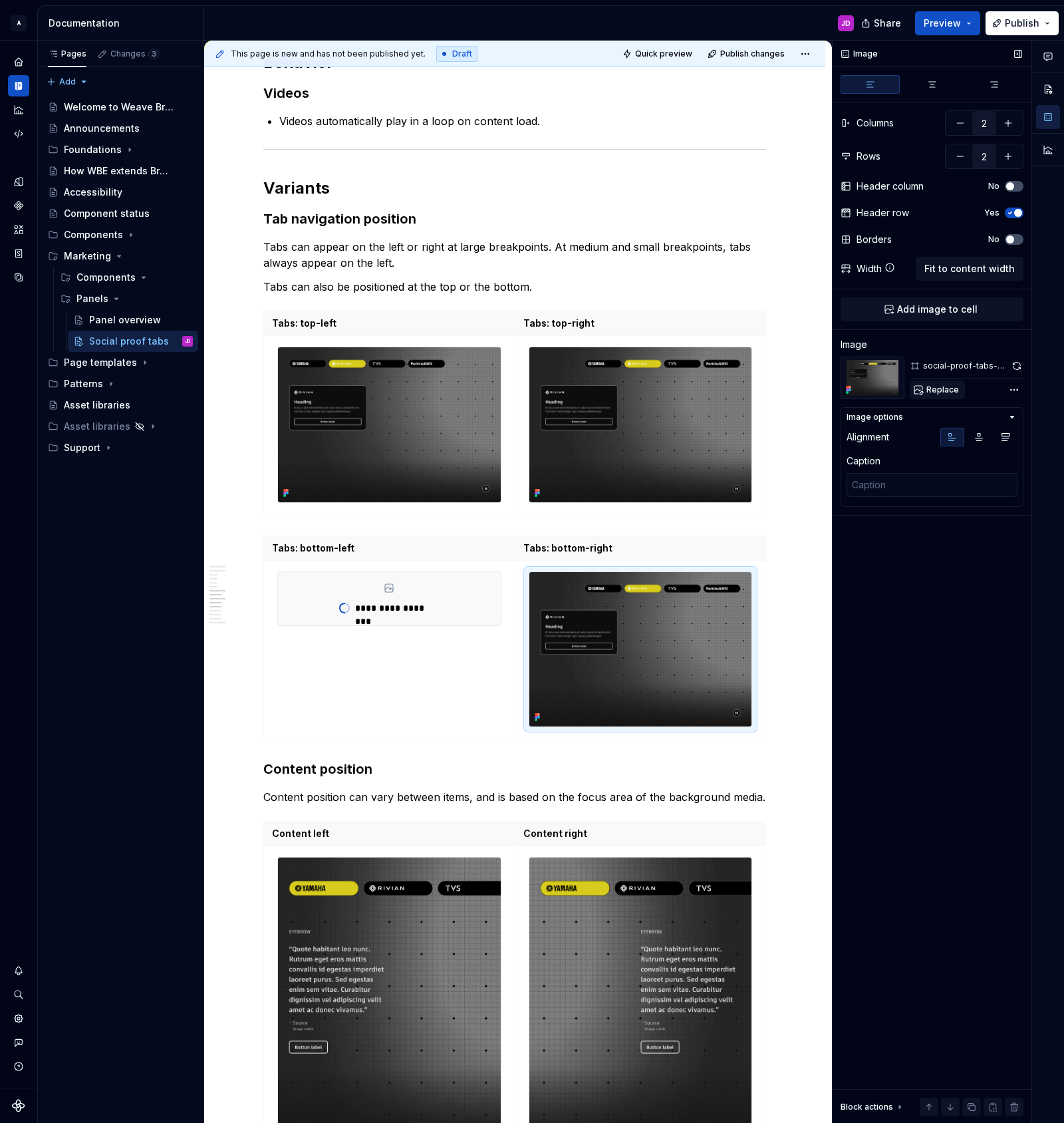
click at [936, 391] on span "Replace" at bounding box center [942, 389] width 32 height 11
type textarea "*"
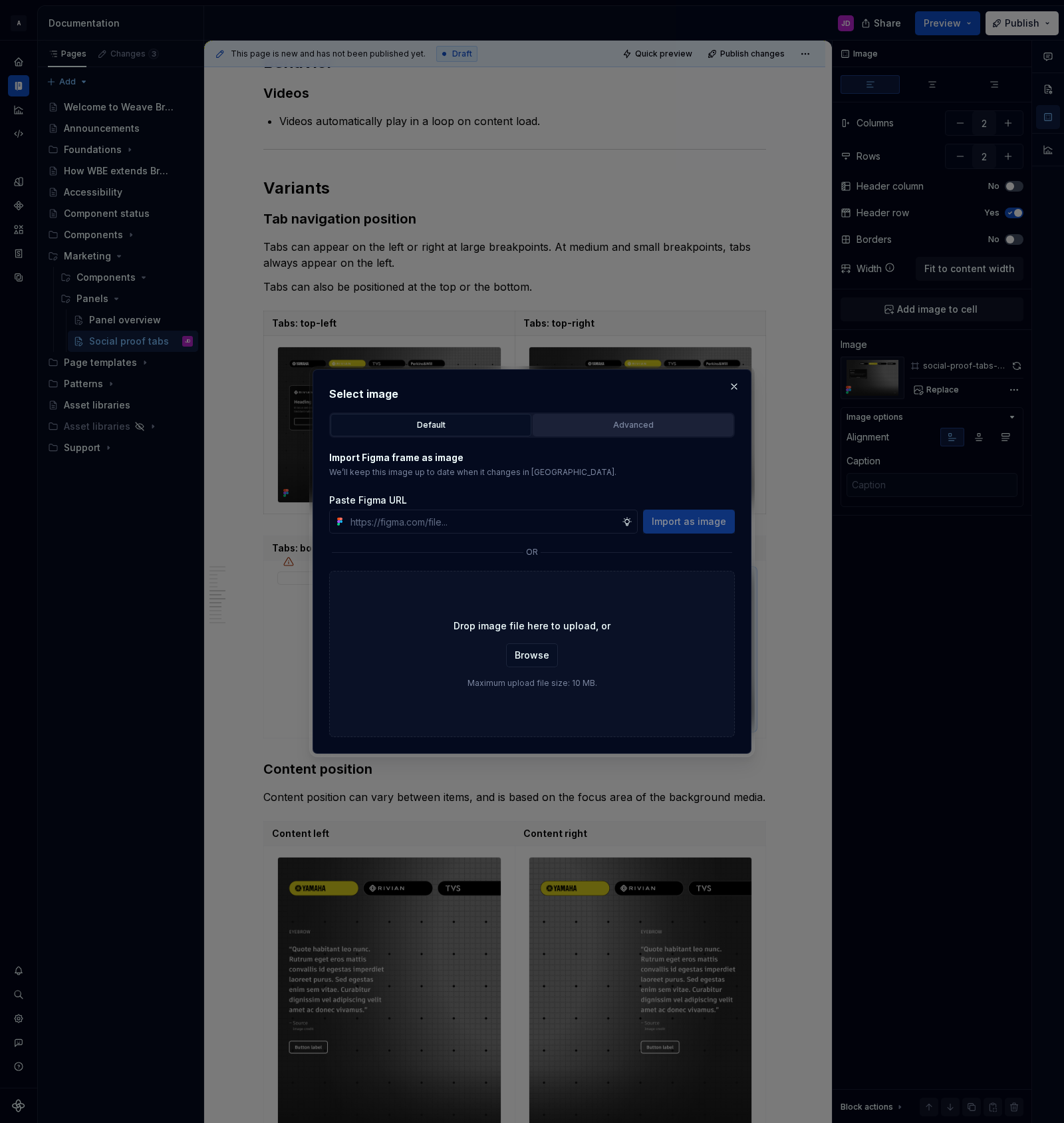
click at [642, 434] on button "Advanced" at bounding box center [633, 425] width 201 height 22
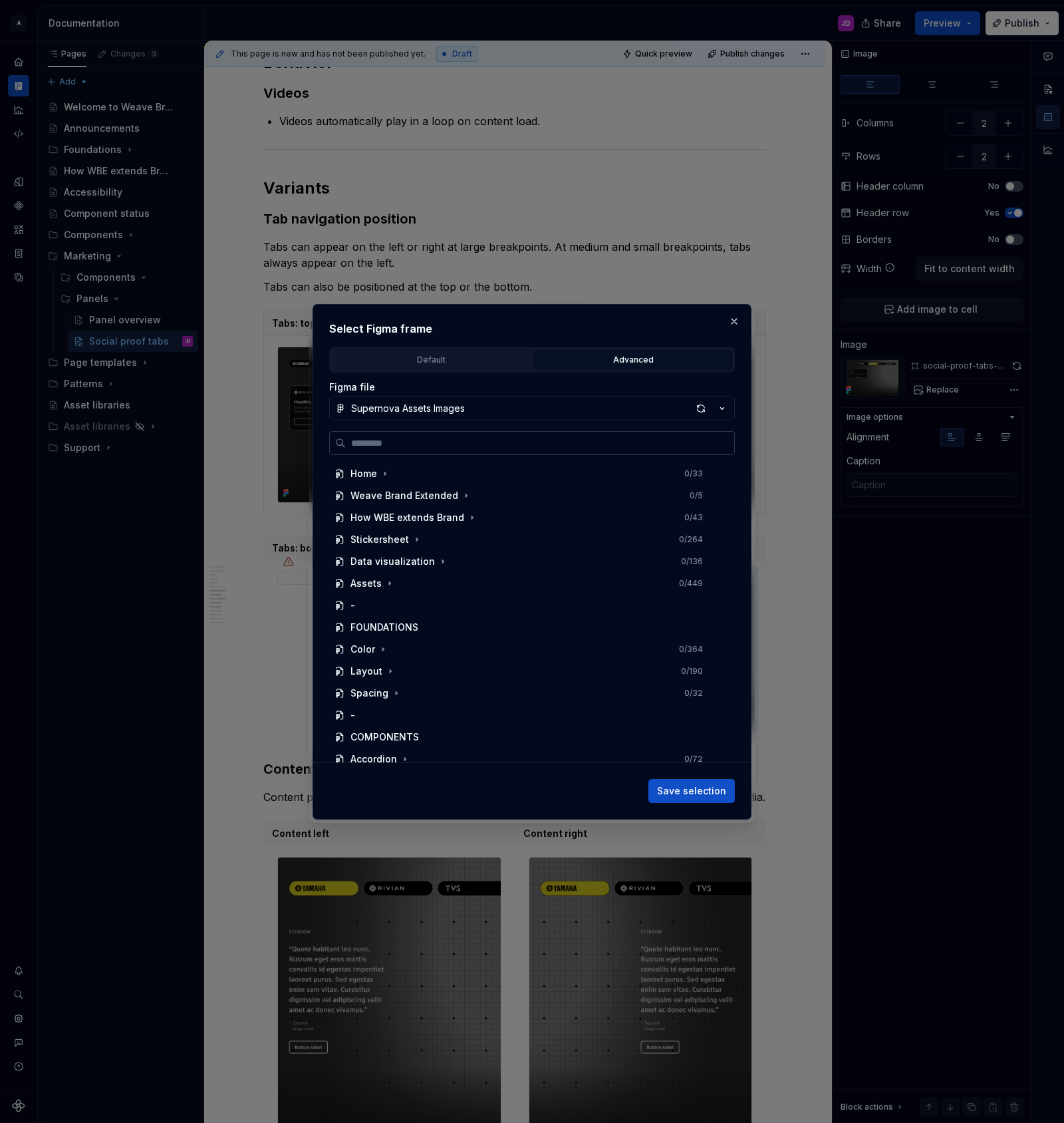
paste input "**********"
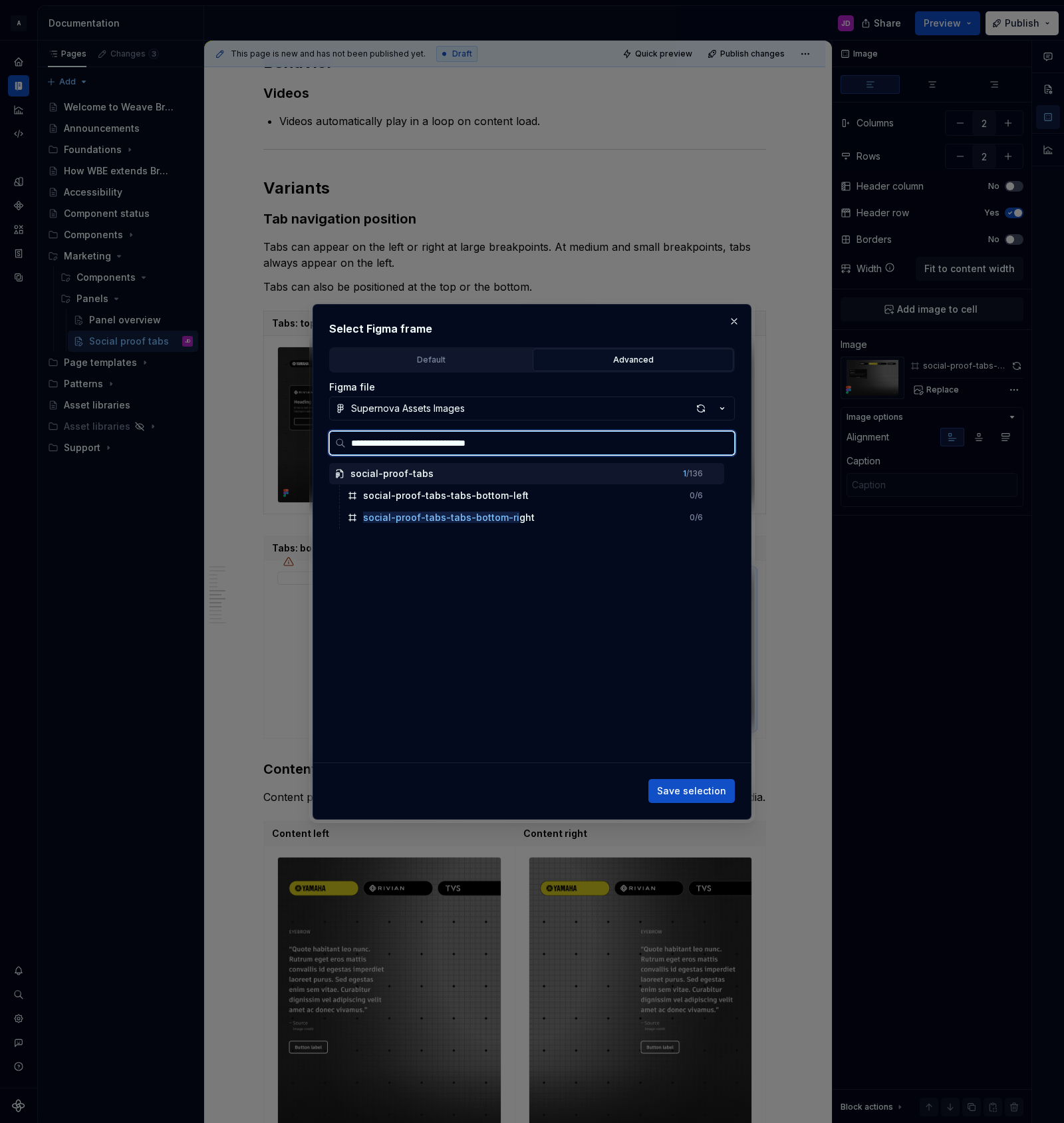
type input "**********"
click at [538, 495] on div "social-proof-tabs-tabs-bottom-right 0 / 6" at bounding box center [533, 496] width 382 height 21
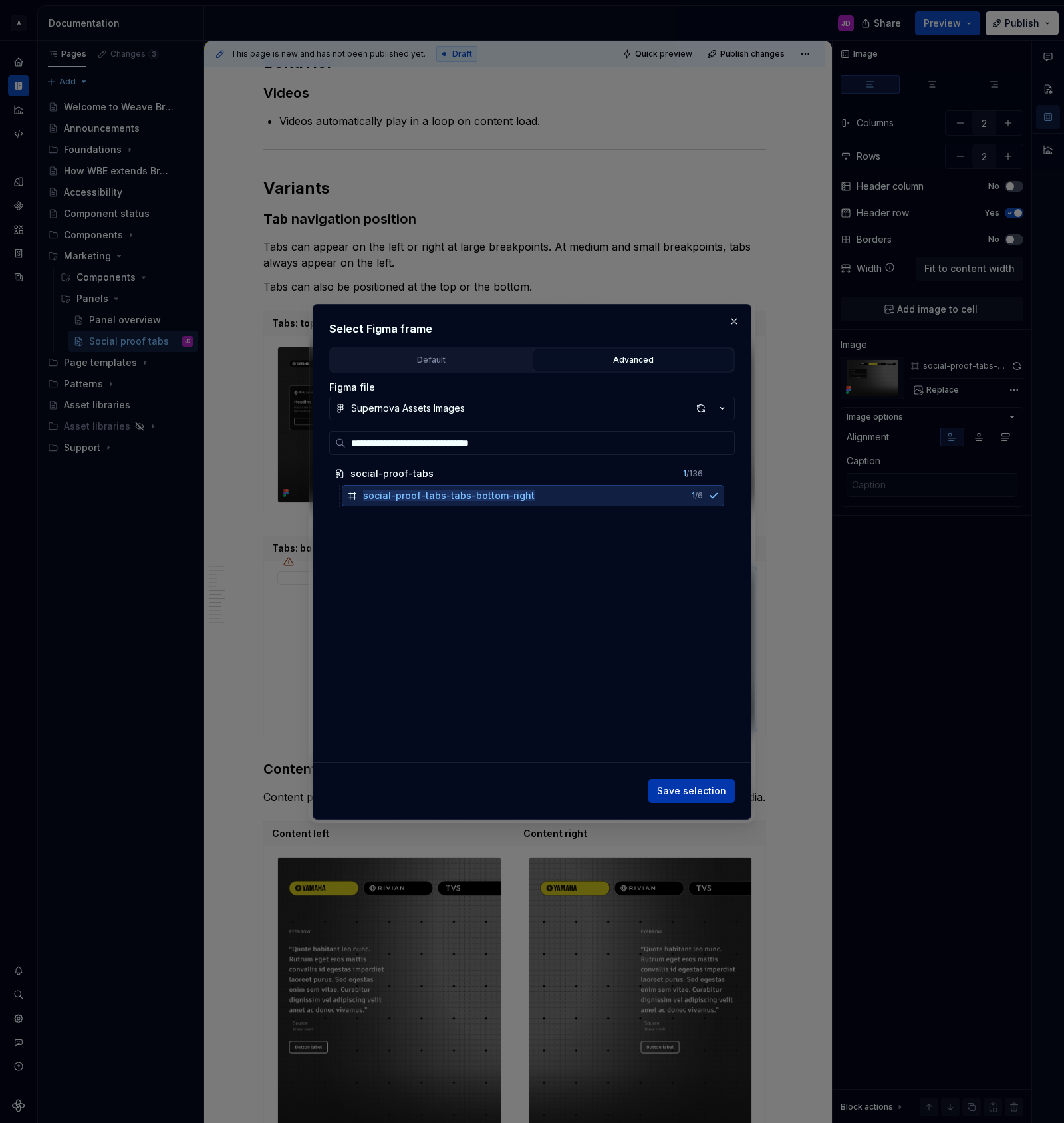
click at [696, 788] on span "Save selection" at bounding box center [691, 791] width 69 height 13
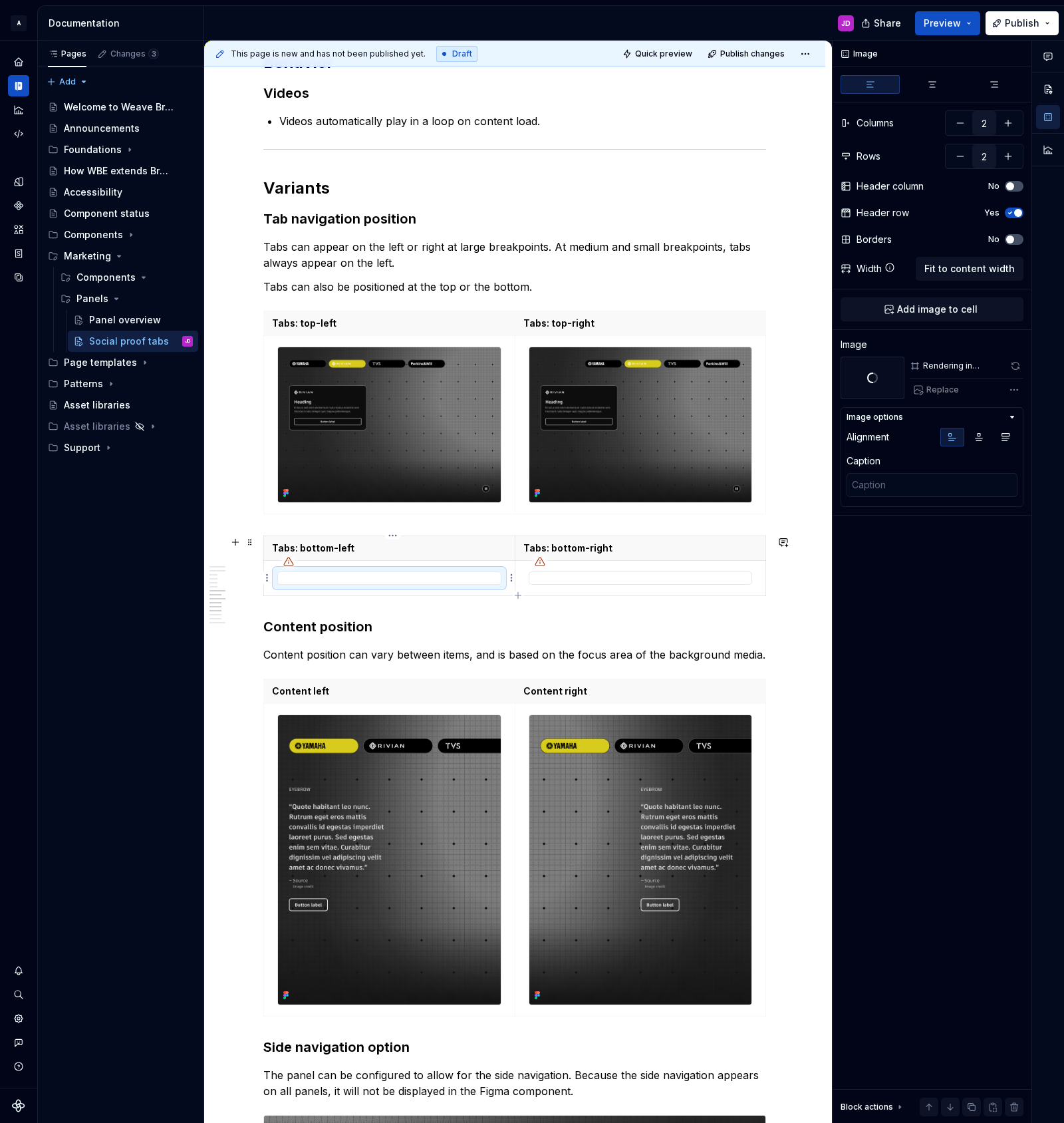
click at [446, 578] on div at bounding box center [389, 578] width 224 height 13
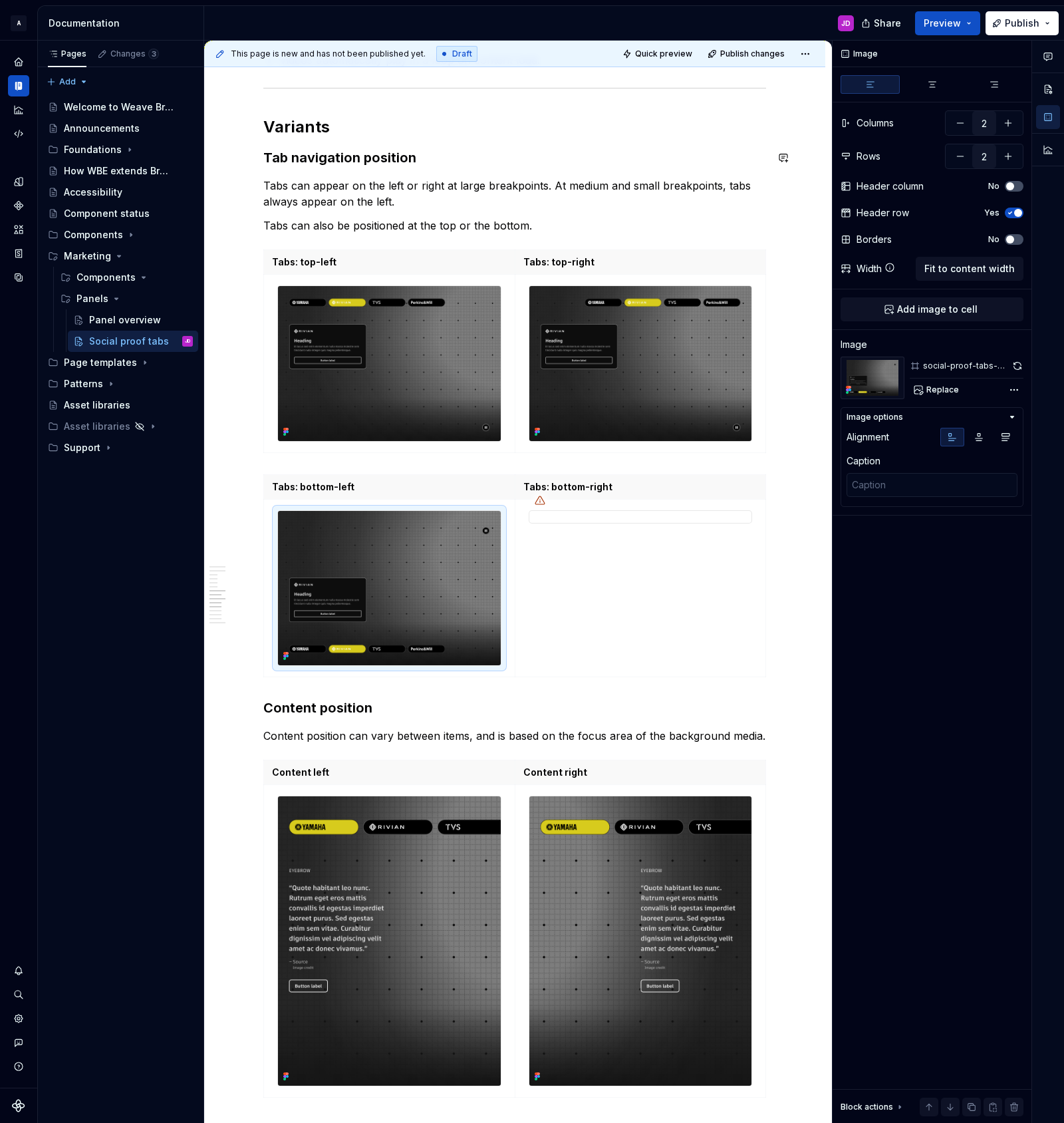
scroll to position [1879, 0]
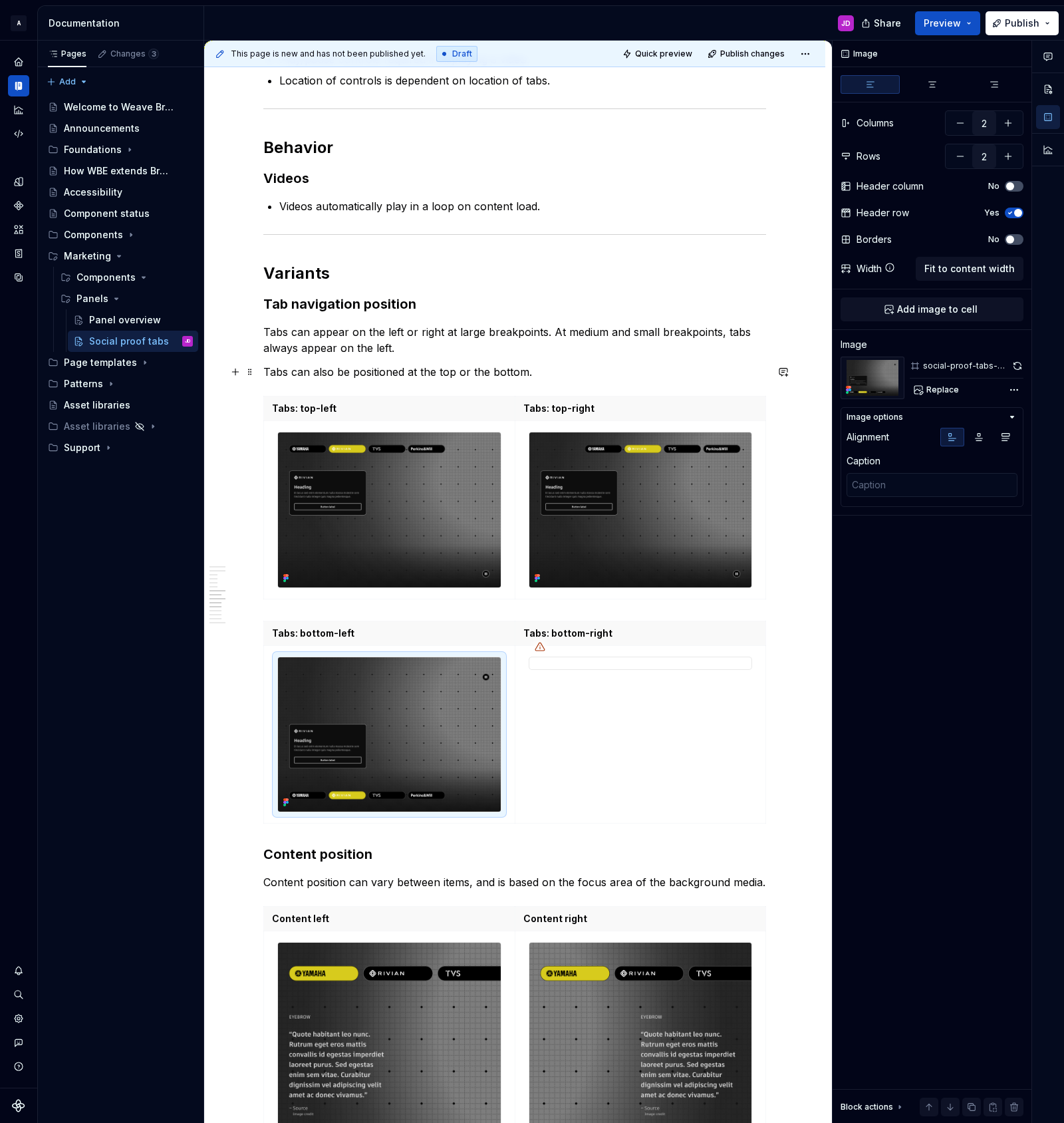
click at [549, 370] on p "Tabs can also be positioned at the top or the bottom." at bounding box center [515, 371] width 503 height 16
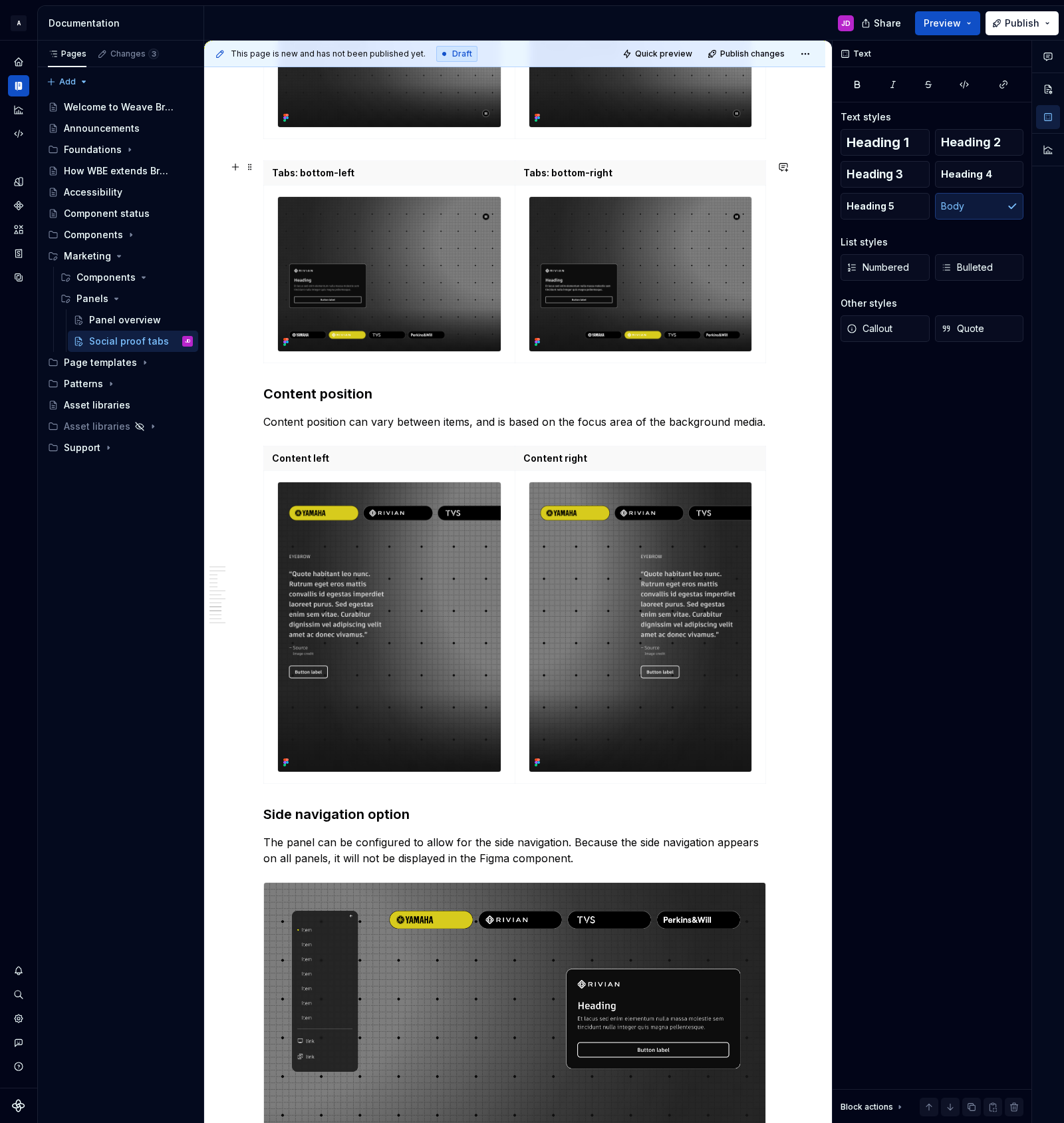
scroll to position [2342, 0]
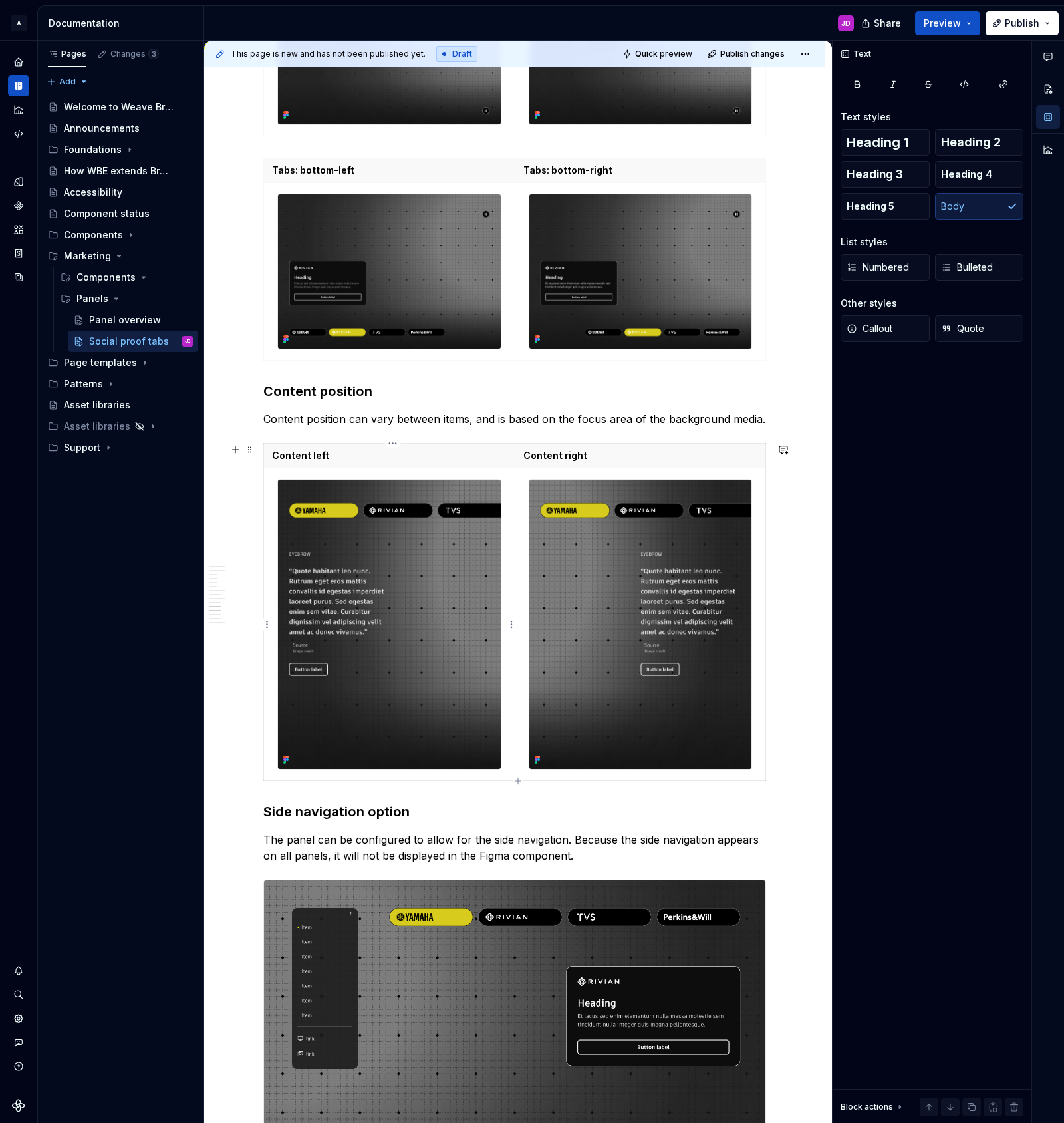
click at [464, 604] on img at bounding box center [389, 624] width 223 height 290
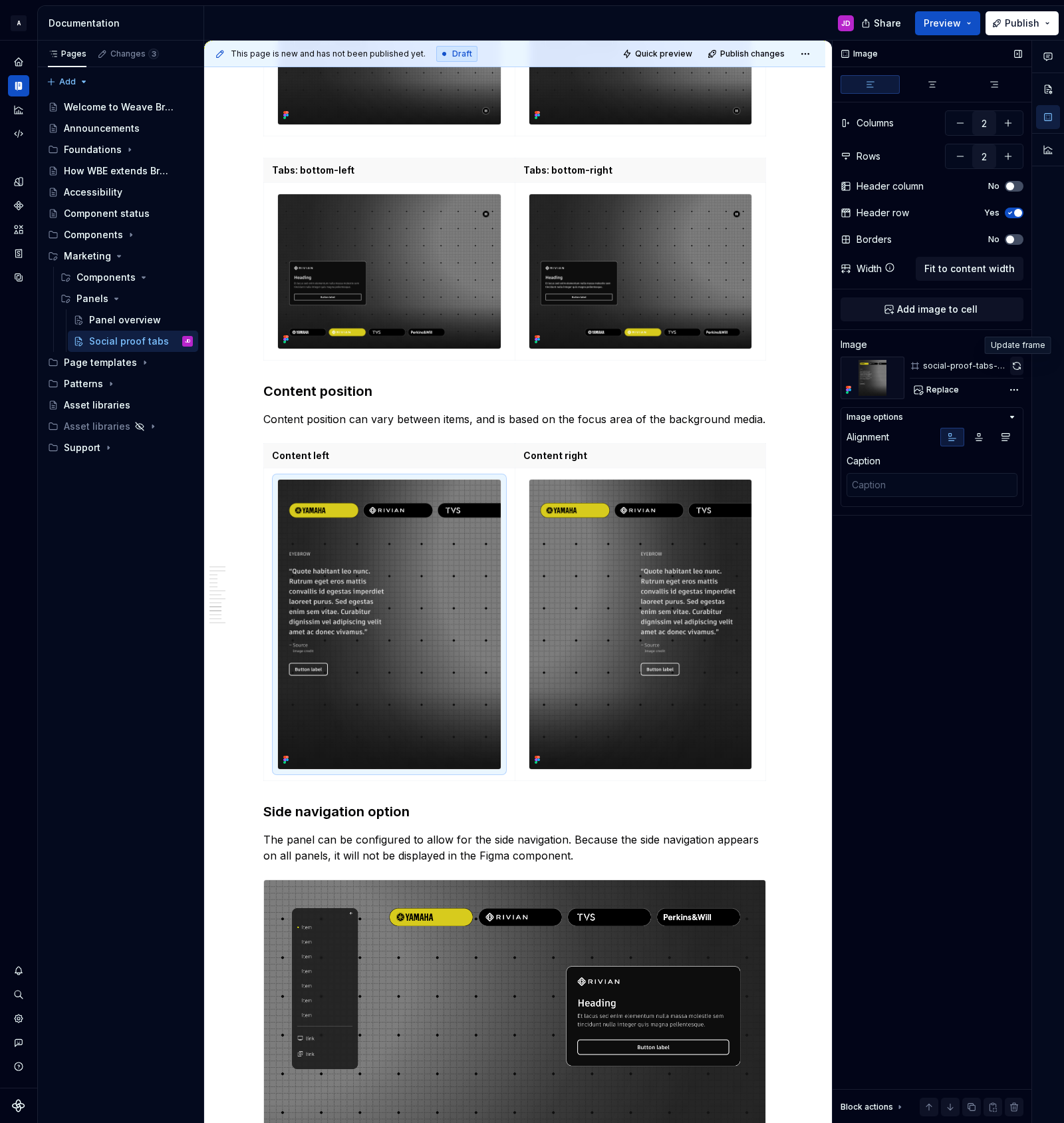
click at [1017, 368] on button "button" at bounding box center [1017, 365] width 13 height 19
click at [649, 559] on img at bounding box center [641, 624] width 223 height 290
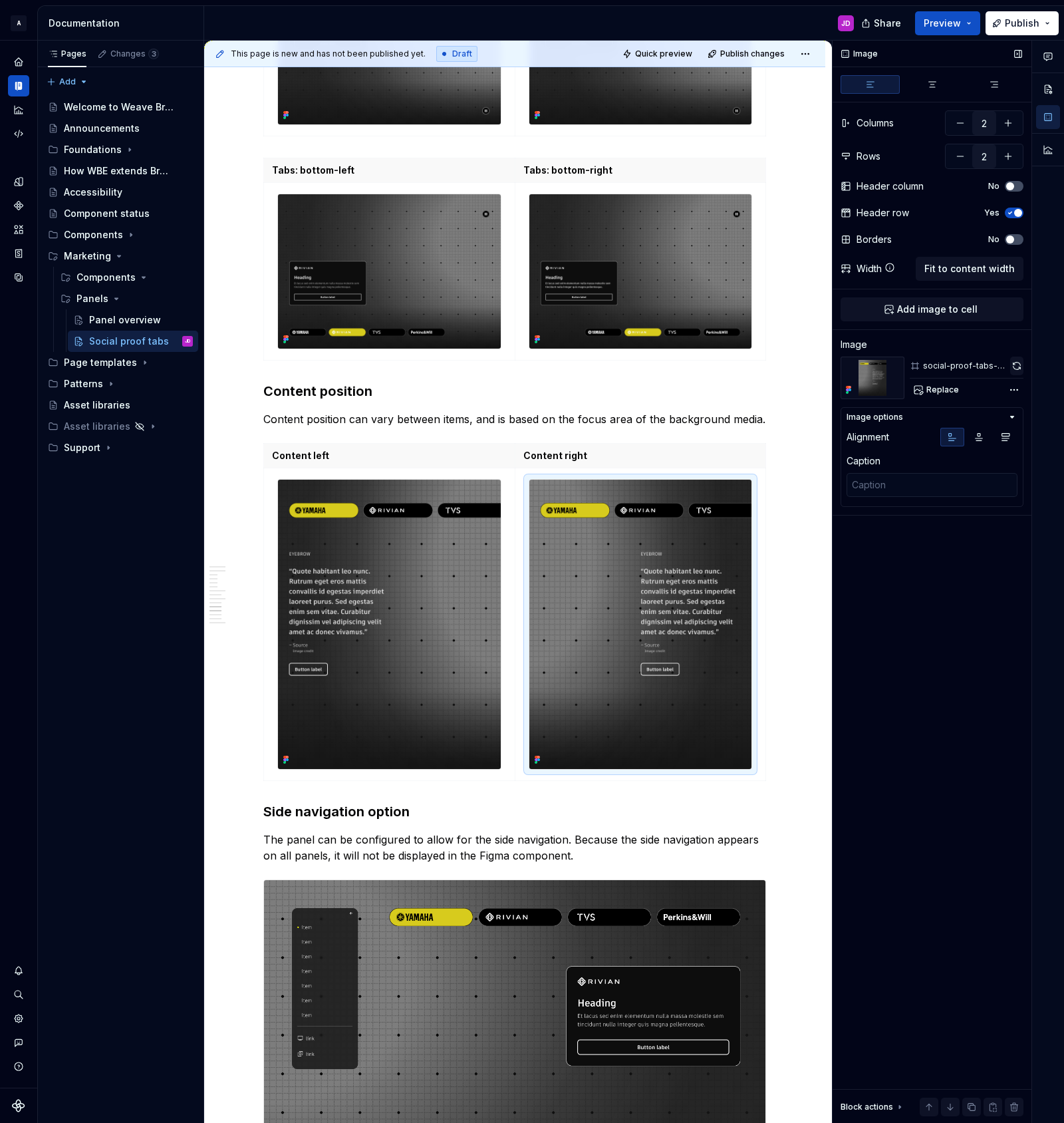
click at [1014, 364] on button "button" at bounding box center [1017, 365] width 13 height 19
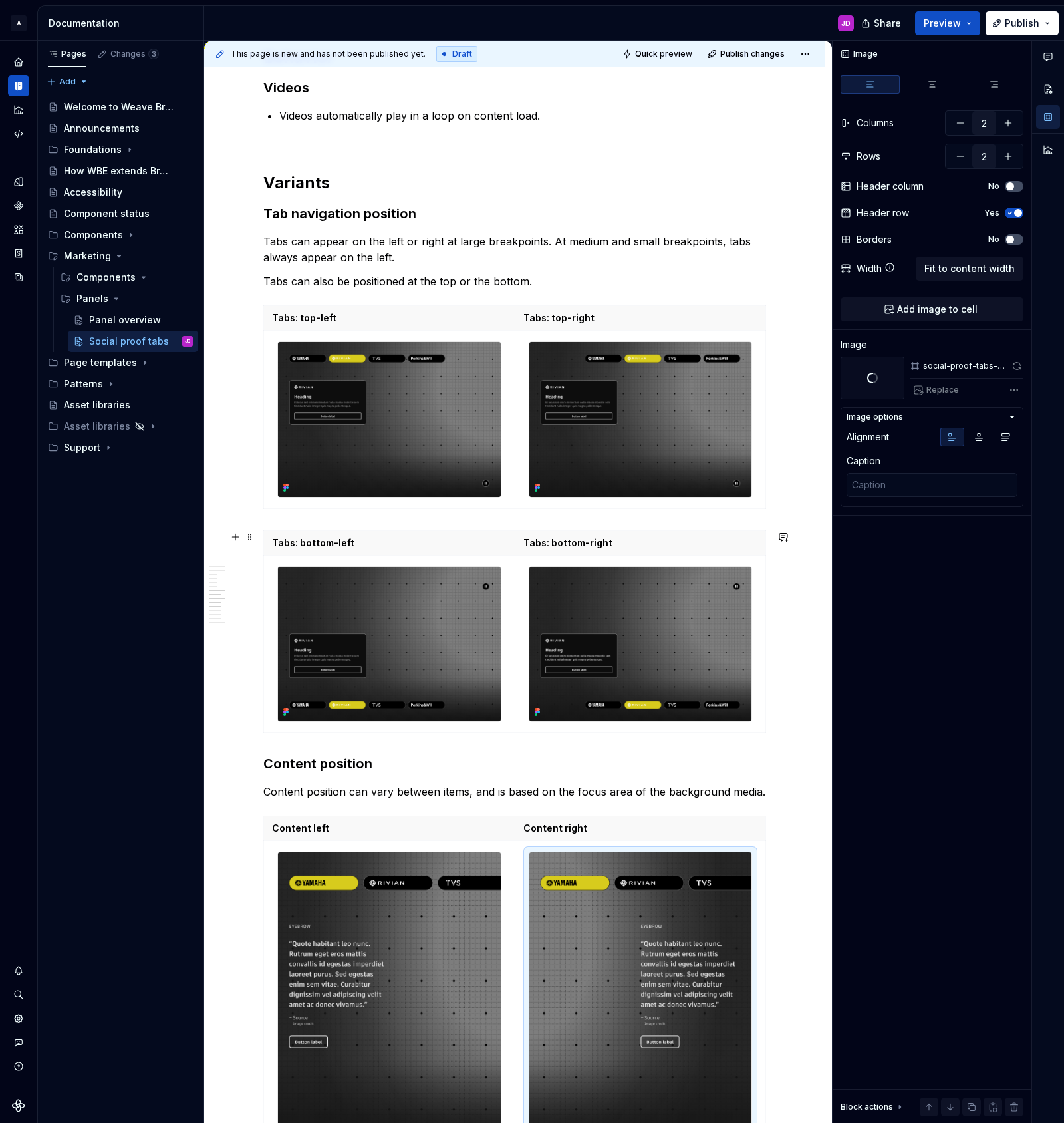
scroll to position [1968, 0]
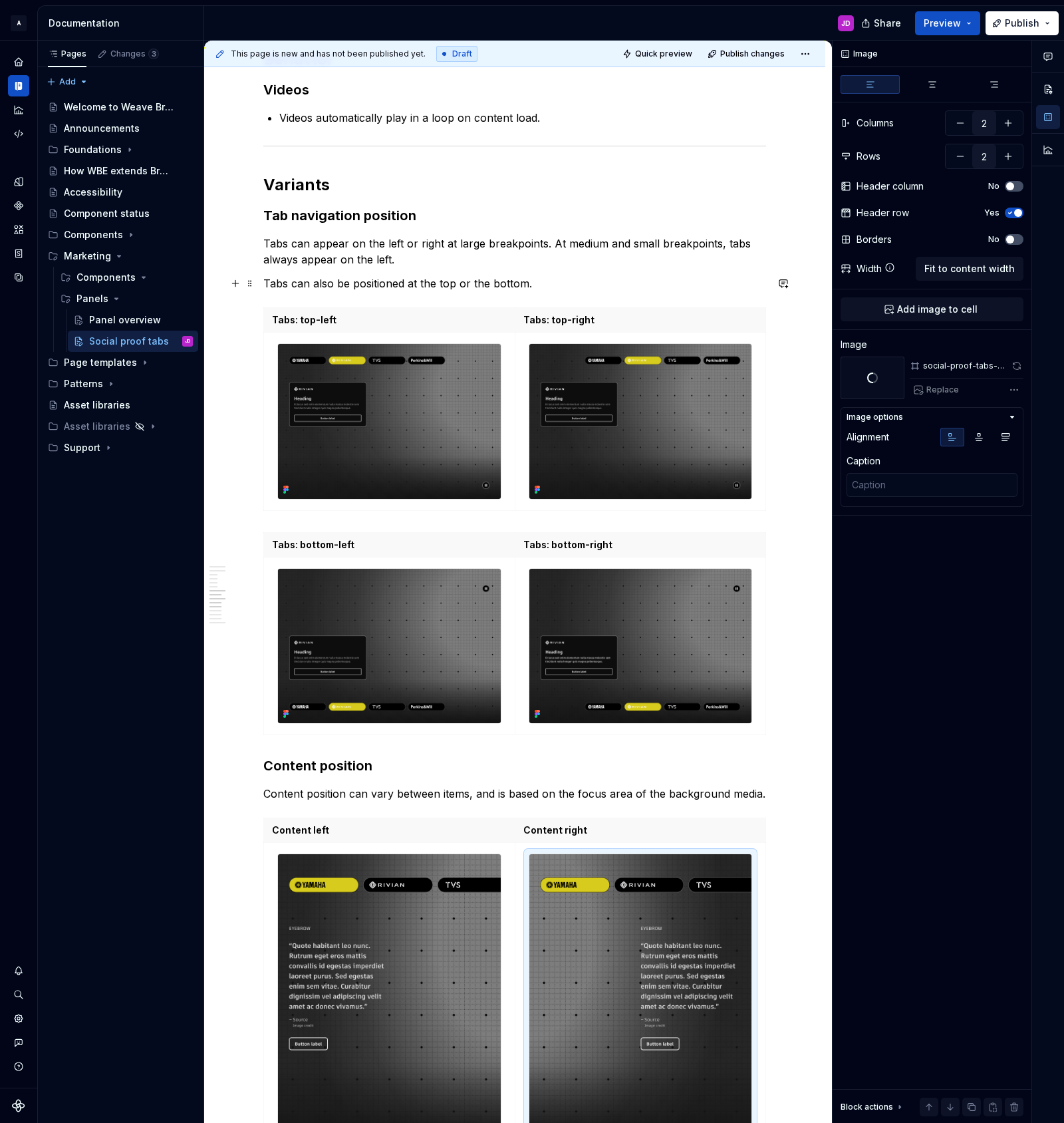
click at [548, 286] on p "Tabs can also be positioned at the top or the bottom." at bounding box center [515, 283] width 503 height 16
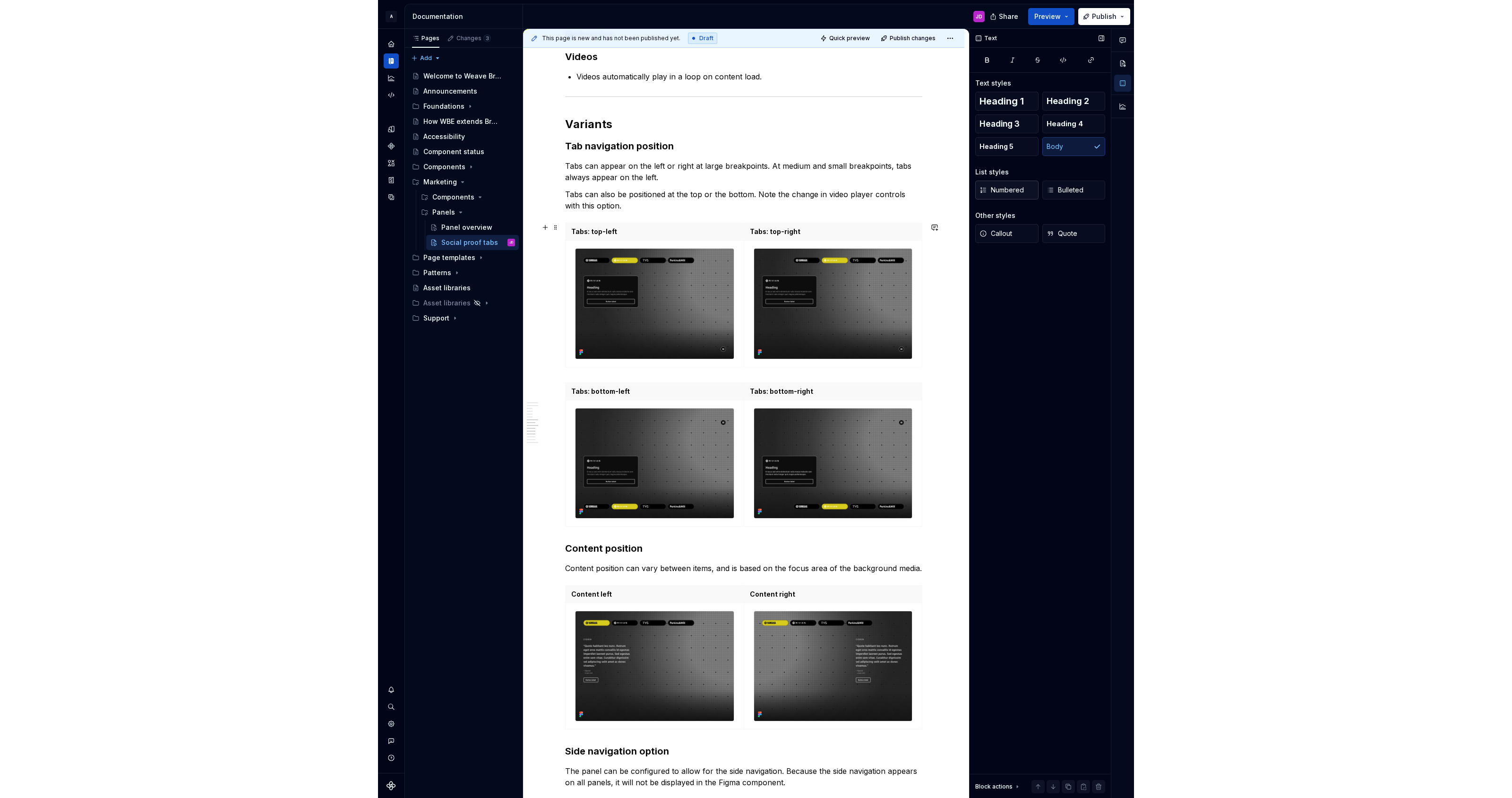
scroll to position [1405, 0]
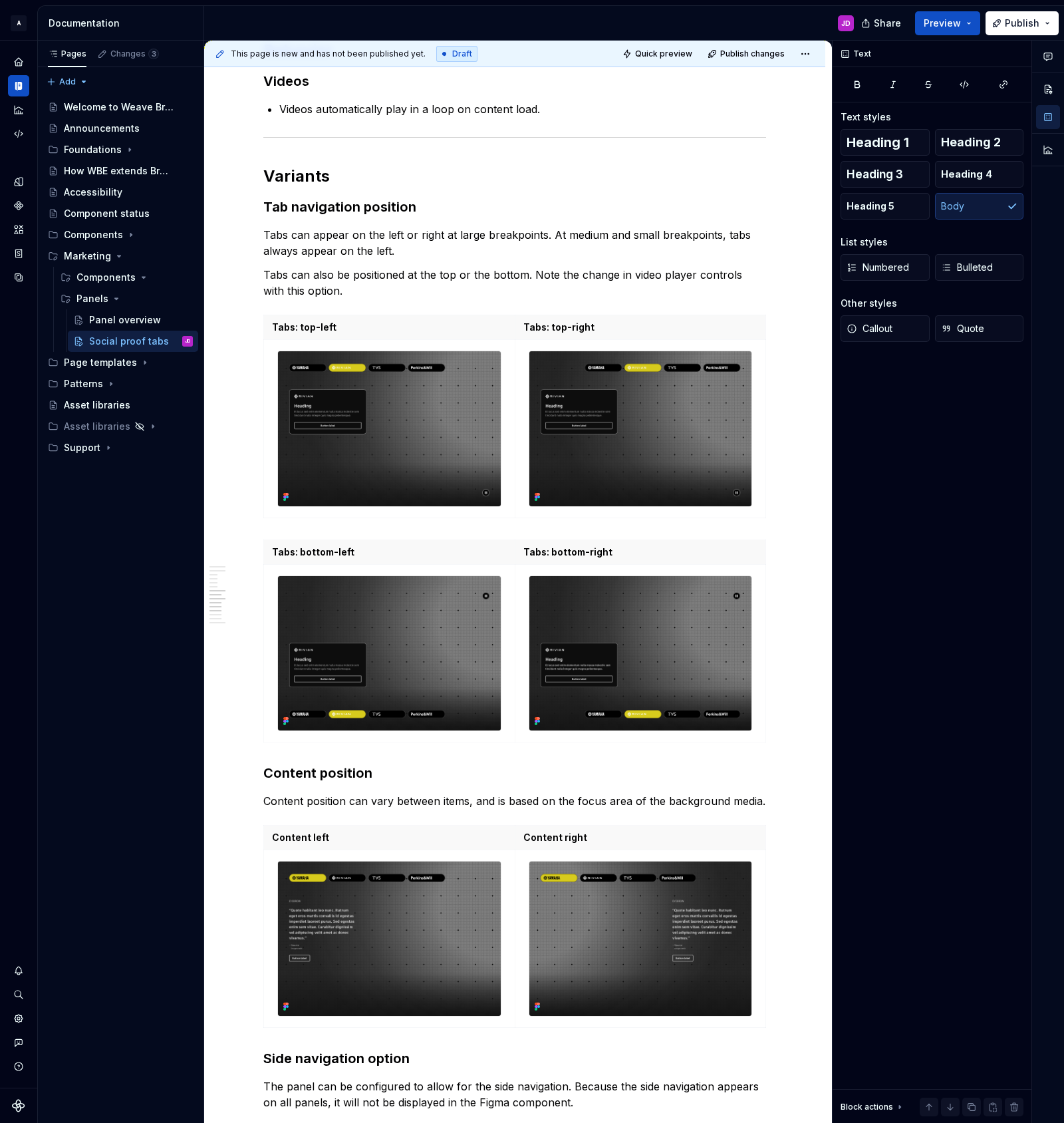
drag, startPoint x: 671, startPoint y: 50, endPoint x: 677, endPoint y: 74, distance: 24.7
click at [672, 50] on span "Quick preview" at bounding box center [663, 54] width 57 height 11
click at [1002, 1087] on span "Open page" at bounding box center [994, 1091] width 45 height 11
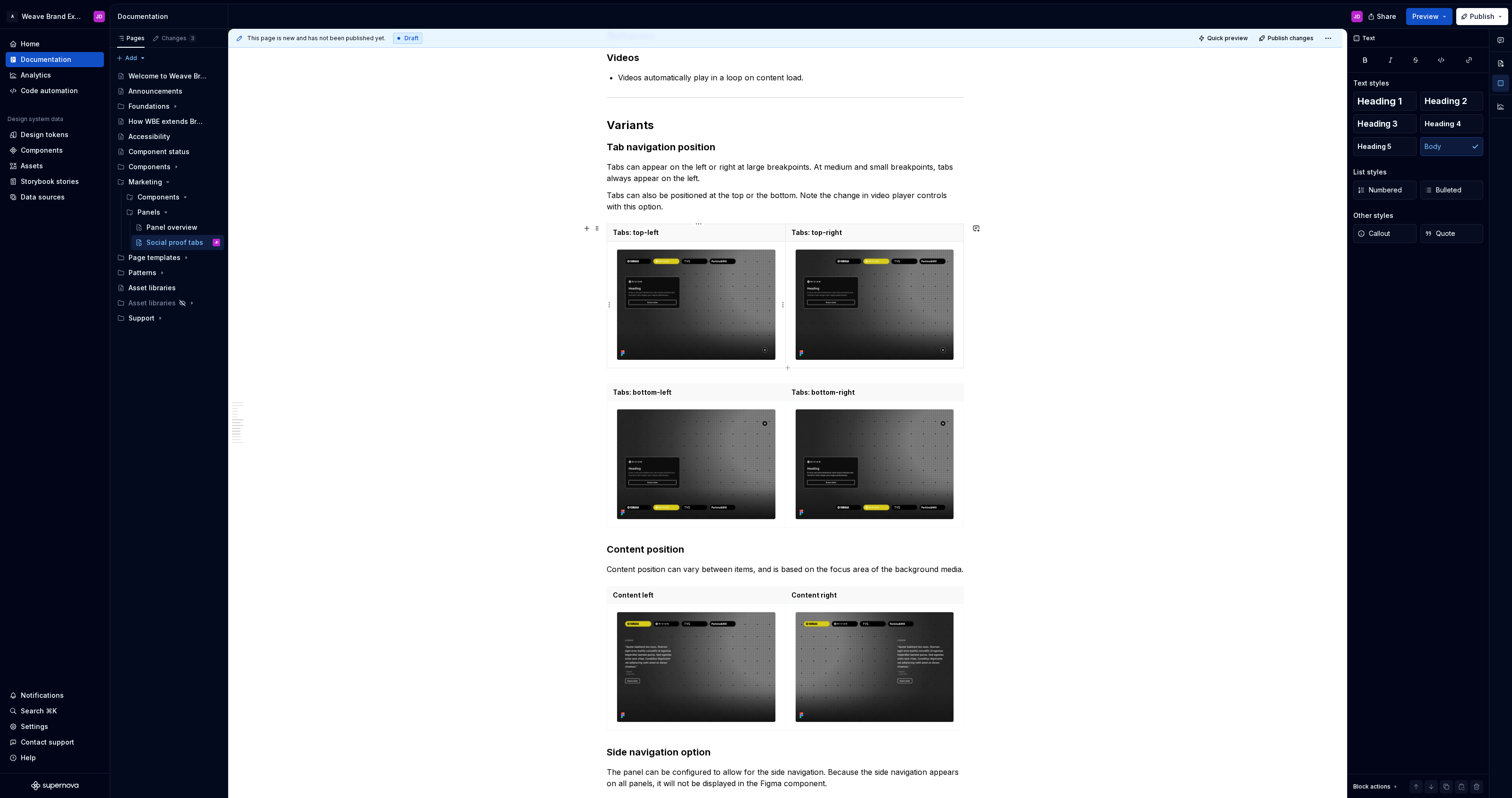
scroll to position [1410, 0]
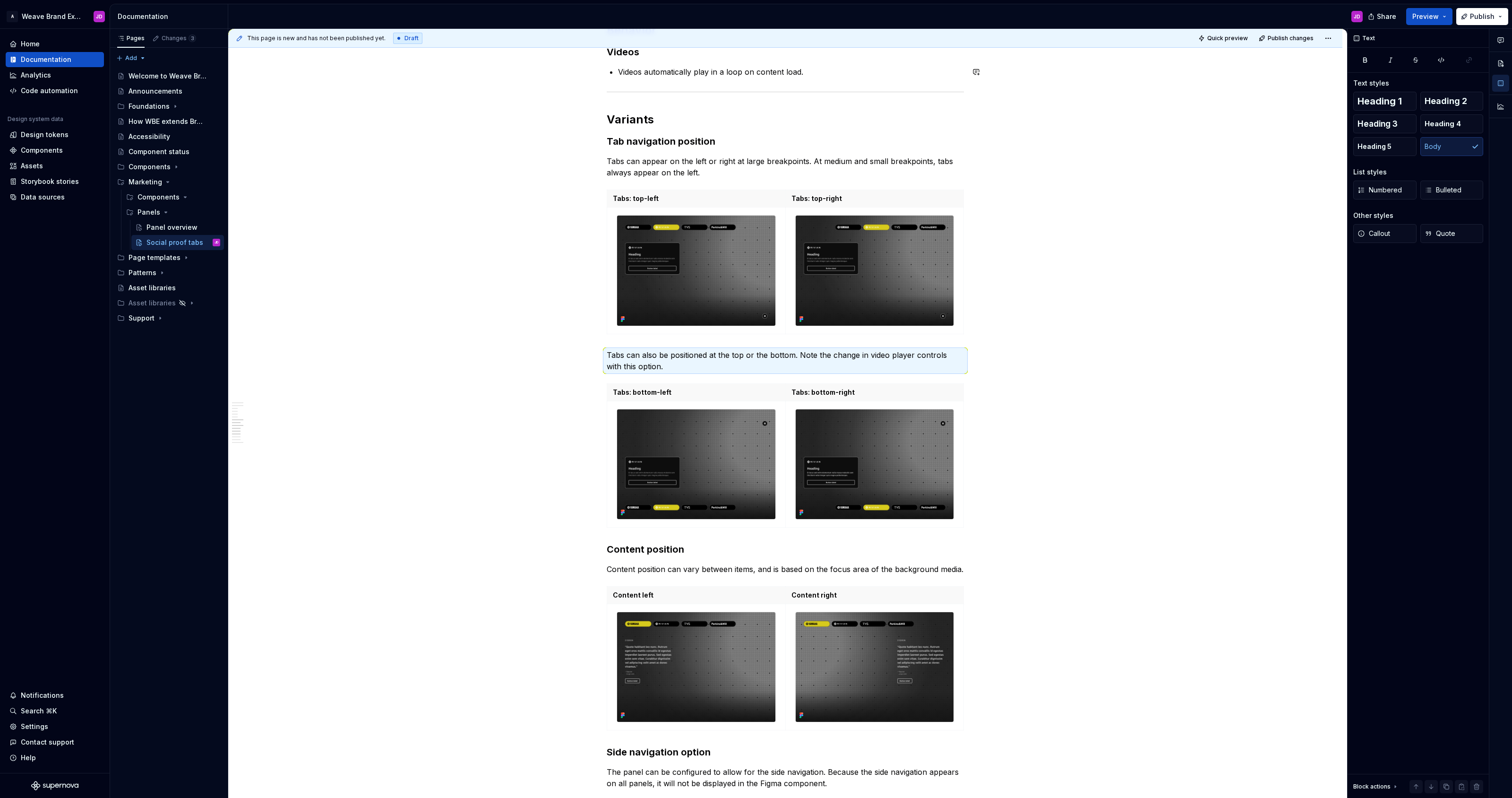
drag, startPoint x: 598, startPoint y: 191, endPoint x: 534, endPoint y: 8, distance: 193.9
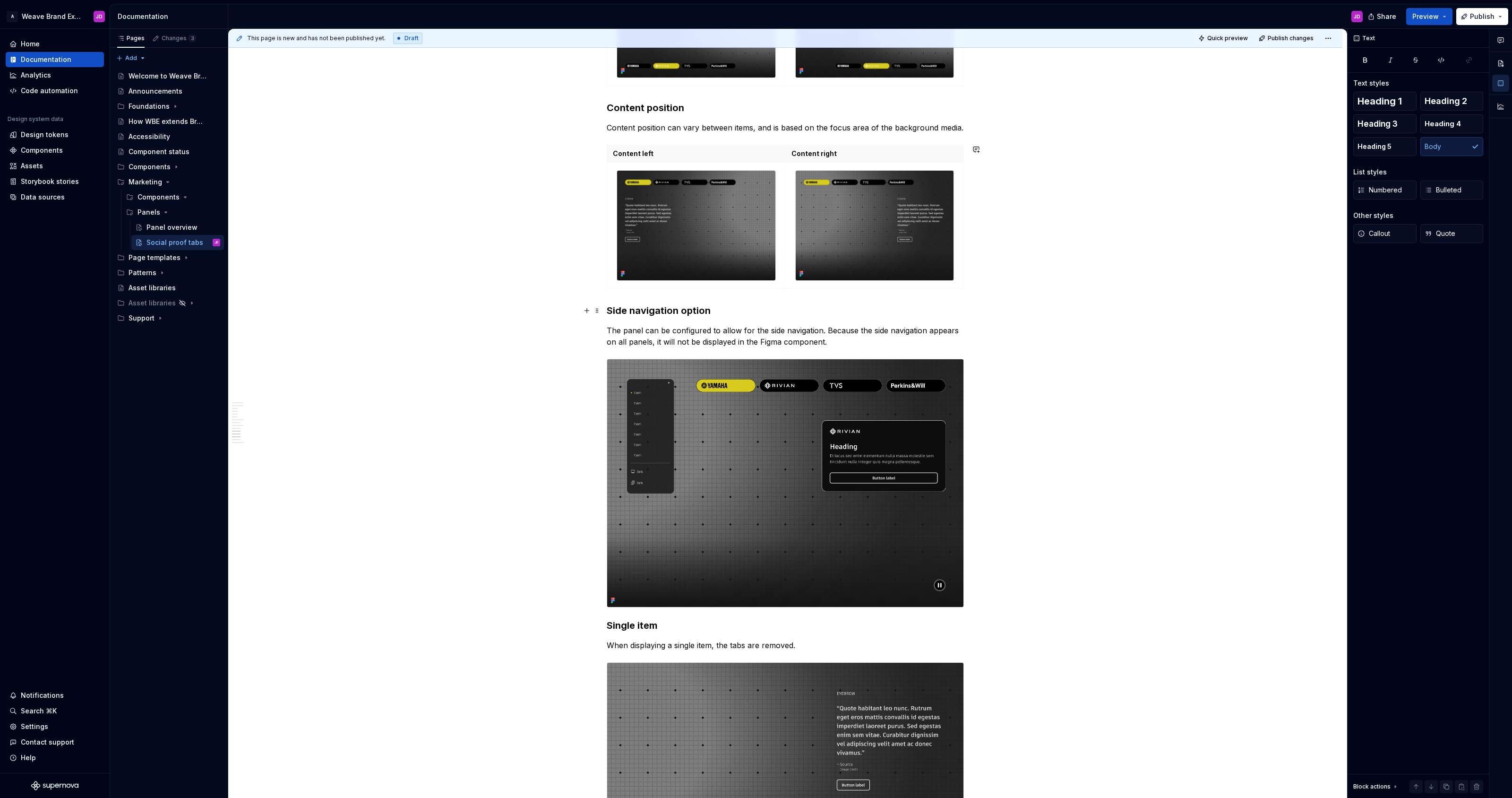
scroll to position [1858, 0]
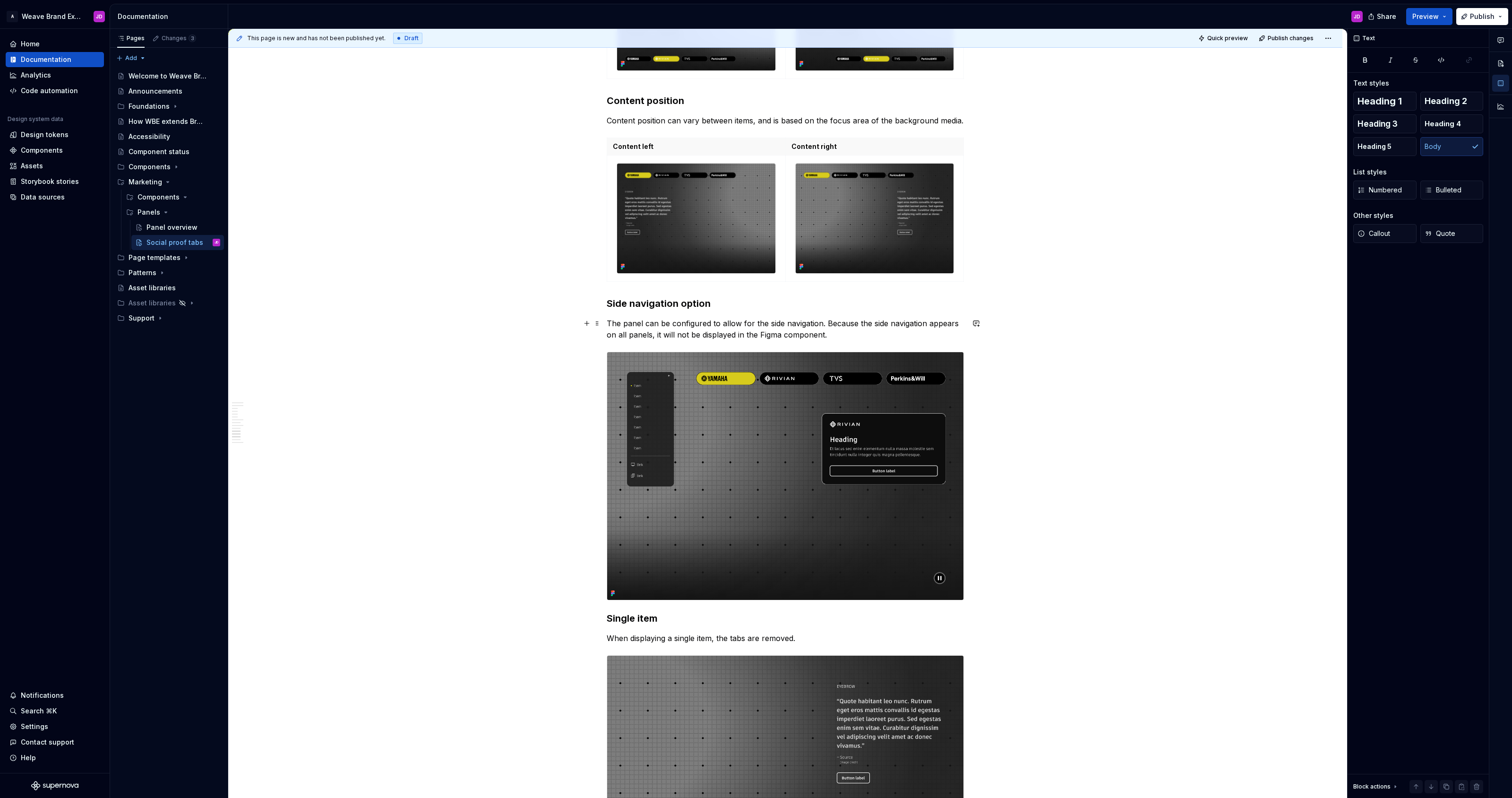
drag, startPoint x: 841, startPoint y: 331, endPoint x: 855, endPoint y: 335, distance: 14.6
click at [755, 331] on p "The panel can be configured to allow for the side navigation. Because the side …" at bounding box center [785, 329] width 357 height 23
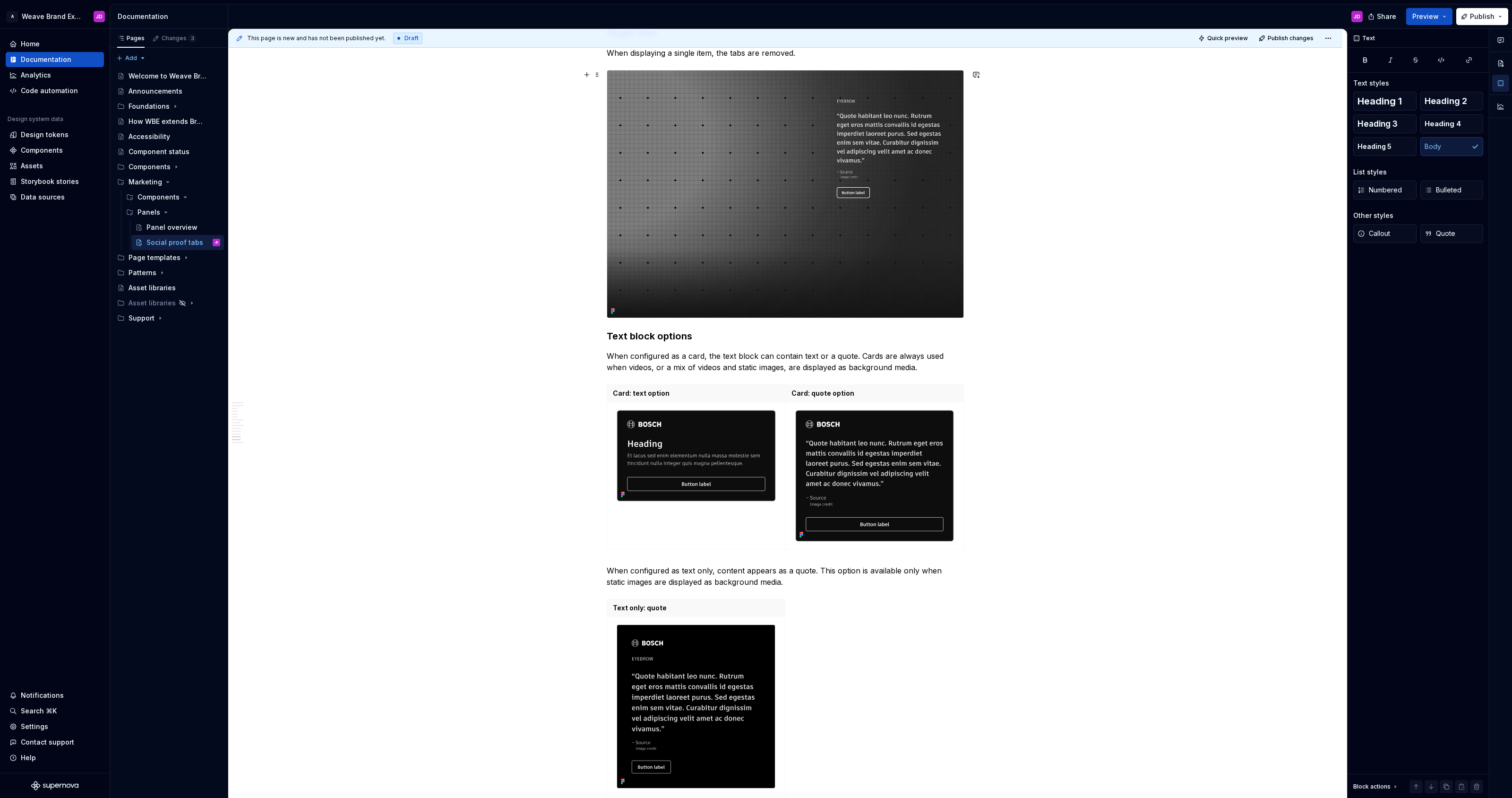
scroll to position [2334, 0]
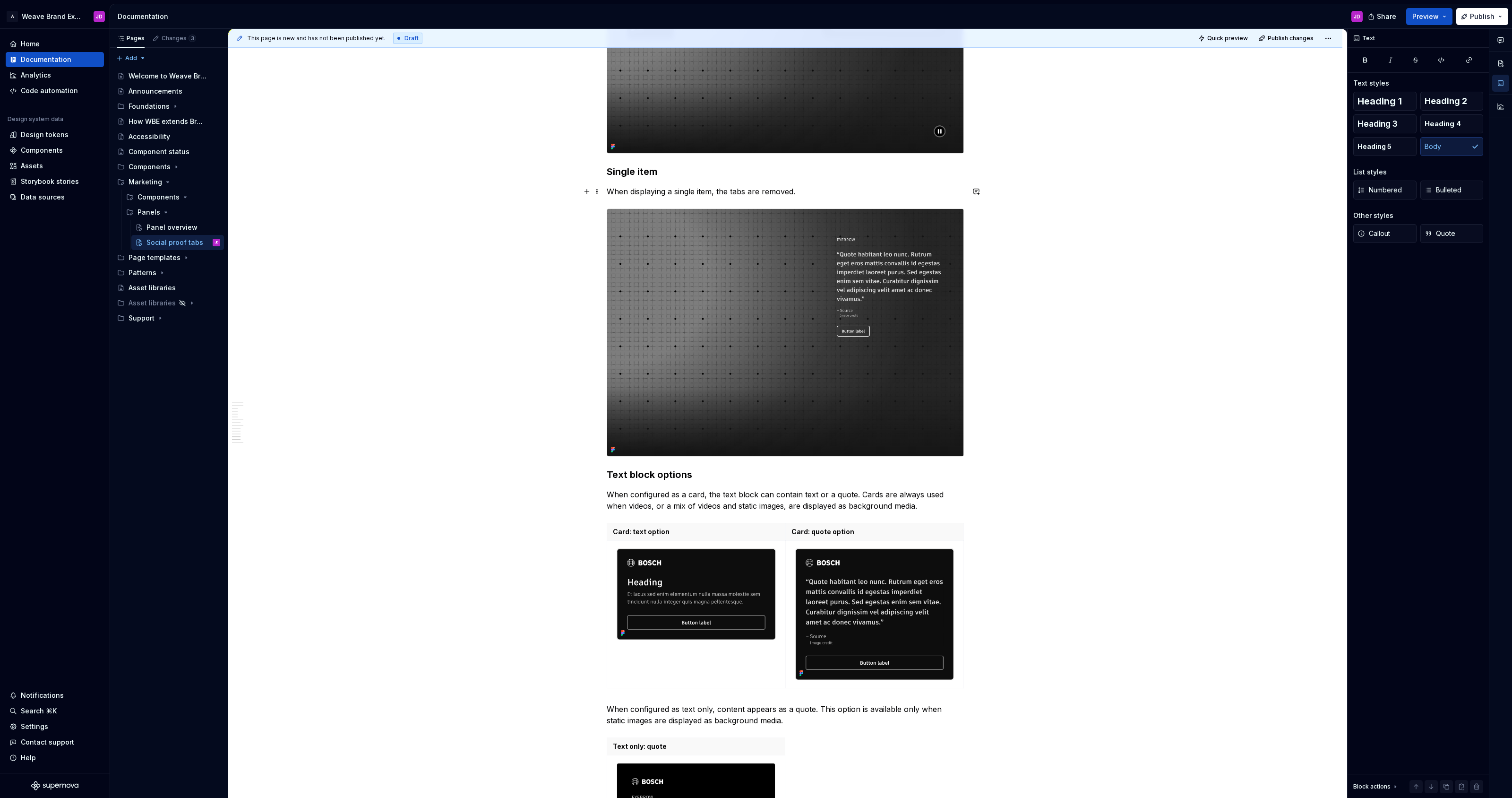
drag, startPoint x: 748, startPoint y: 191, endPoint x: 735, endPoint y: 214, distance: 26.4
click at [748, 191] on p "When displaying a single item, the tabs are removed." at bounding box center [785, 191] width 357 height 11
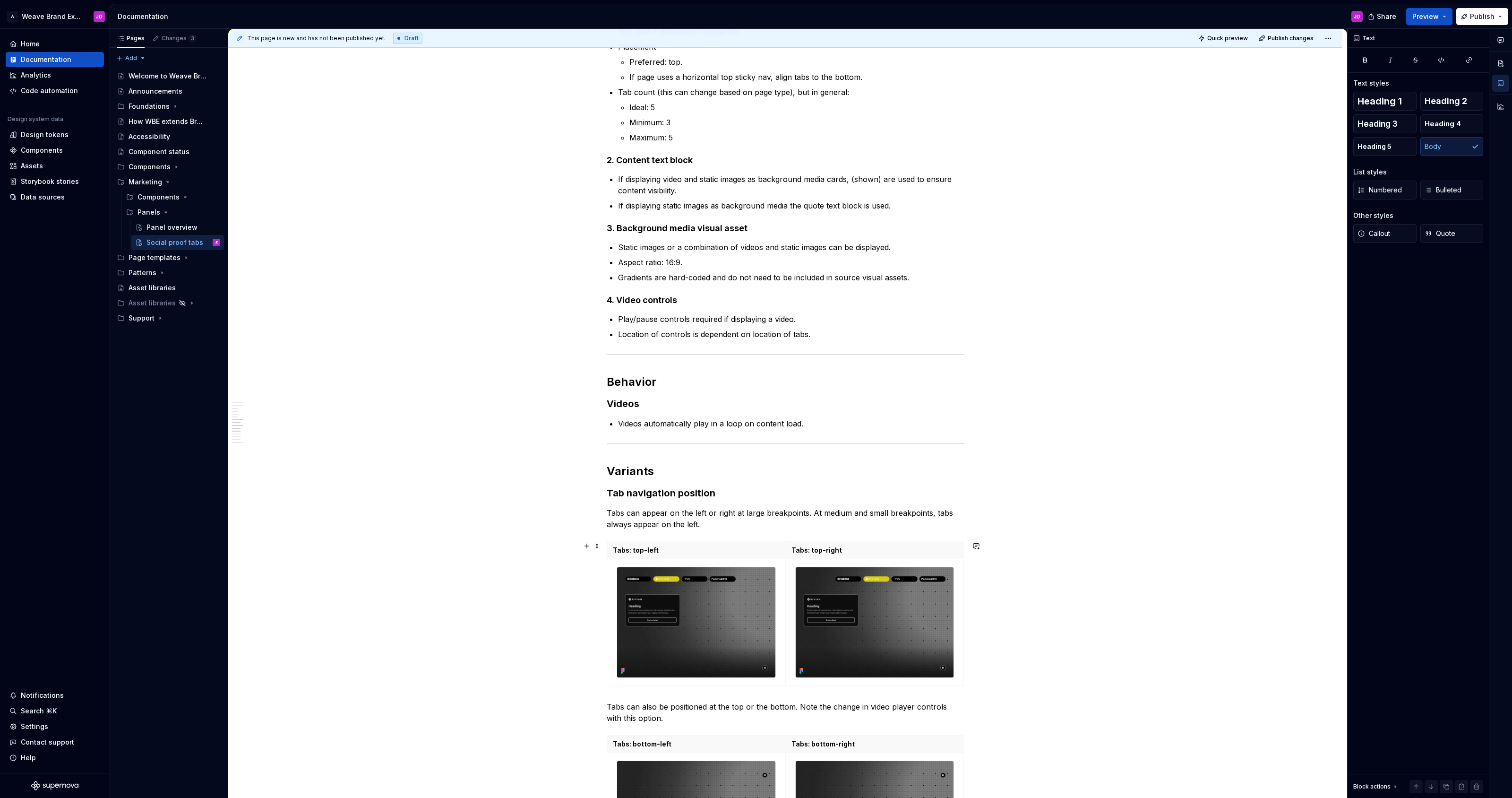
scroll to position [925, 0]
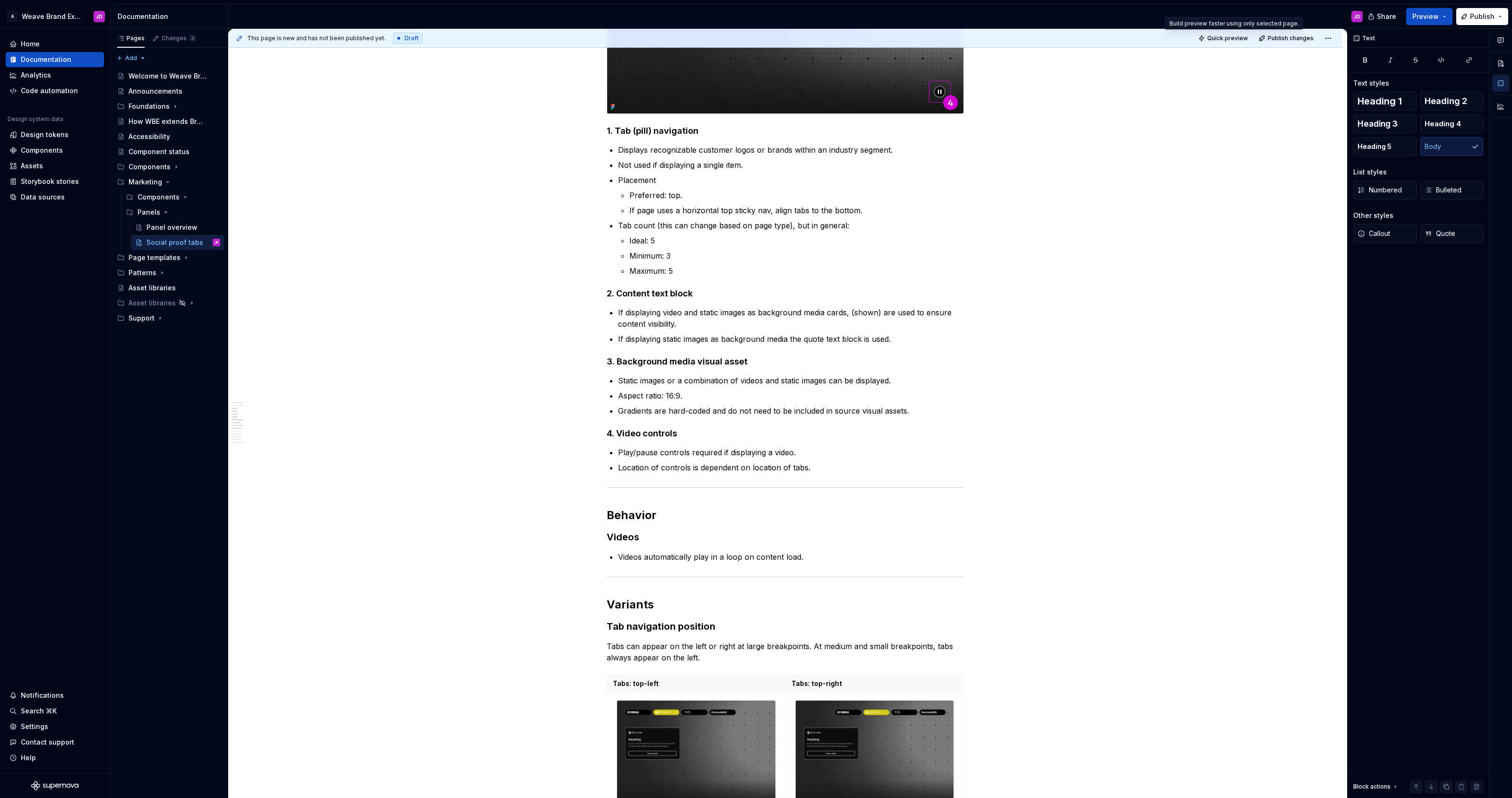
drag, startPoint x: 1232, startPoint y: 37, endPoint x: 1228, endPoint y: 78, distance: 41.2
click at [755, 37] on span "Quick preview" at bounding box center [1227, 38] width 41 height 8
click at [755, 775] on span "Open page" at bounding box center [1462, 775] width 32 height 8
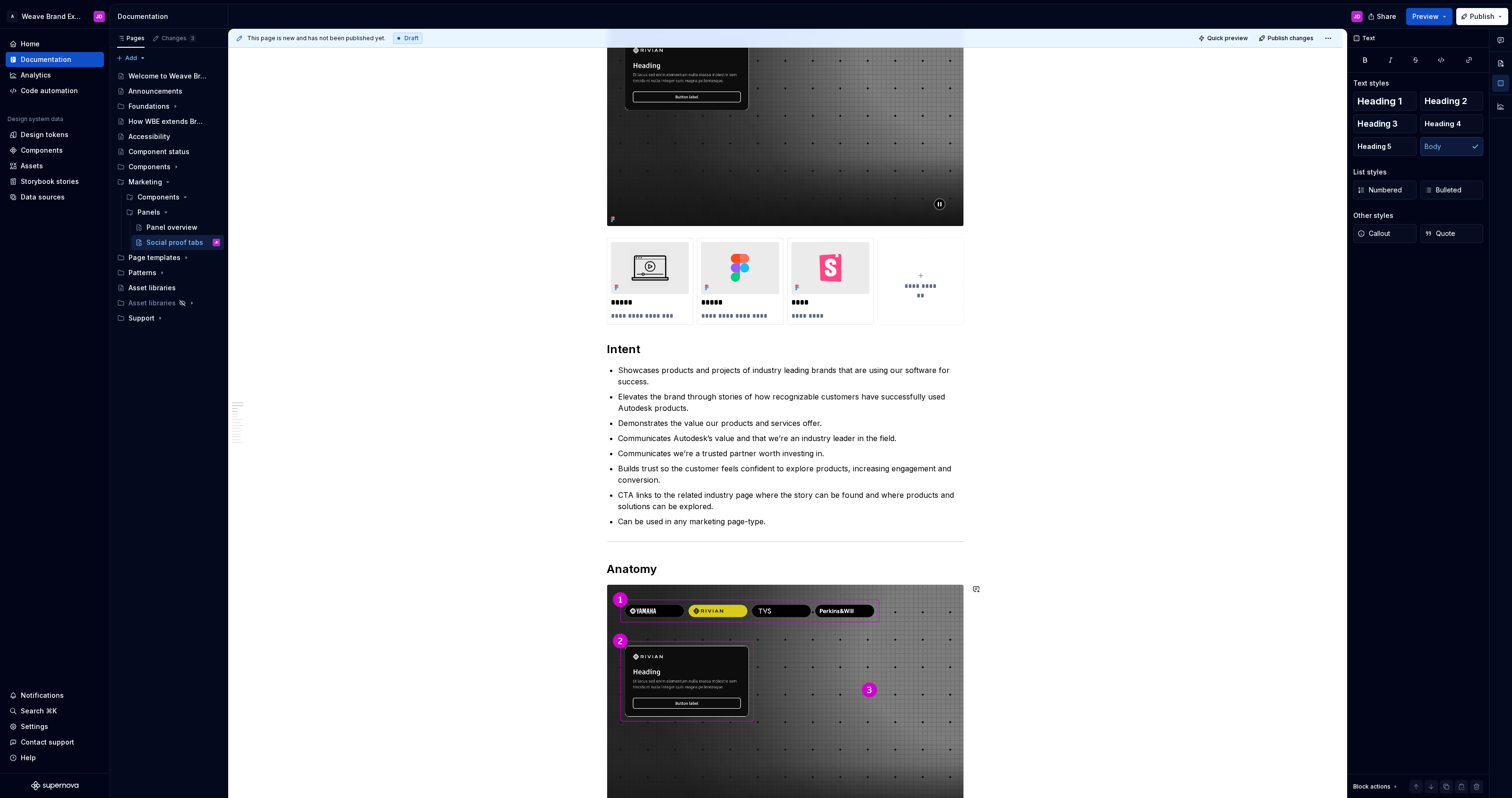
scroll to position [0, 0]
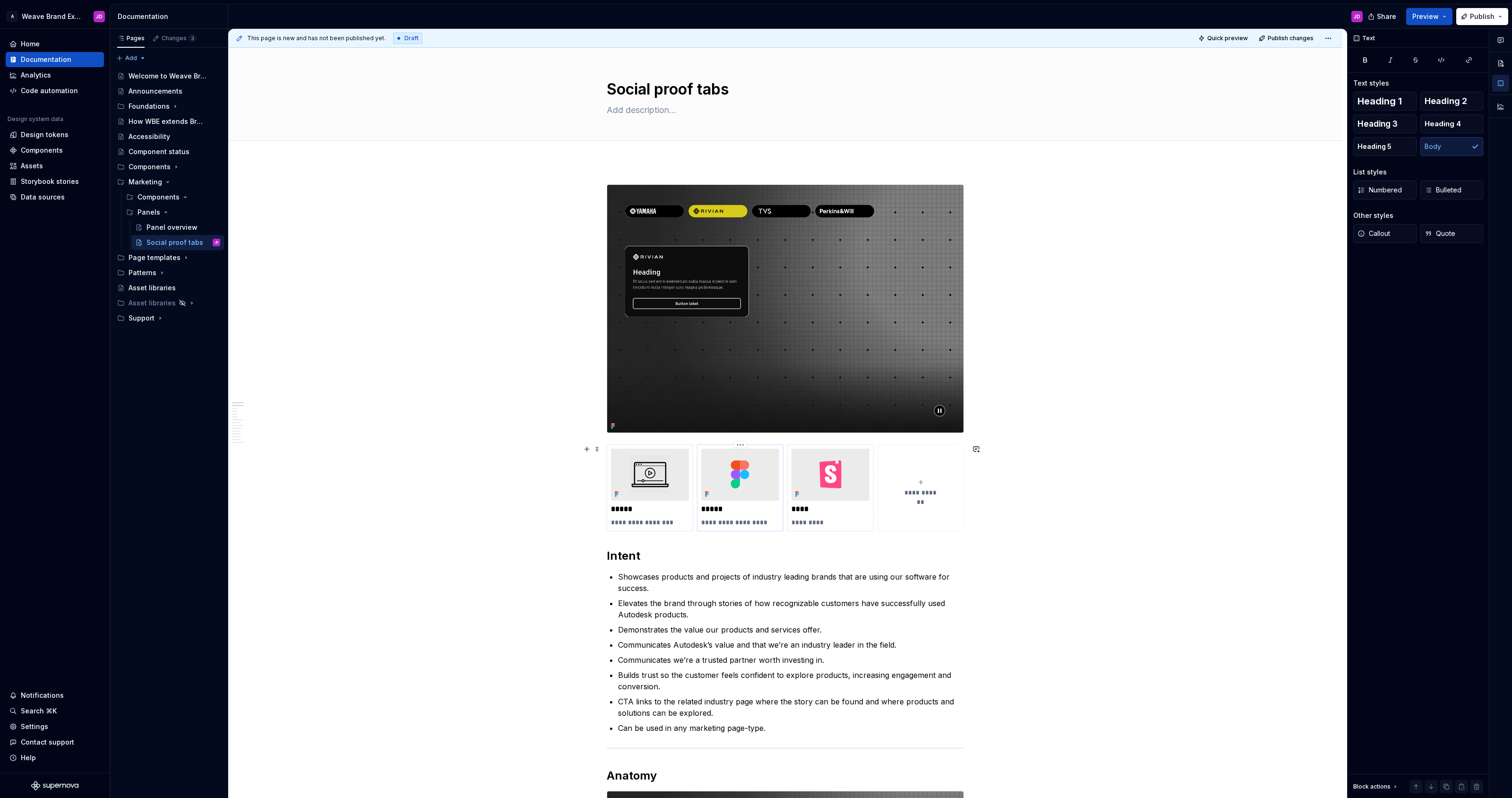
click at [716, 508] on p "*****" at bounding box center [740, 509] width 78 height 9
type textarea "*"
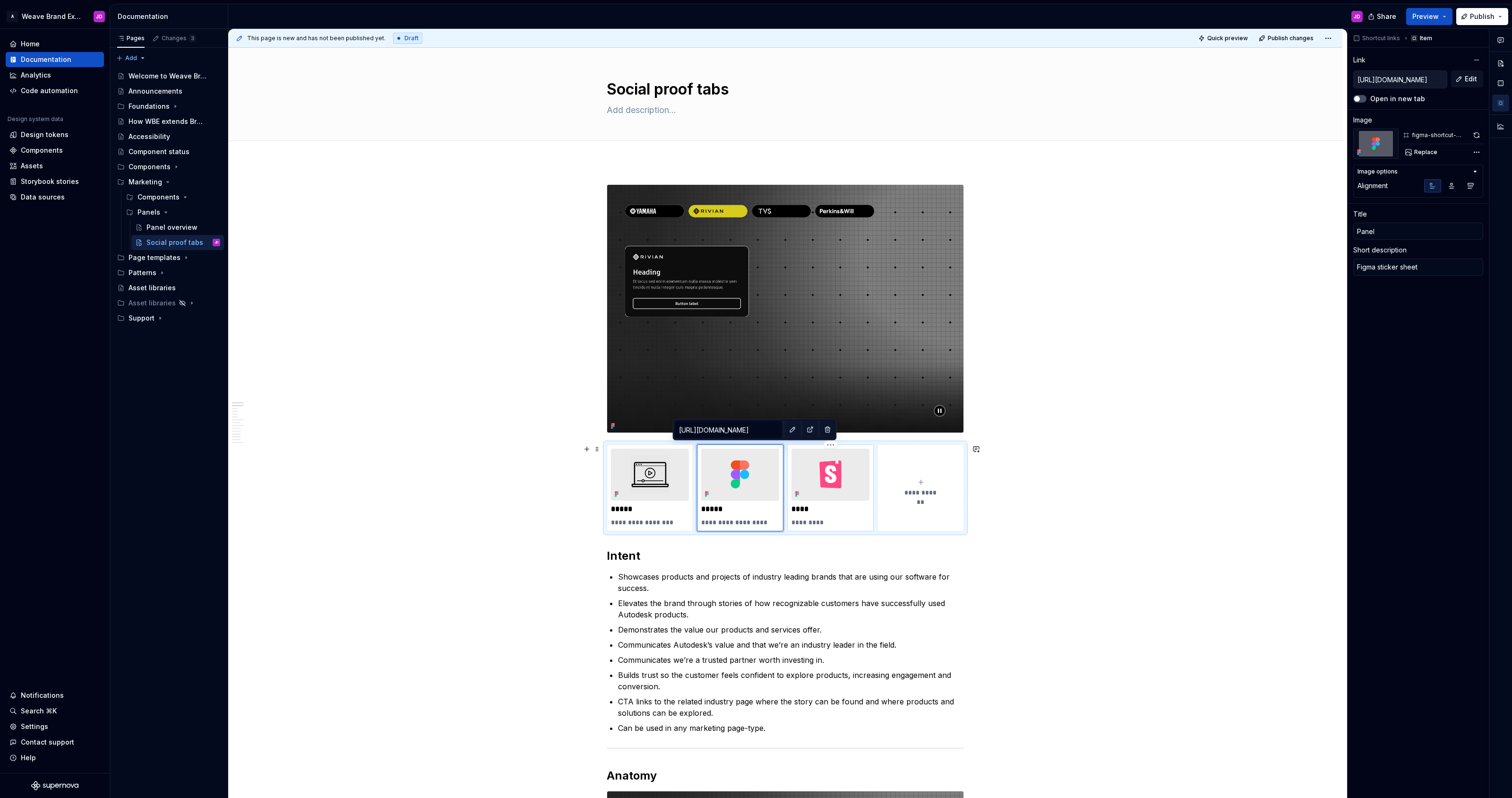
type textarea "*"
type input "Panel"
type textarea "*"
type input "Panel c"
type textarea "*"
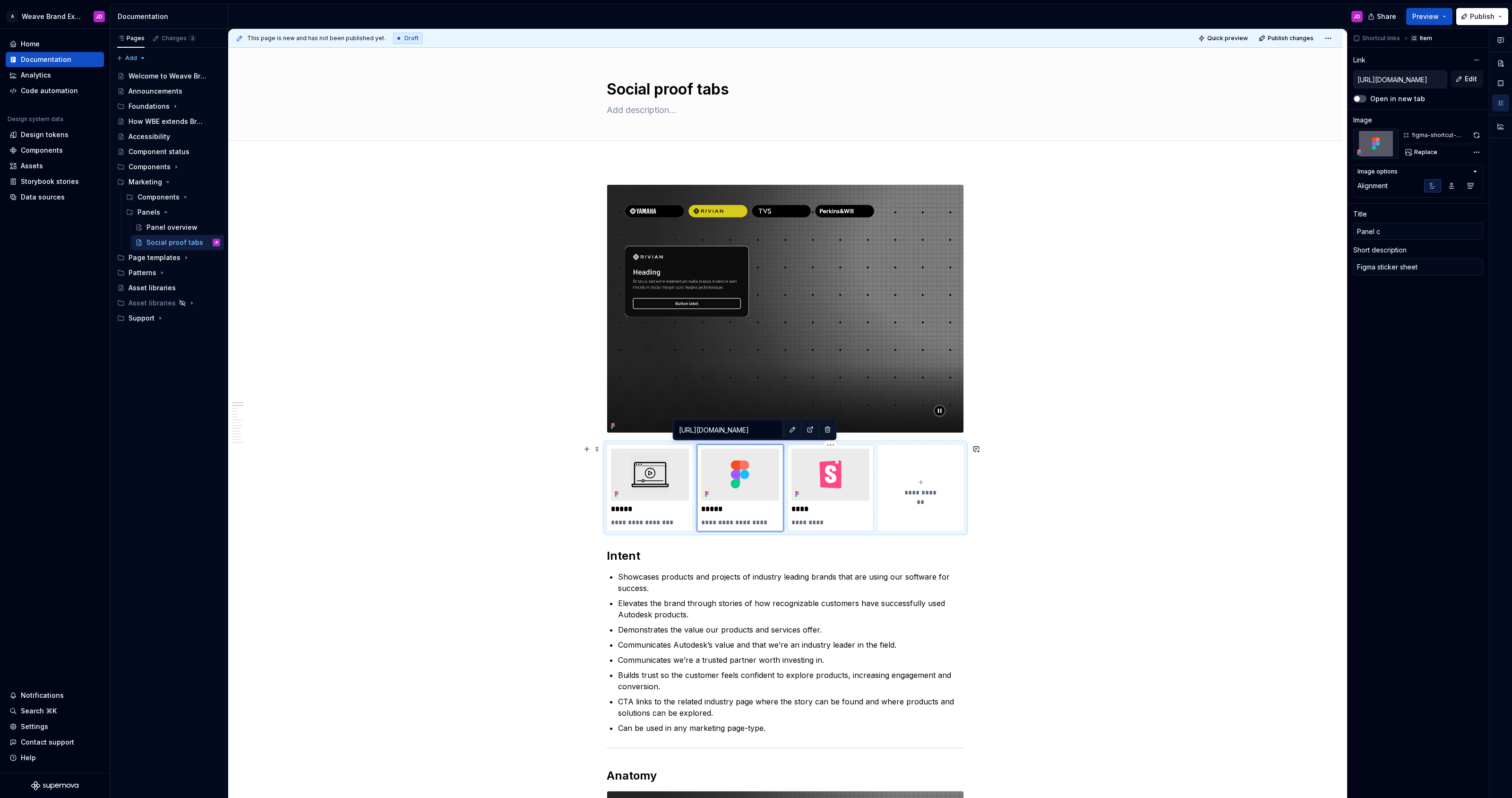
type input "Panel co"
type textarea "*"
type input "Panel com"
type textarea "*"
type input "Panel comp"
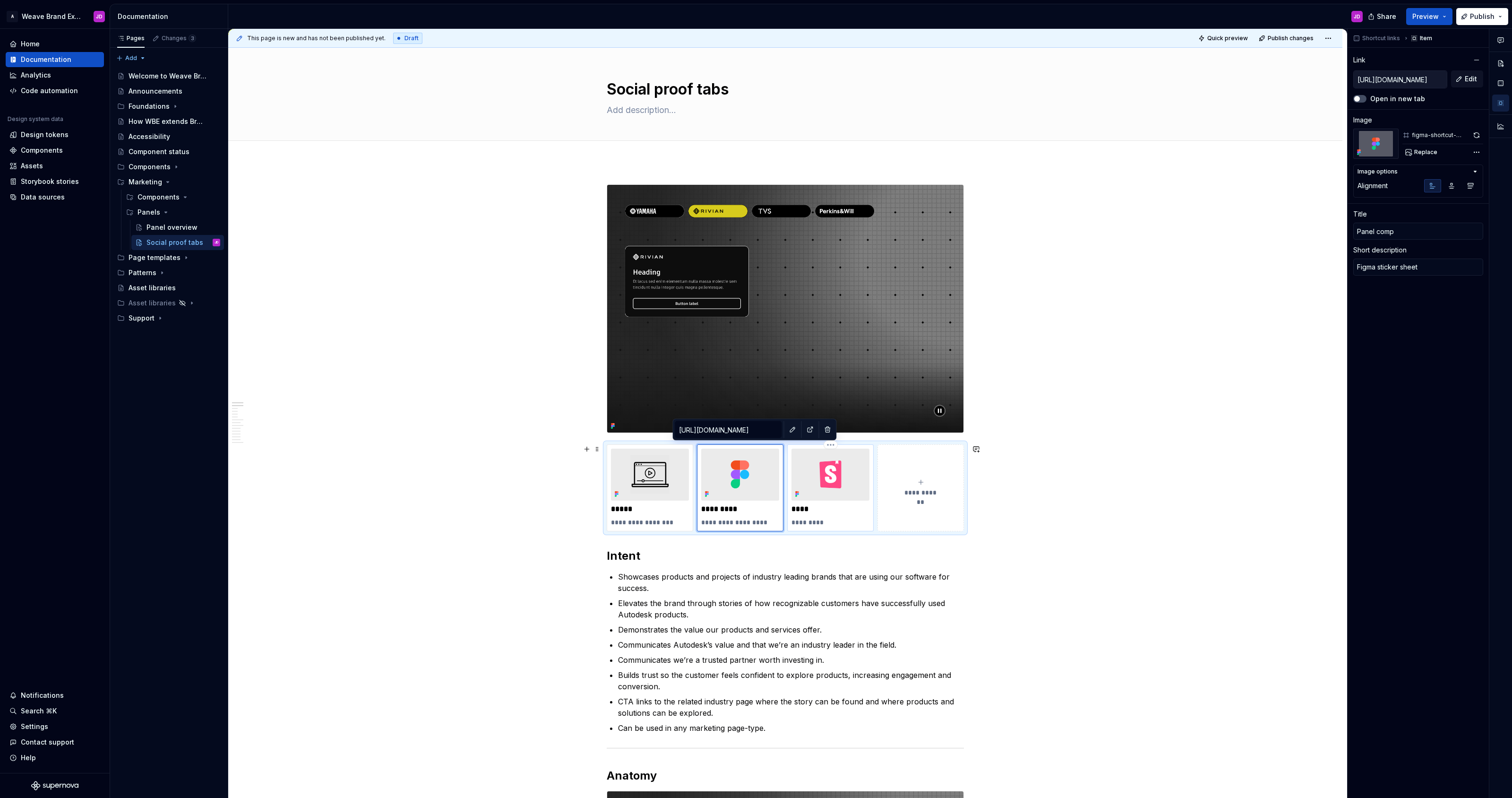
type textarea "*"
type input "Panel compo"
type textarea "*"
type input "Panel compon"
type textarea "*"
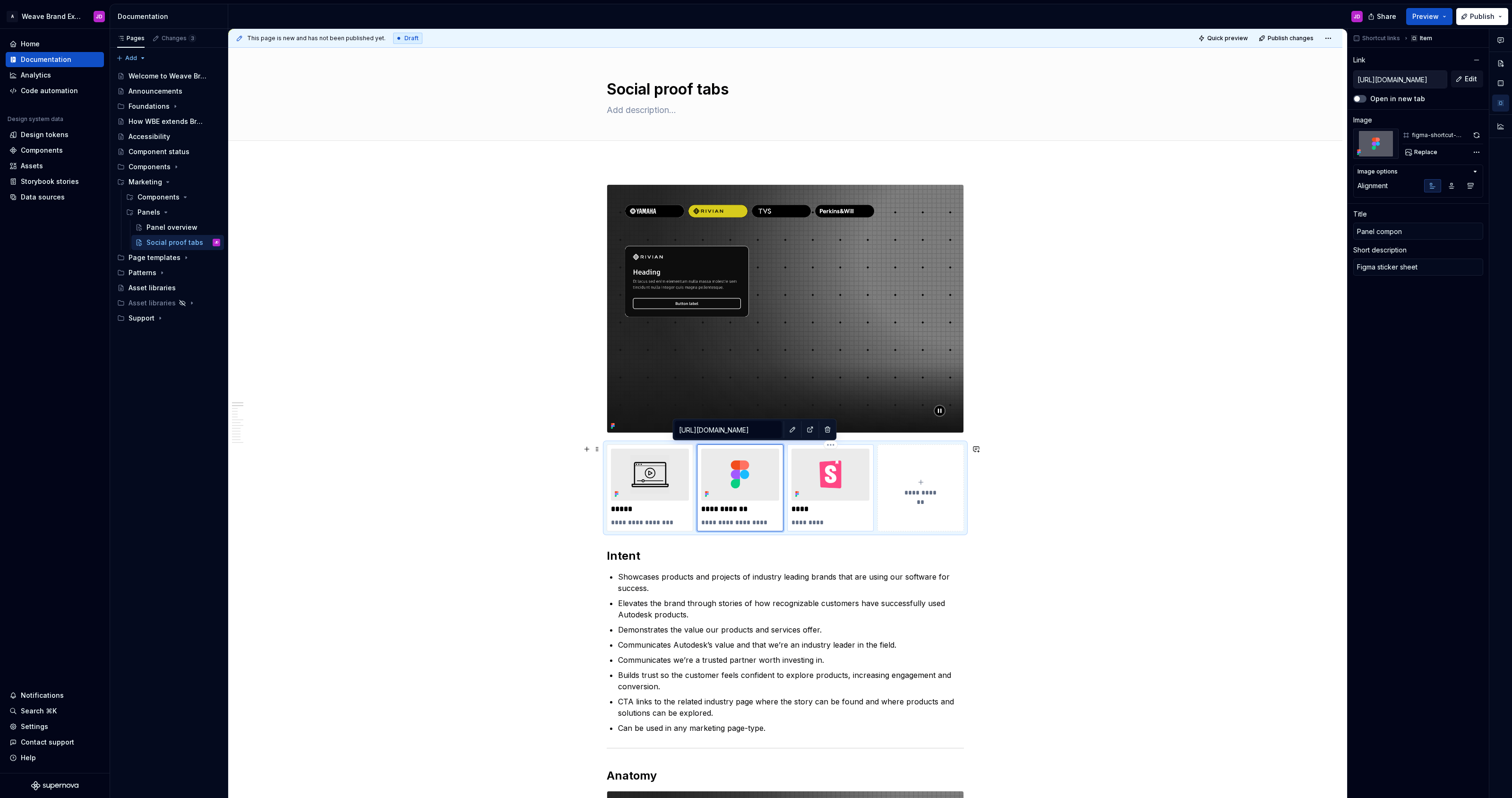
type input "Panel compone"
type textarea "*"
type input "Panel componen"
type textarea "*"
type input "Panel component"
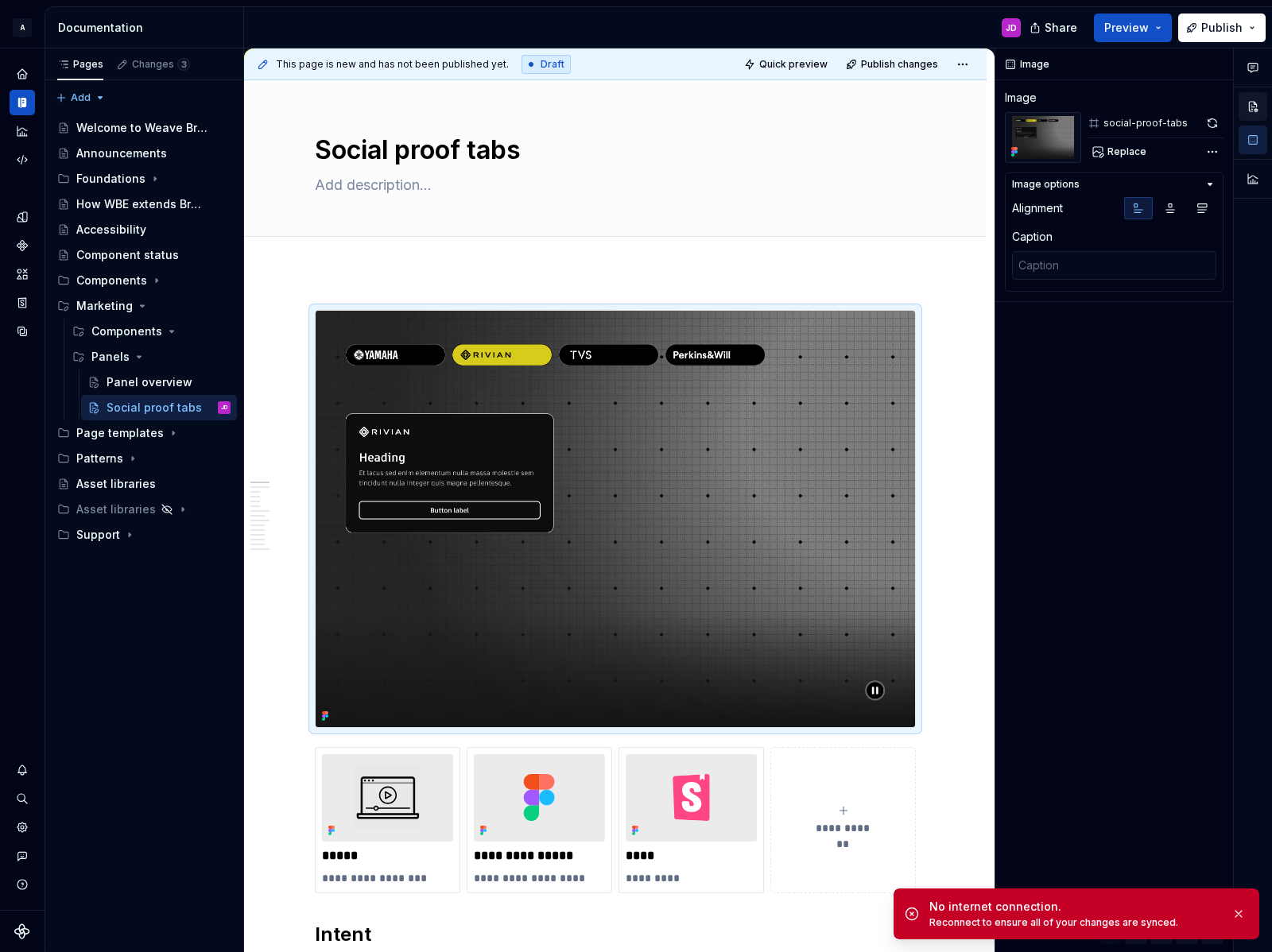
type textarea "*"
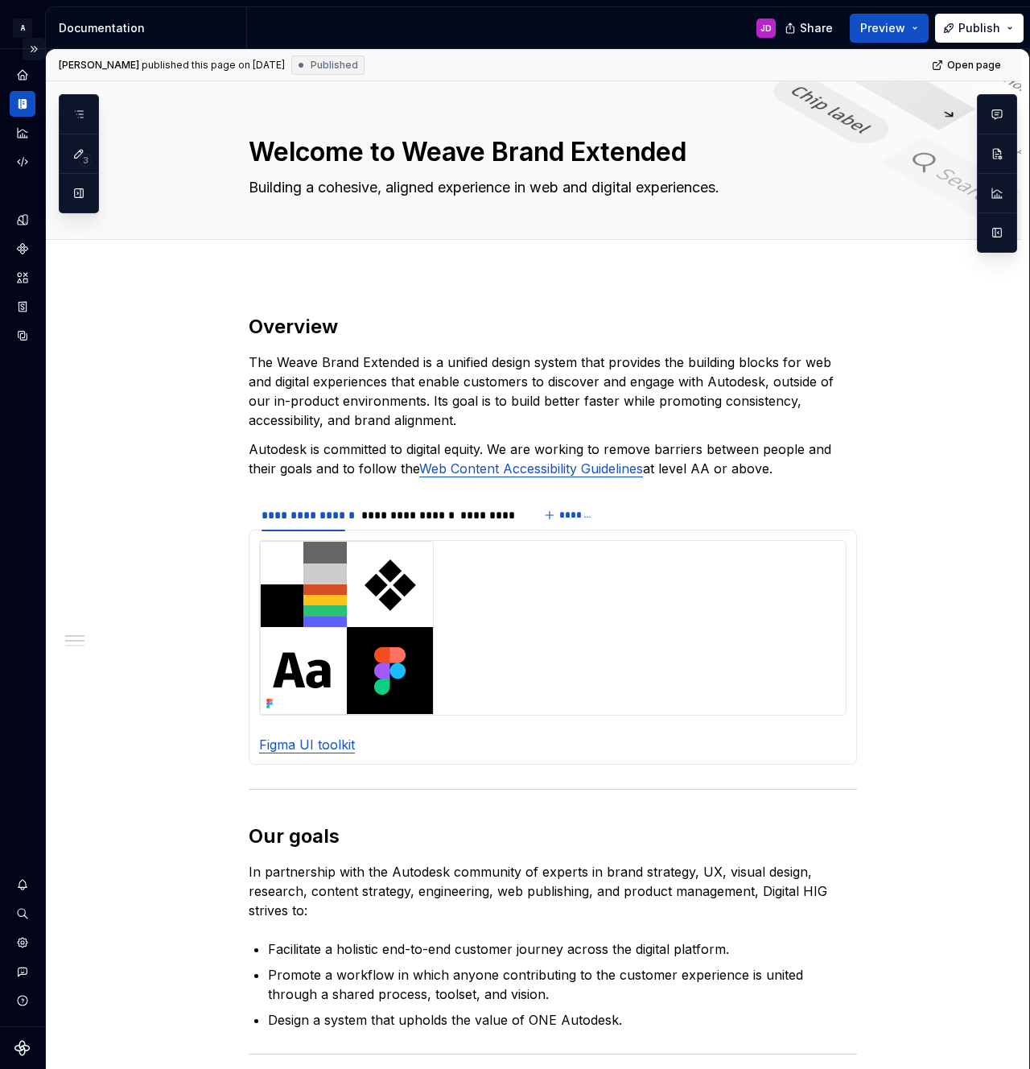
click at [34, 46] on button "Expand sidebar" at bounding box center [34, 49] width 23 height 23
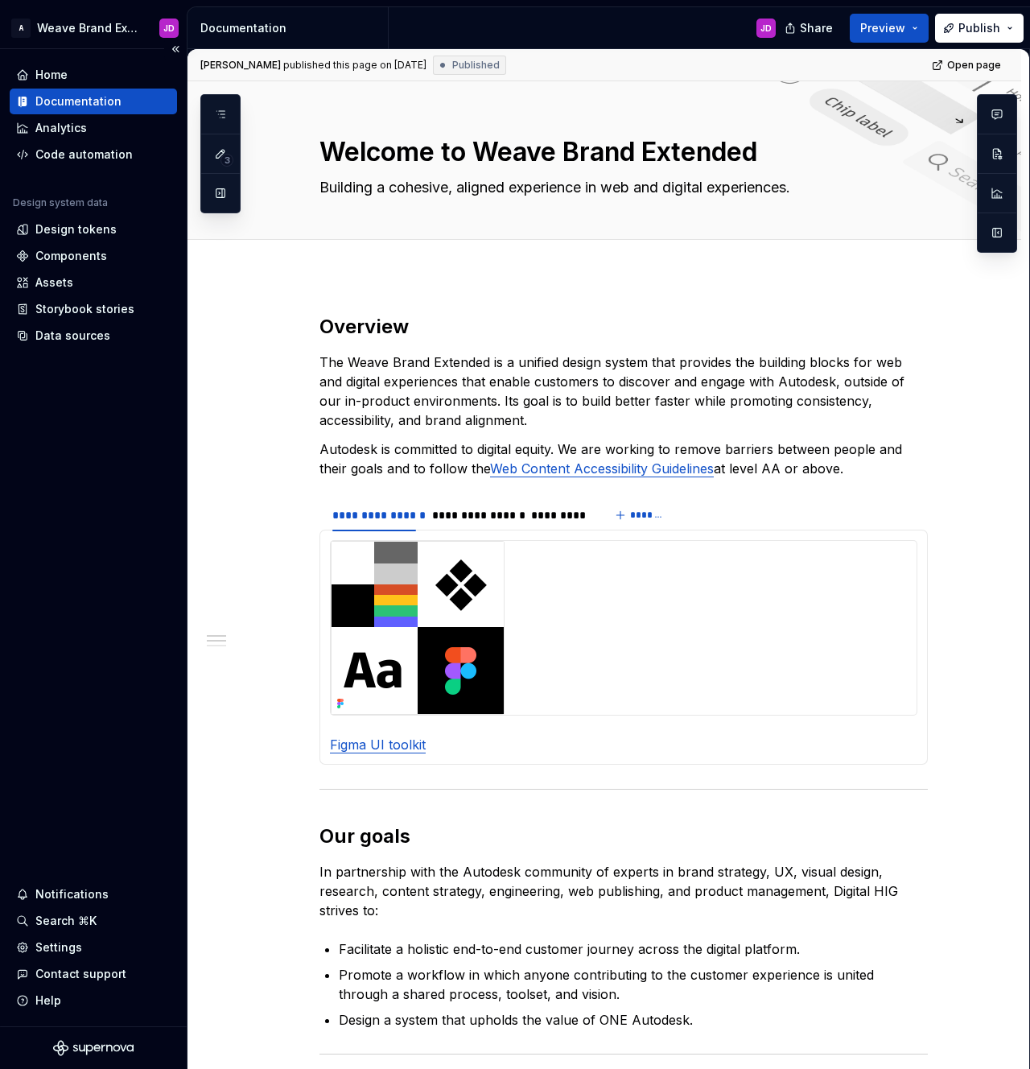
click at [69, 99] on div "Documentation" at bounding box center [78, 101] width 86 height 16
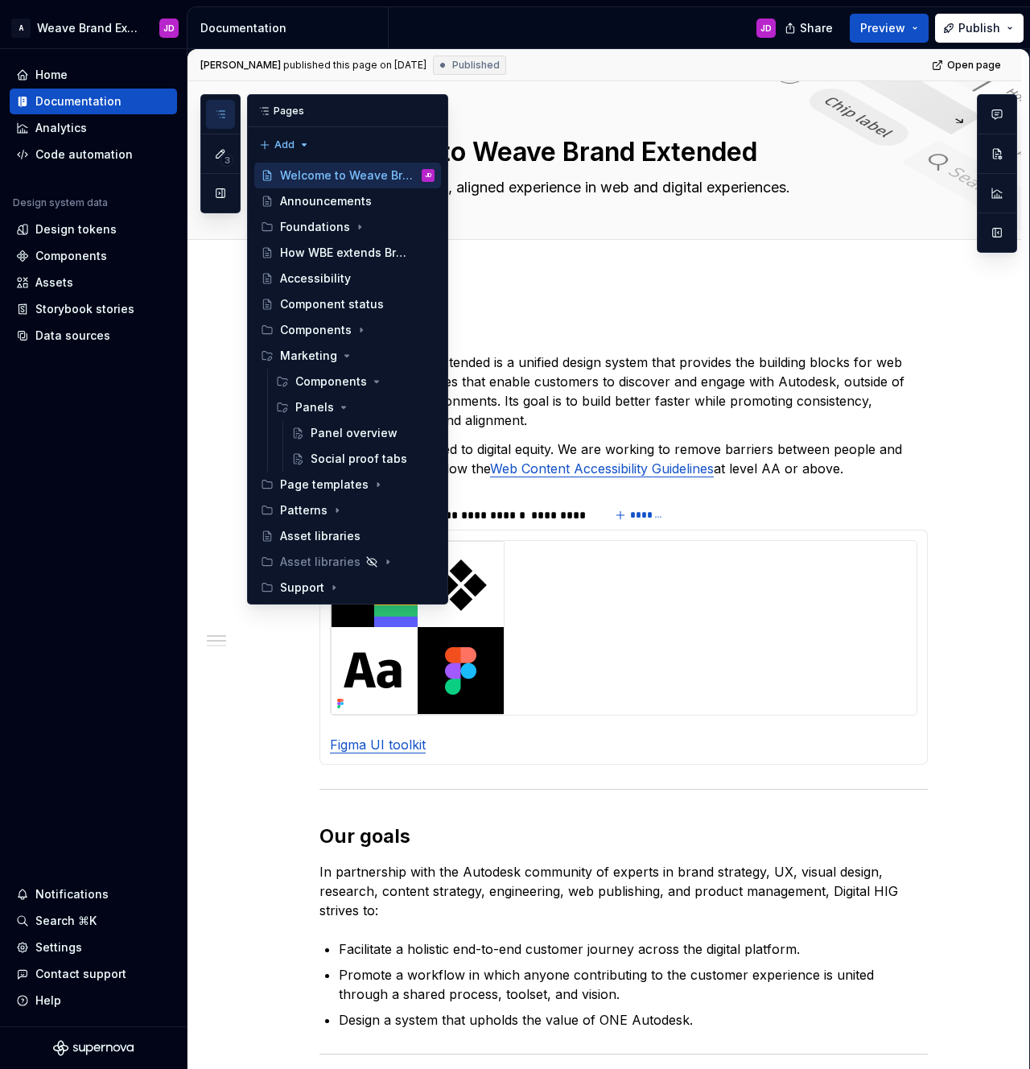
click at [265, 105] on icon at bounding box center [264, 111] width 13 height 13
click at [361, 462] on div "Social proof tabs" at bounding box center [349, 459] width 76 height 16
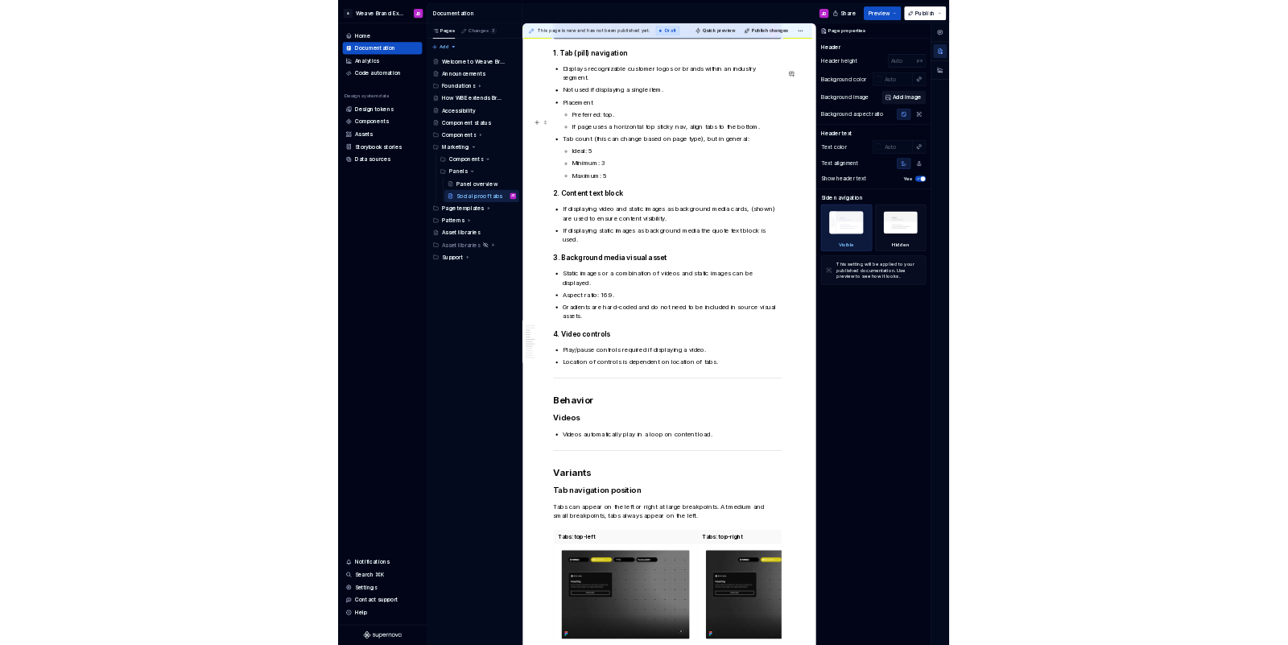
scroll to position [1527, 0]
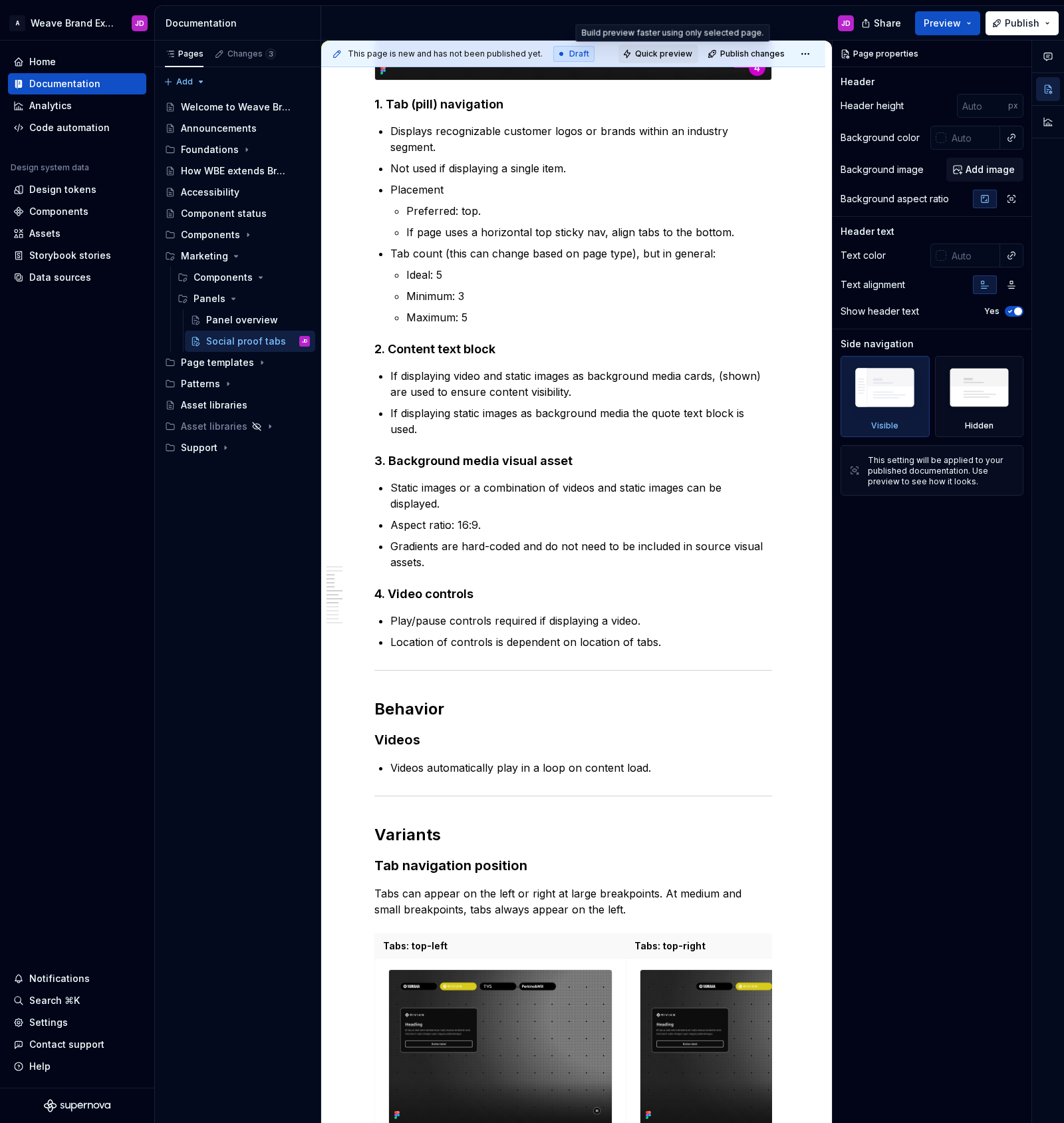
click at [666, 52] on span "Quick preview" at bounding box center [663, 54] width 57 height 11
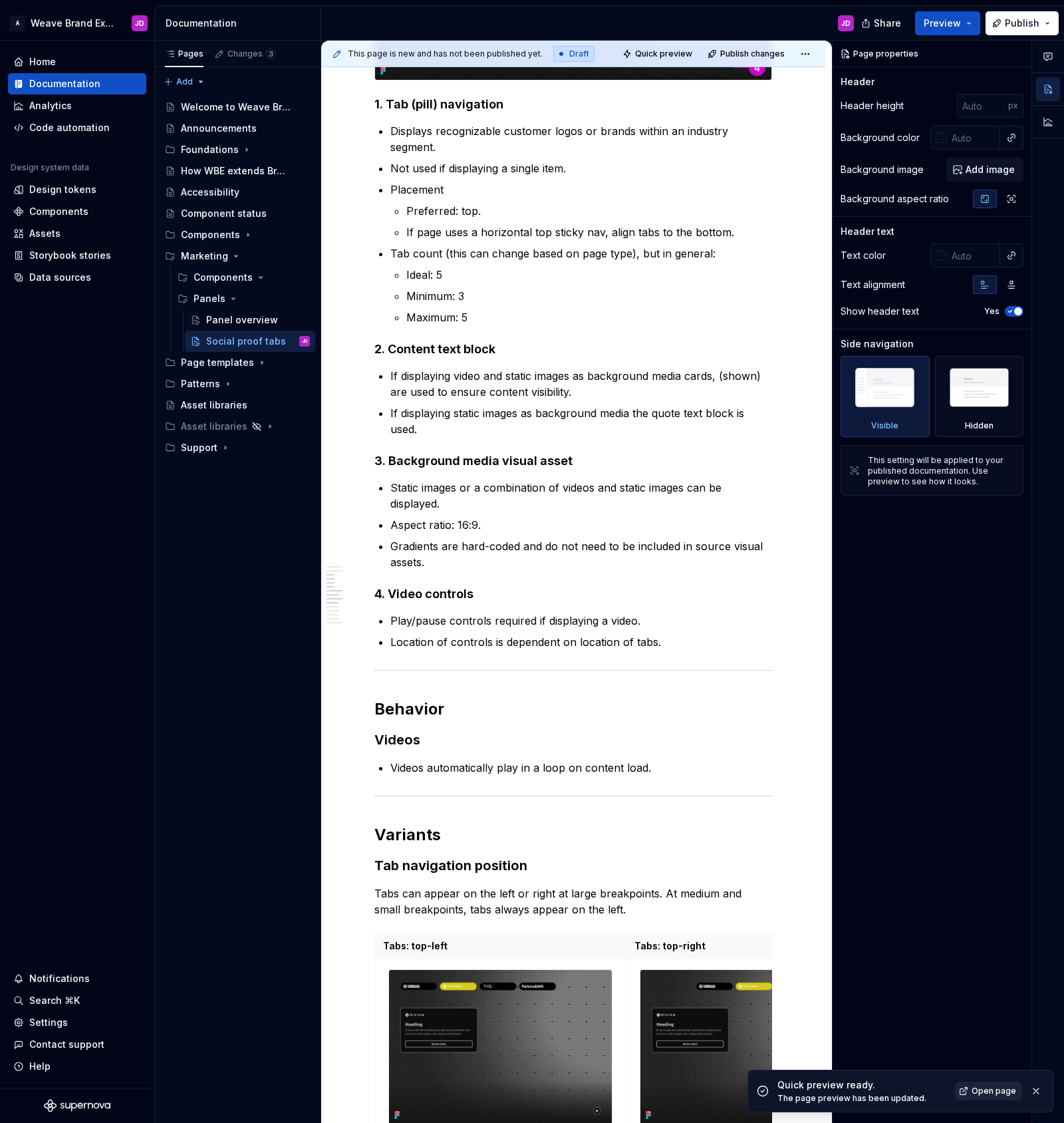
click at [851, 883] on span "Open page" at bounding box center [994, 1091] width 45 height 11
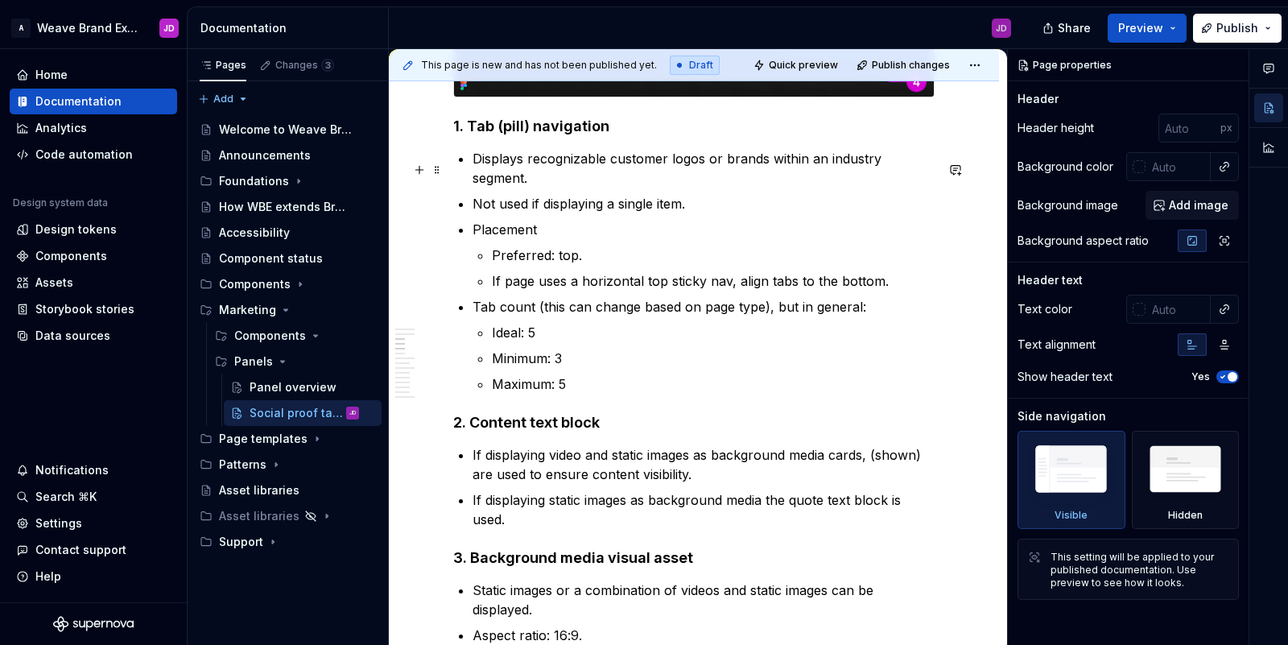
type textarea "*"
